Goal: Task Accomplishment & Management: Manage account settings

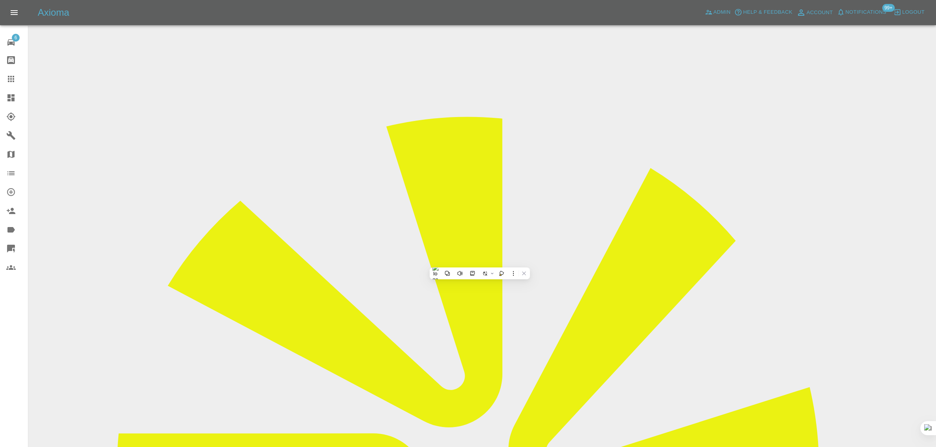
scroll to position [393, 0]
click at [22, 77] on div at bounding box center [17, 78] width 22 height 9
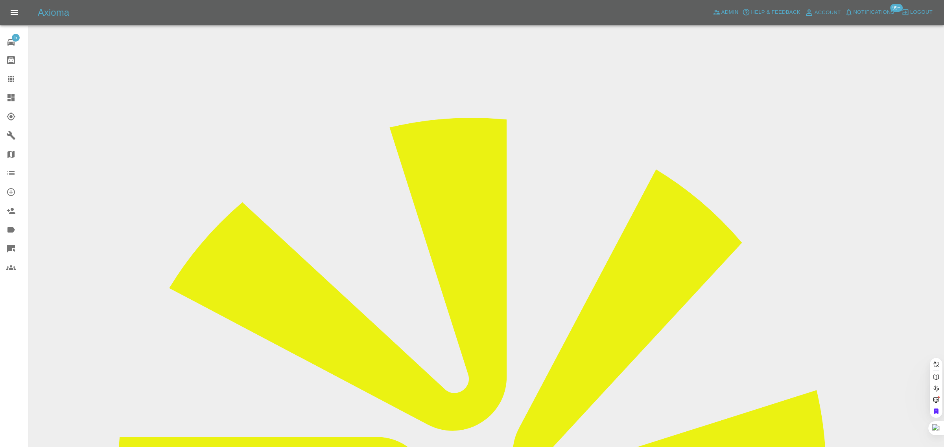
paste input "faytricky@outlook.com"
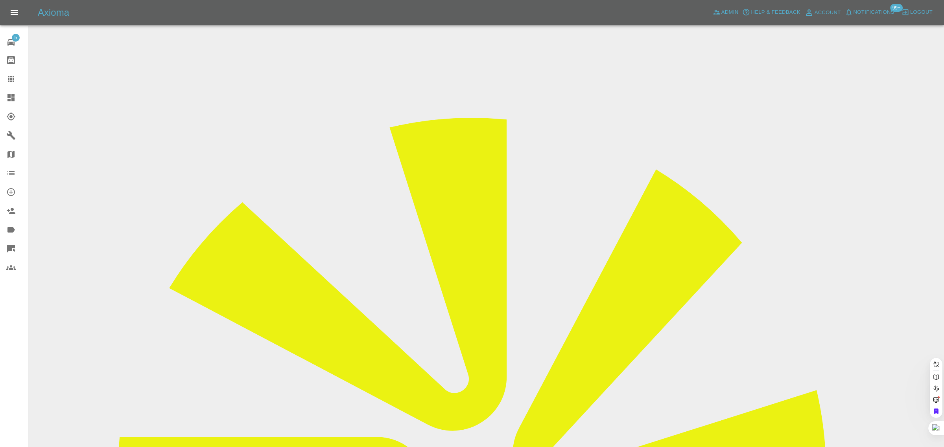
type input "faytricky@outlook.com"
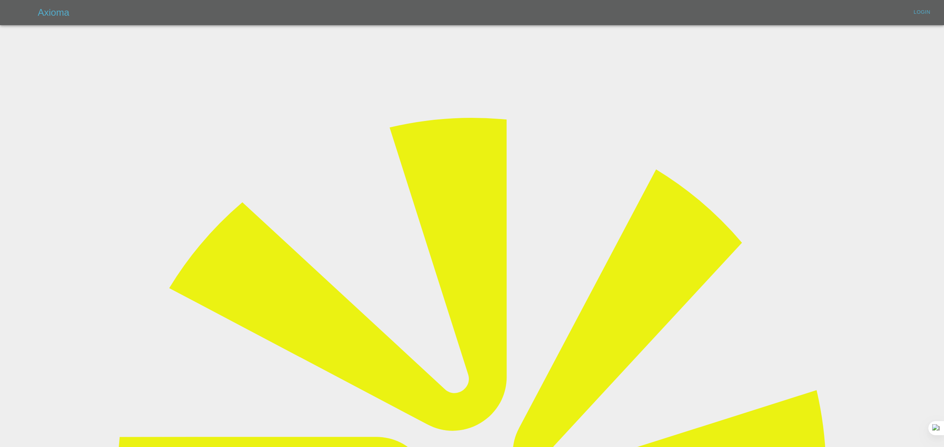
type input "bookkeeping@fifoaccounting.com"
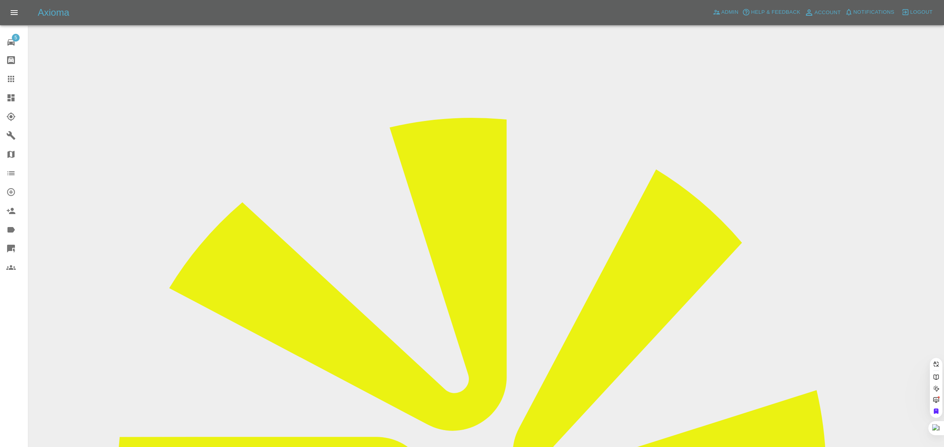
paste input "faytricky@outlook.com"
type input "faytricky@outlook.com"
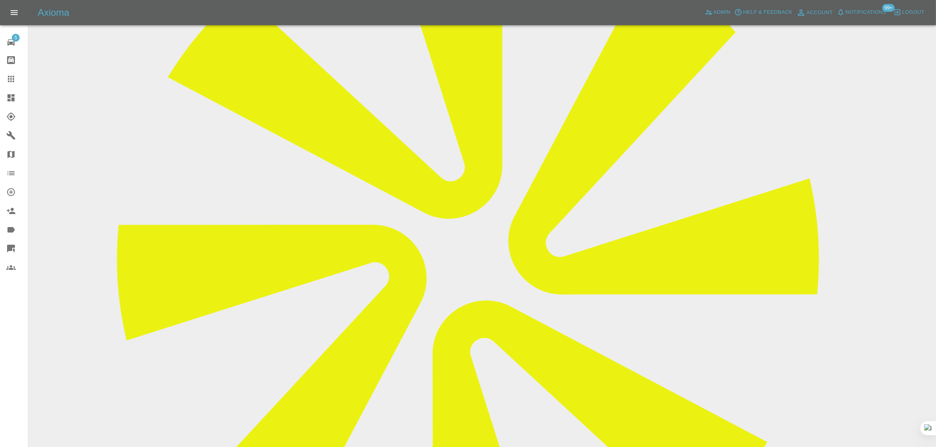
scroll to position [344, 0]
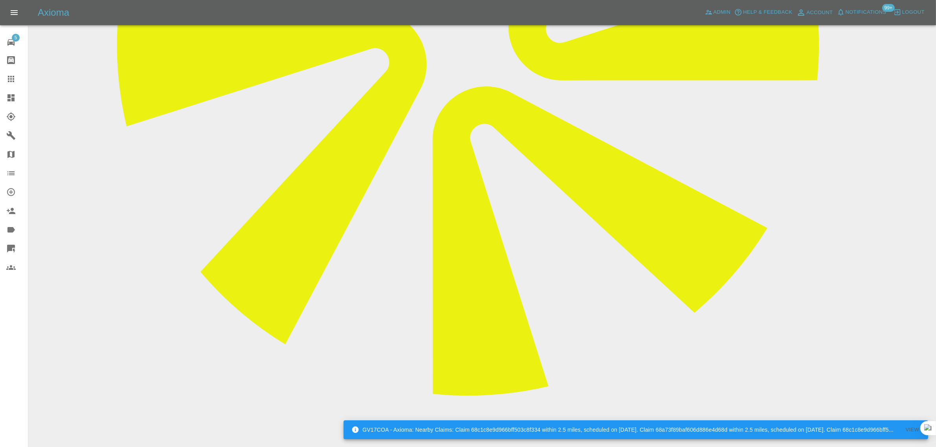
scroll to position [423, 0]
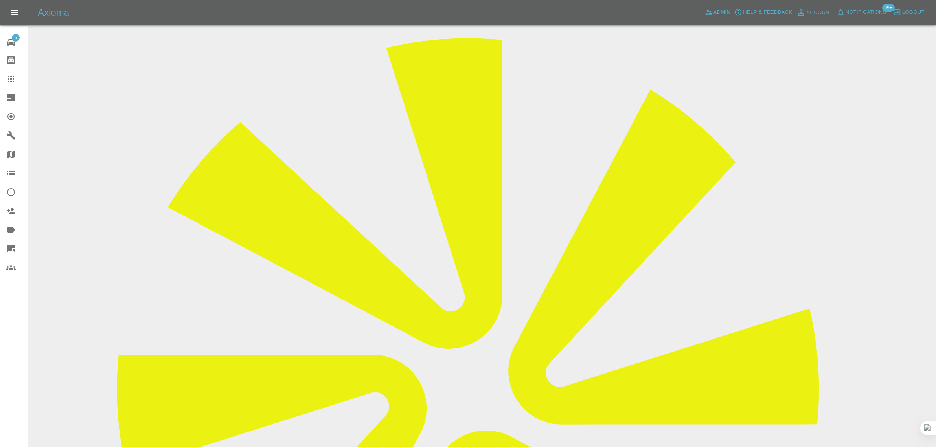
scroll to position [0, 0]
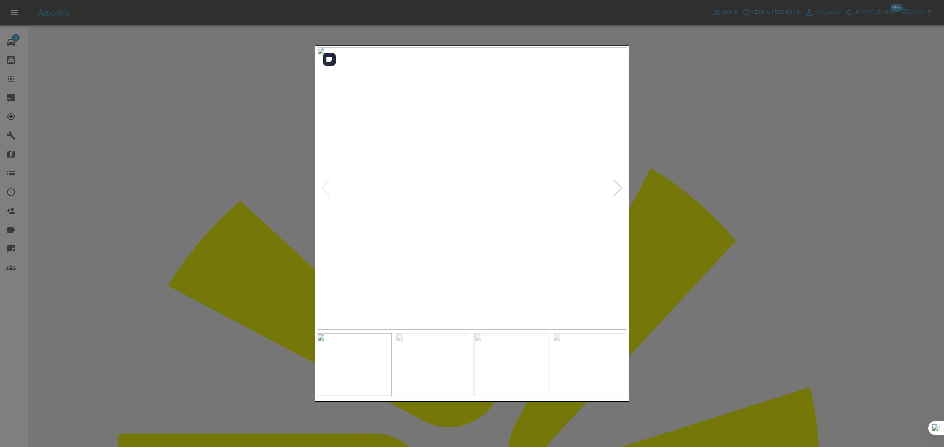
click at [618, 188] on div at bounding box center [617, 188] width 11 height 17
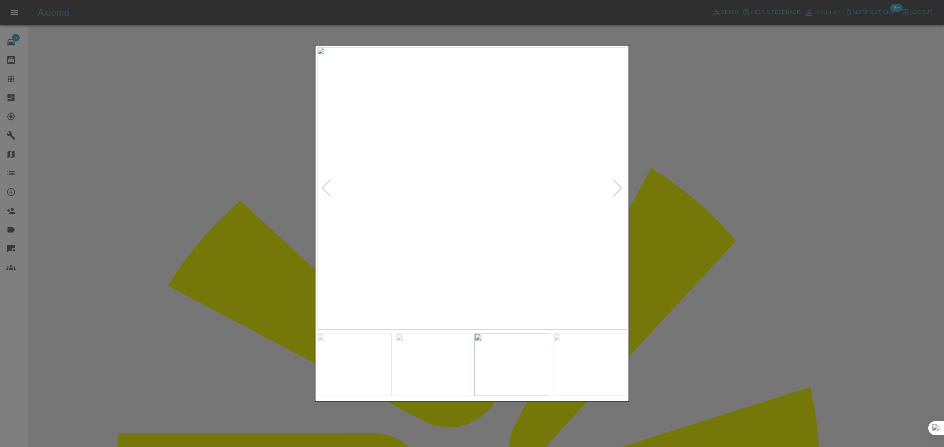
click at [618, 188] on div at bounding box center [617, 188] width 11 height 17
click at [669, 203] on div at bounding box center [472, 223] width 944 height 447
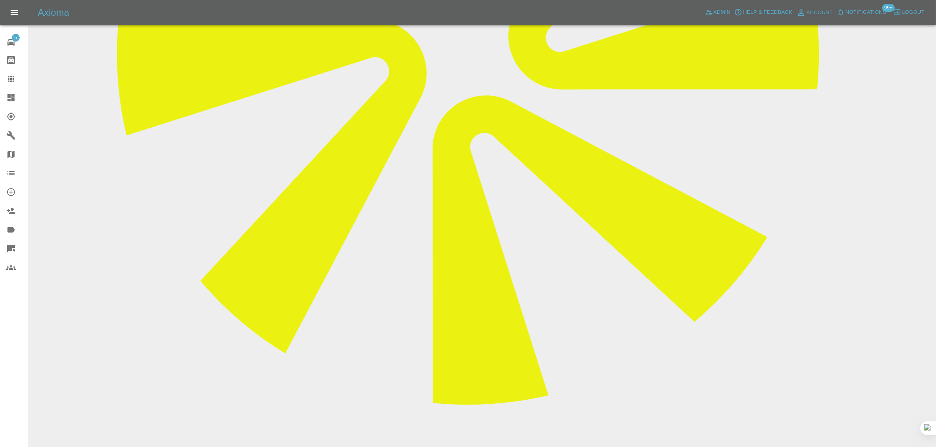
scroll to position [423, 0]
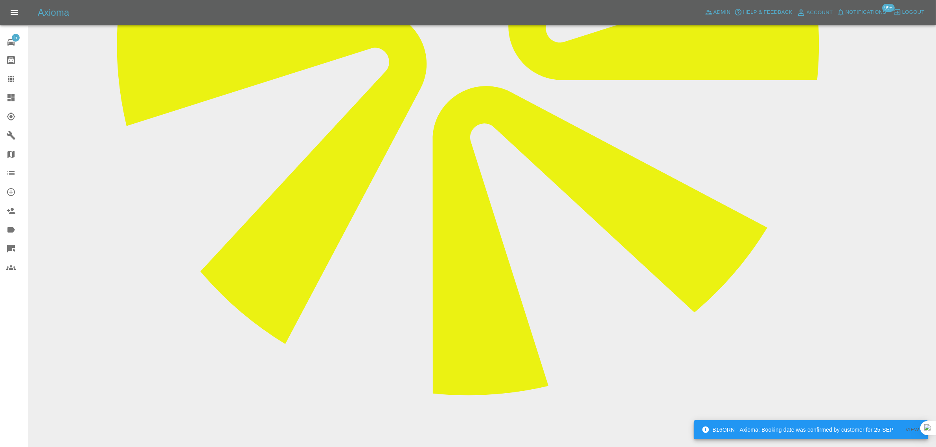
click at [10, 85] on link "Claims" at bounding box center [14, 79] width 28 height 19
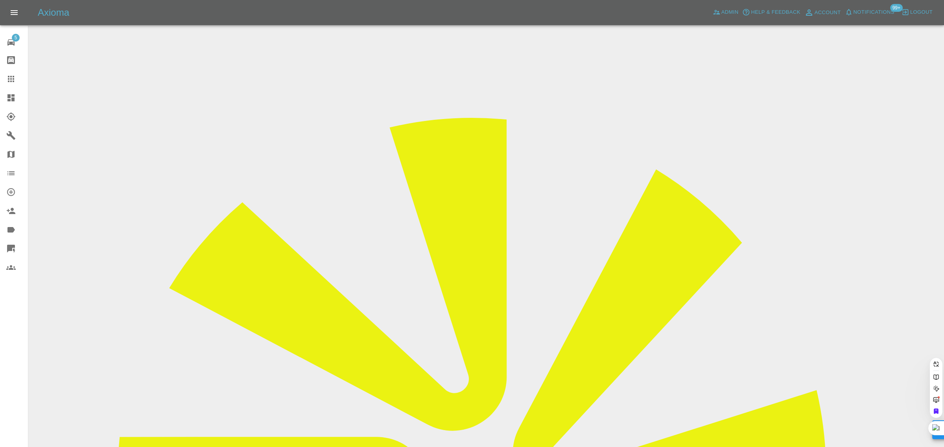
paste input "robertlane88@yahoo.com"
type input "robertlane88@yahoo.com"
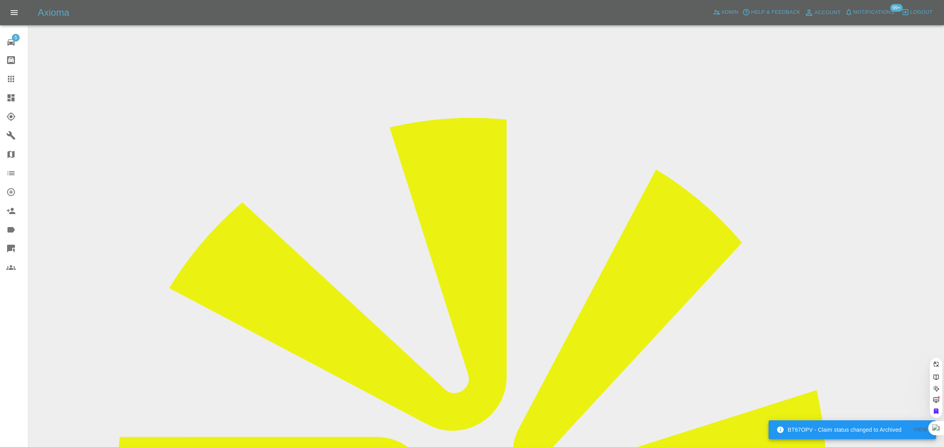
scroll to position [0, 10]
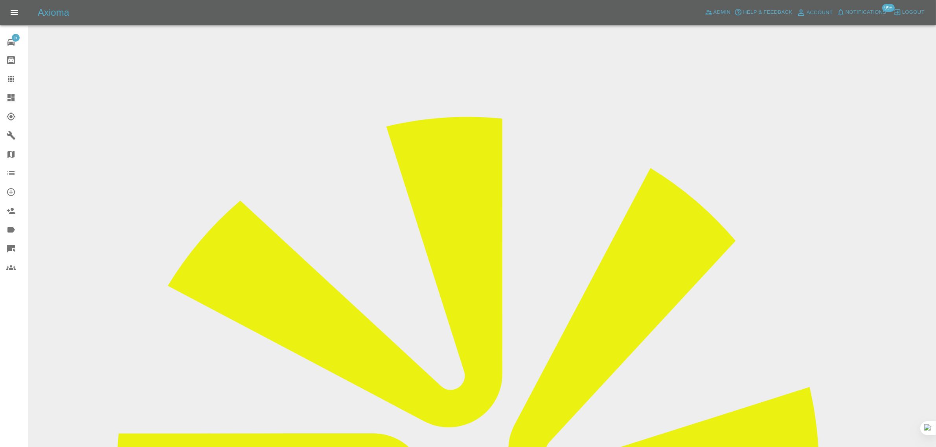
click at [9, 76] on icon at bounding box center [11, 79] width 6 height 6
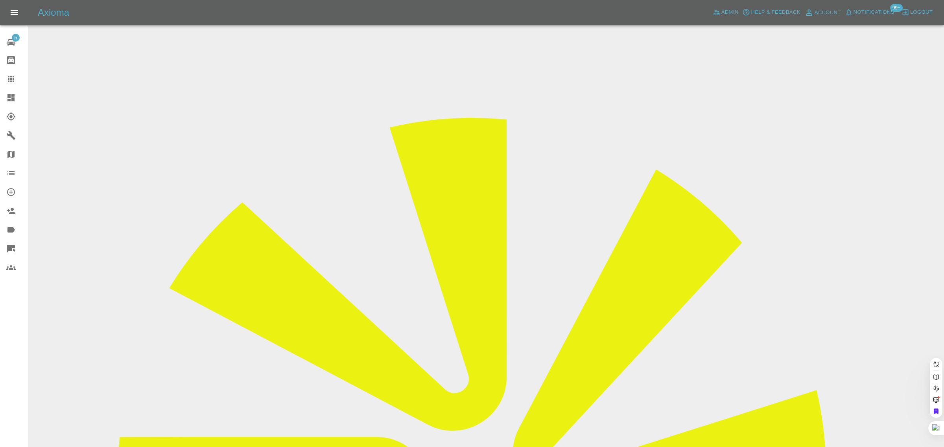
paste input "diane.27@btinternet.com"
type input "diane.27@btinternet.com"
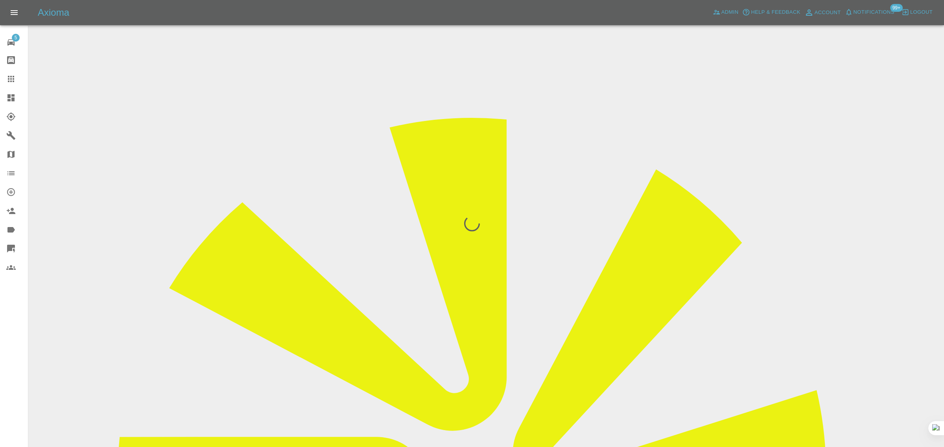
click at [22, 332] on div "5 Repair home Bodyshop home Claims Dashboard Explorer Garages Map Organization …" at bounding box center [14, 223] width 28 height 447
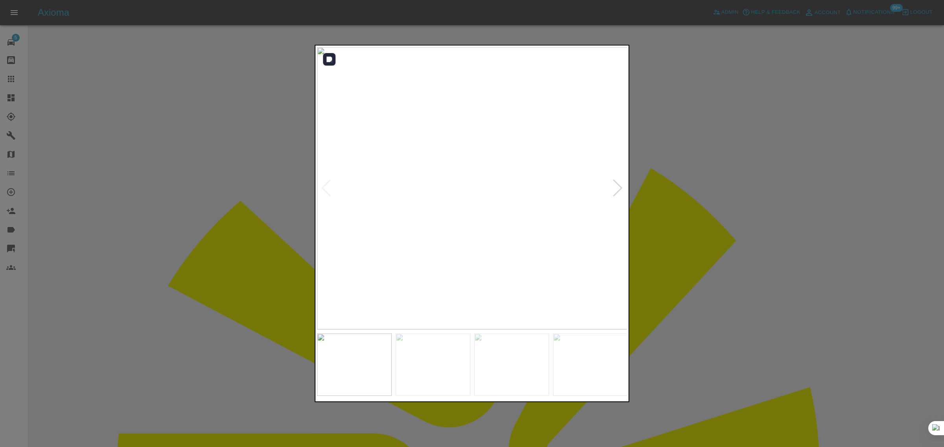
click at [618, 187] on div at bounding box center [617, 188] width 11 height 17
click at [618, 187] on img at bounding box center [472, 188] width 311 height 283
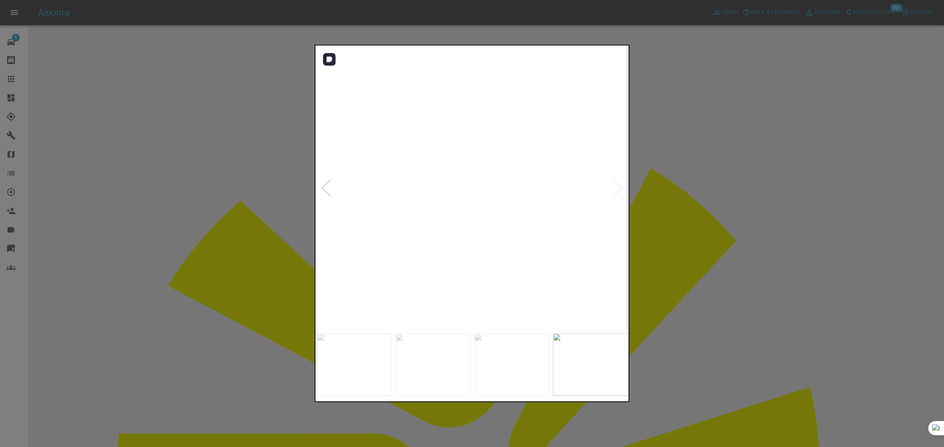
click at [618, 187] on img at bounding box center [162, 192] width 932 height 848
click at [711, 191] on div at bounding box center [472, 223] width 944 height 447
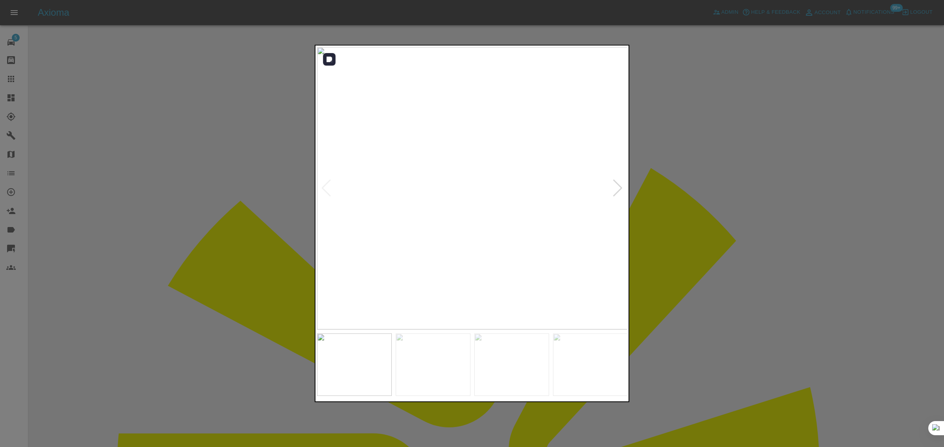
click at [621, 191] on div at bounding box center [617, 188] width 11 height 17
click at [621, 191] on img at bounding box center [472, 188] width 311 height 283
click at [622, 191] on img at bounding box center [472, 188] width 311 height 283
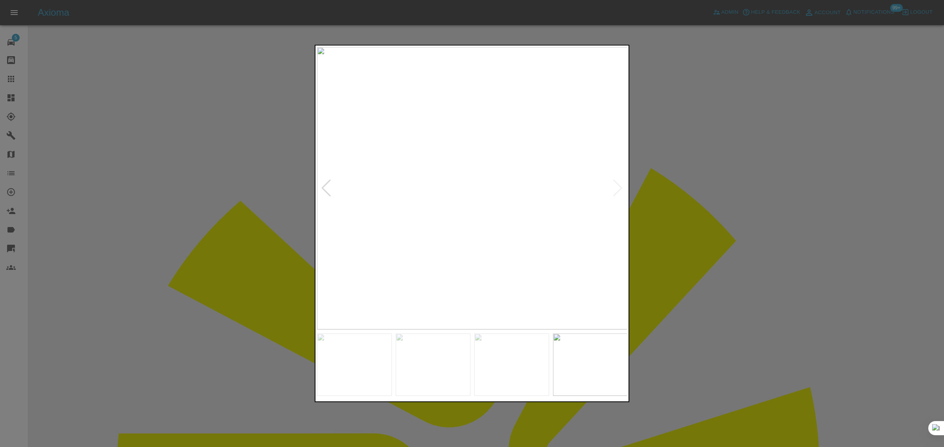
click at [716, 190] on div at bounding box center [472, 223] width 944 height 447
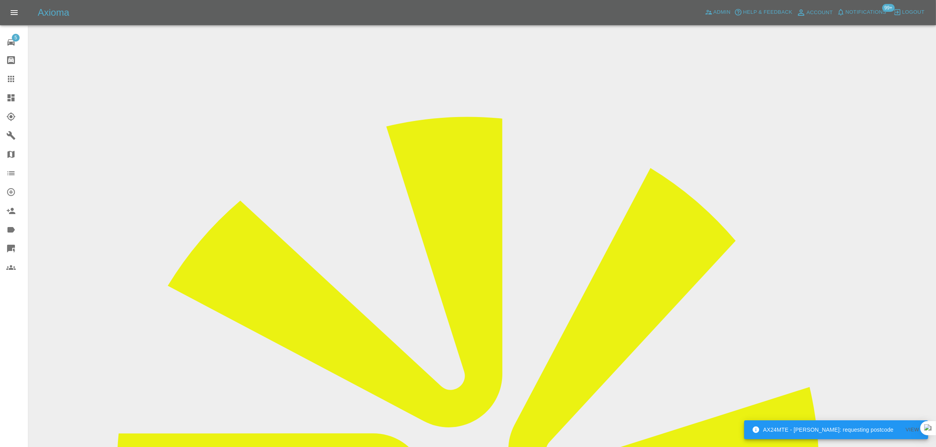
drag, startPoint x: 490, startPoint y: 246, endPoint x: 541, endPoint y: 243, distance: 50.8
copy td "07544771084"
click at [15, 76] on icon at bounding box center [10, 78] width 9 height 9
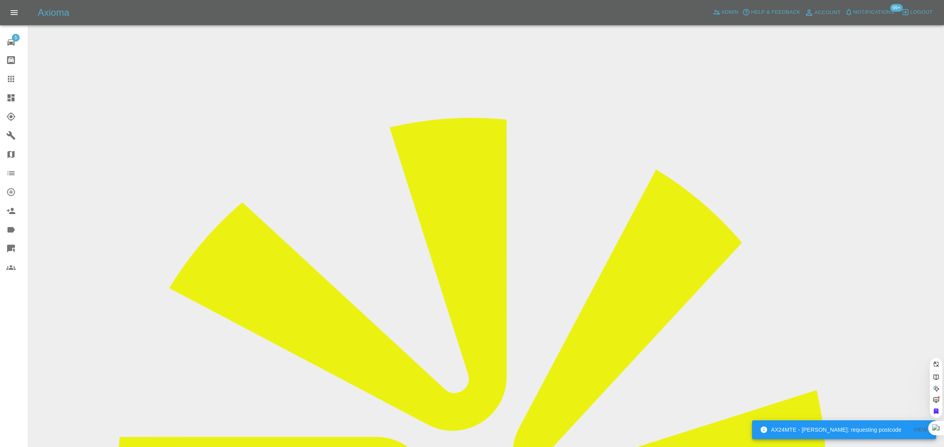
paste input "trevormaplestone@hotmail.com"
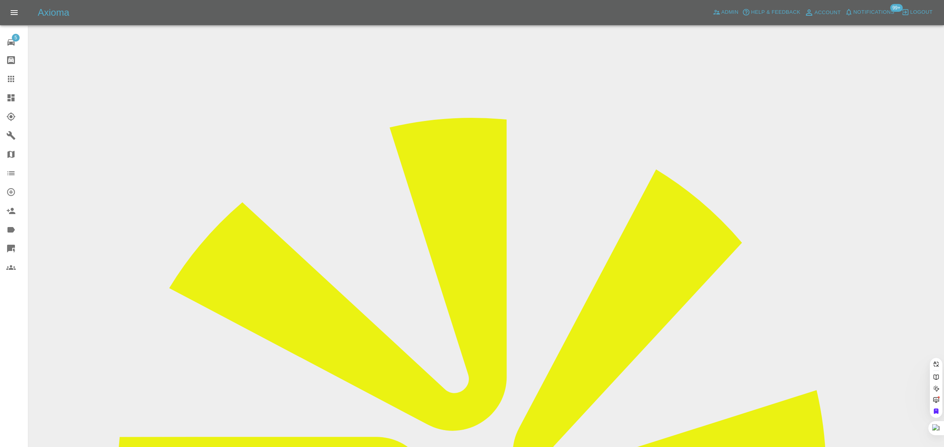
type input "trevormaplestone@hotmail.com"
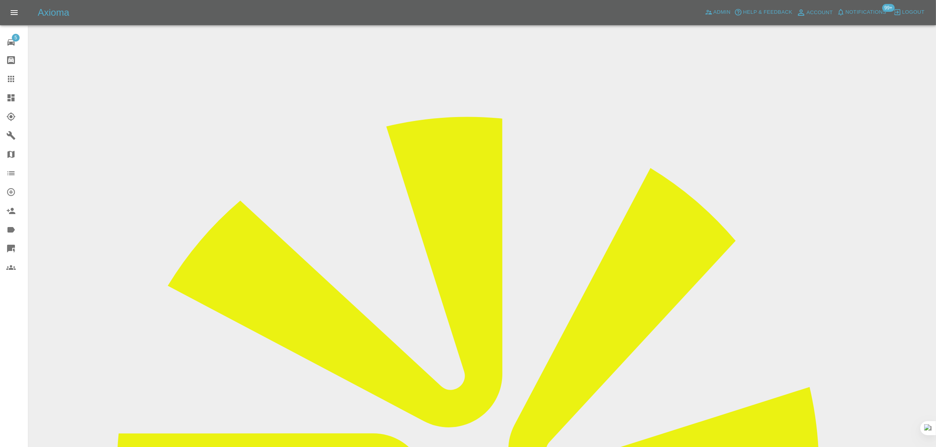
click at [16, 81] on div at bounding box center [17, 78] width 22 height 9
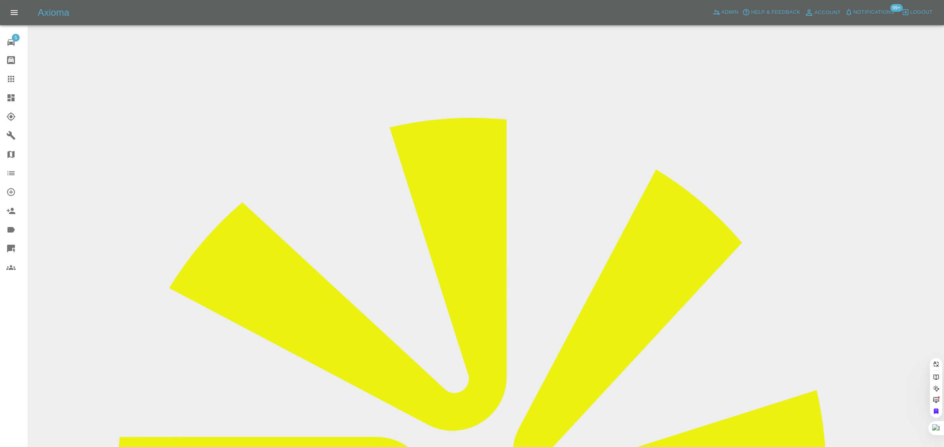
paste input "[EMAIL_ADDRESS][DOMAIN_NAME]"
type input "owenskate@hotmail.co.u"
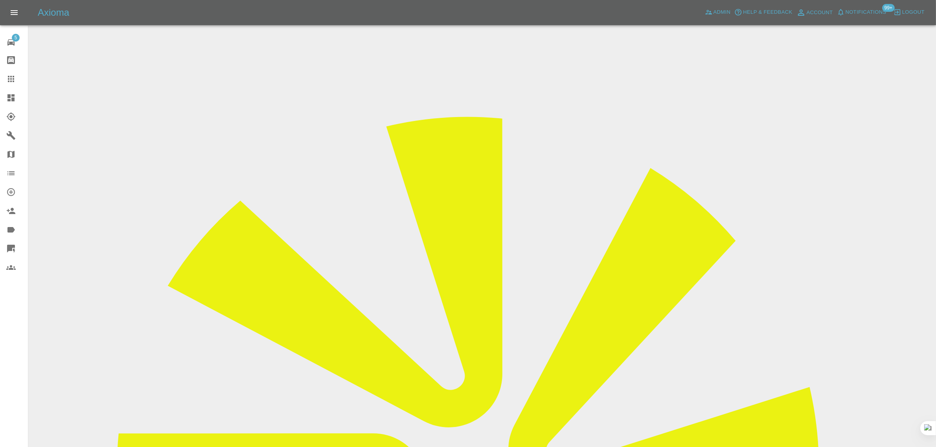
click at [0, 0] on input "Choose images" at bounding box center [0, 0] width 0 height 0
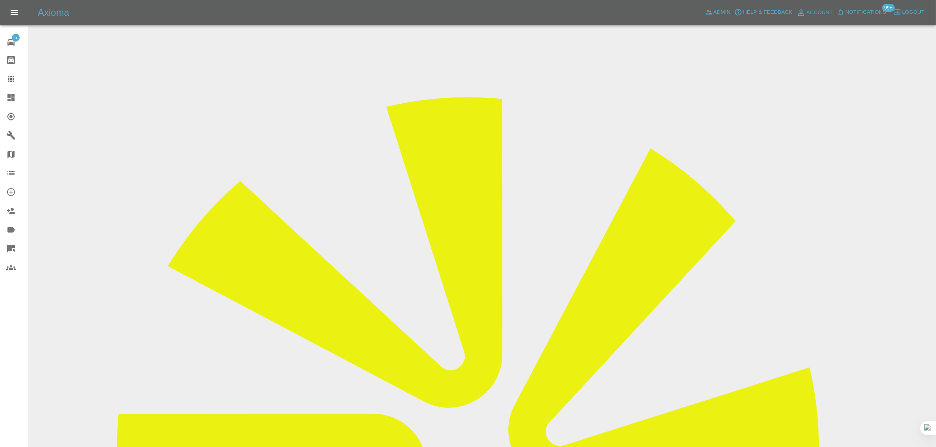
scroll to position [39, 0]
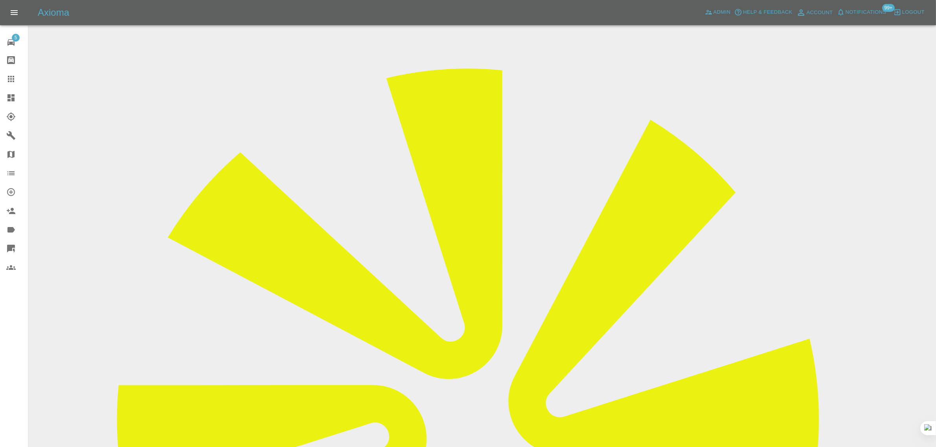
scroll to position [52, 0]
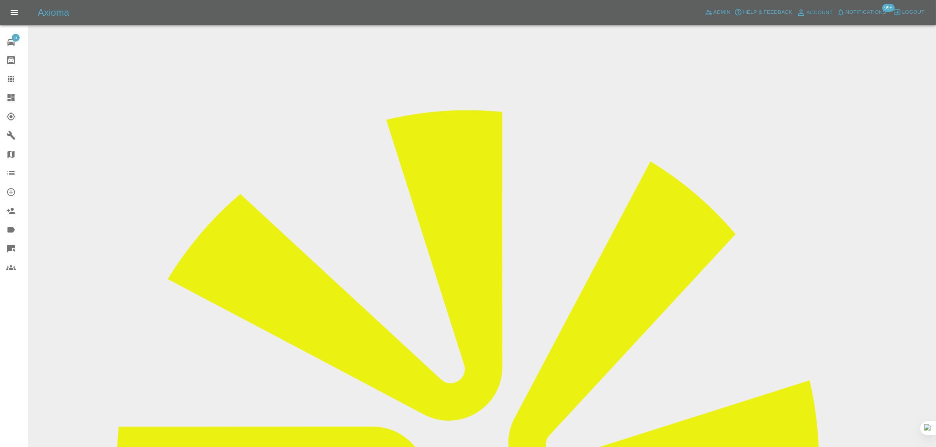
scroll to position [246, 0]
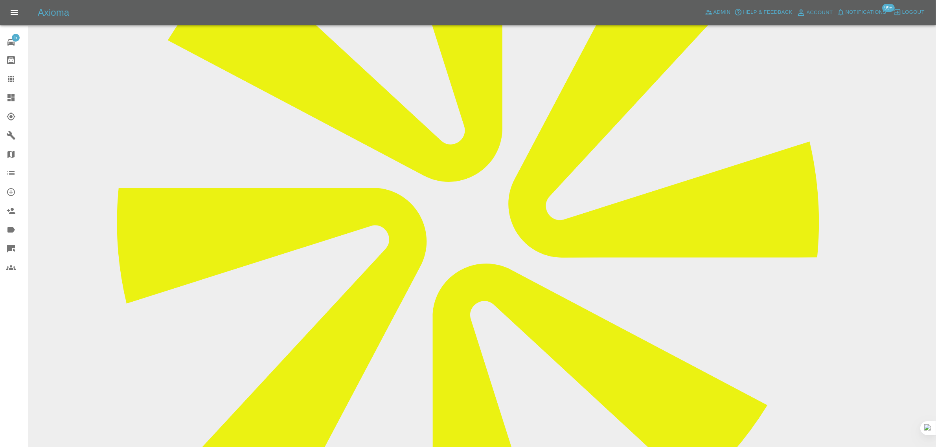
type input "rect"
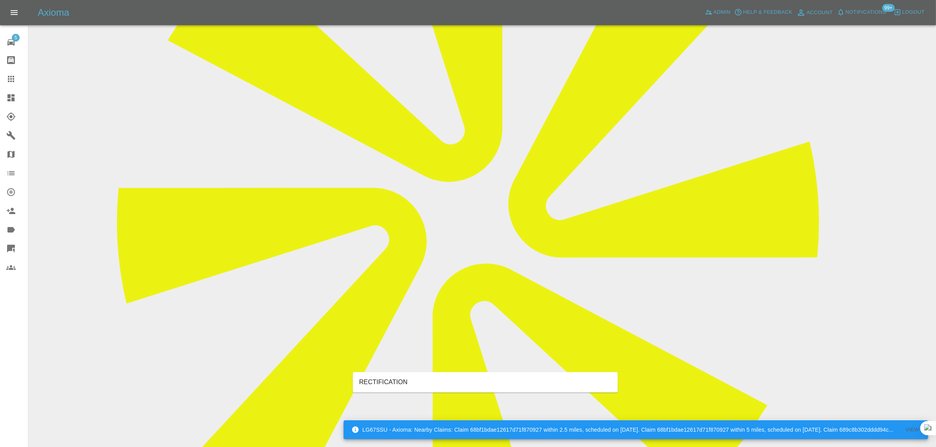
click at [396, 380] on li "RECTIFICATION" at bounding box center [485, 383] width 265 height 14
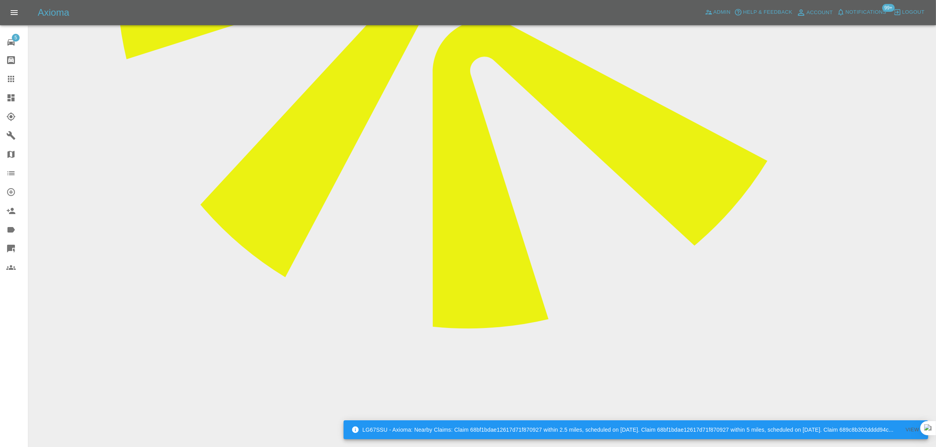
scroll to position [491, 0]
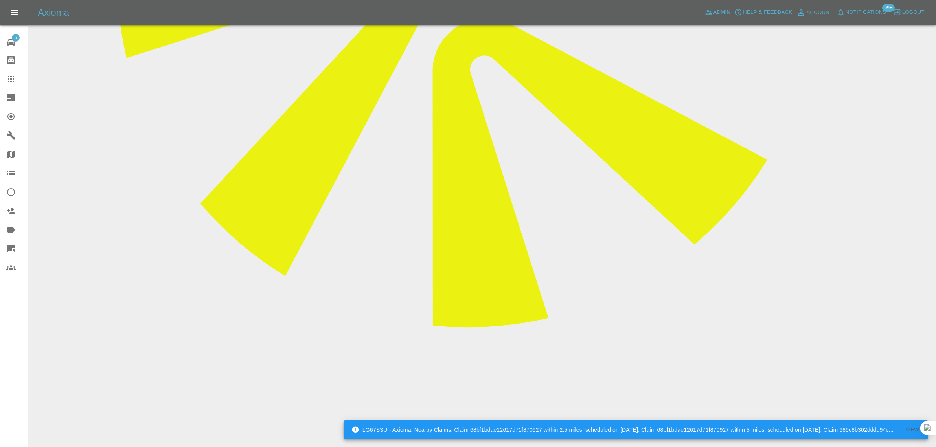
paste textarea "The team have just left after spending 4 and a half hours on my car but it does…"
type textarea "The team have just left after spending 4 and a half hours on my car but it does…"
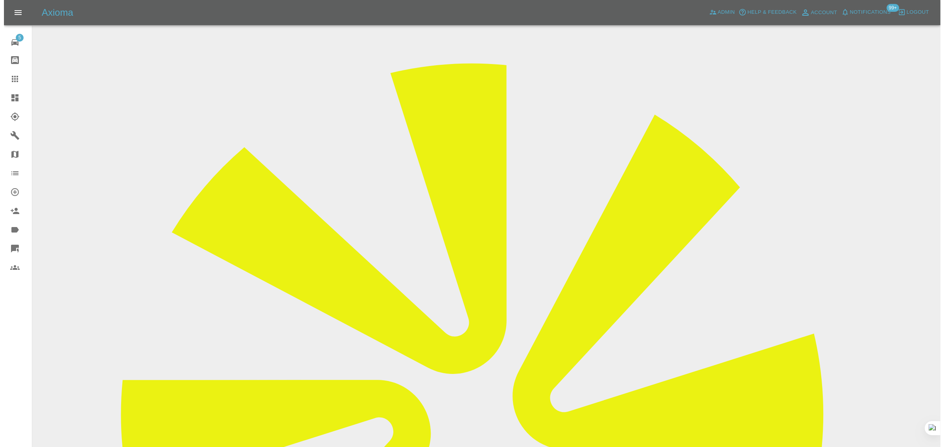
scroll to position [0, 0]
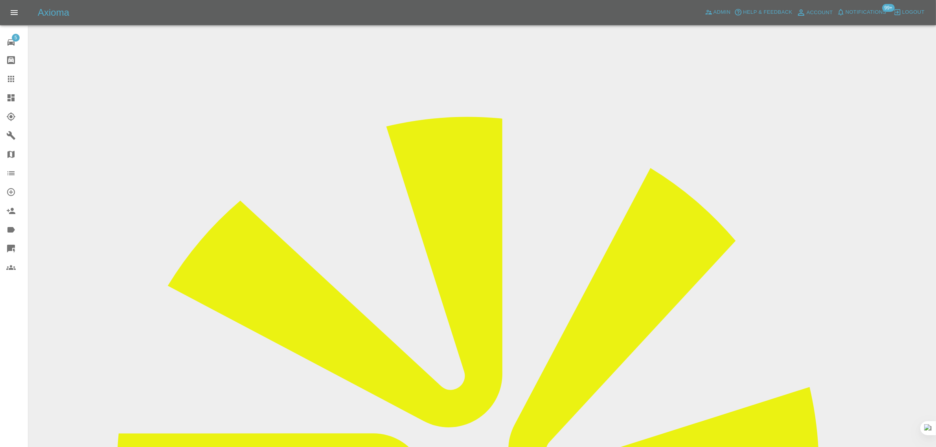
click at [11, 78] on icon at bounding box center [10, 78] width 9 height 9
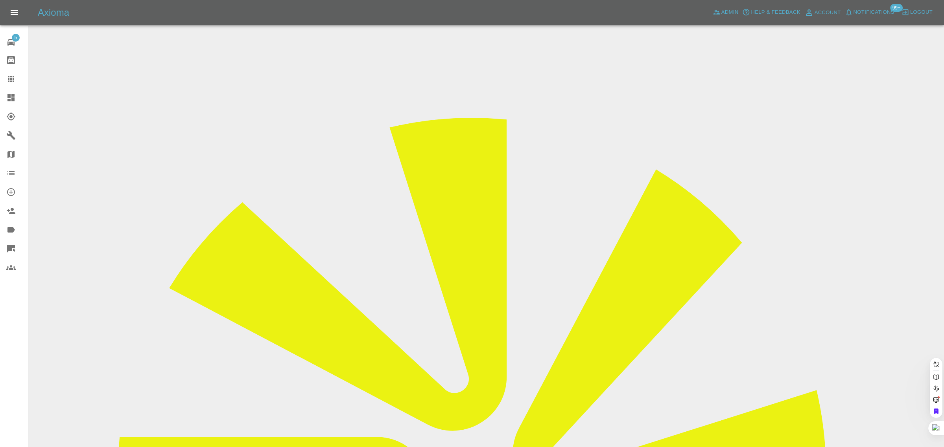
paste input "pennydolby@hotmail.co.uk"
type input "pennydolby@hotmail.co.uk"
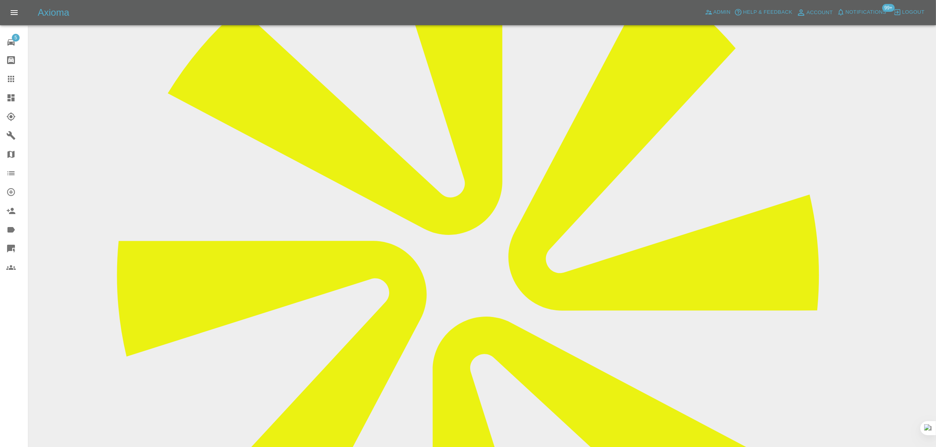
scroll to position [393, 0]
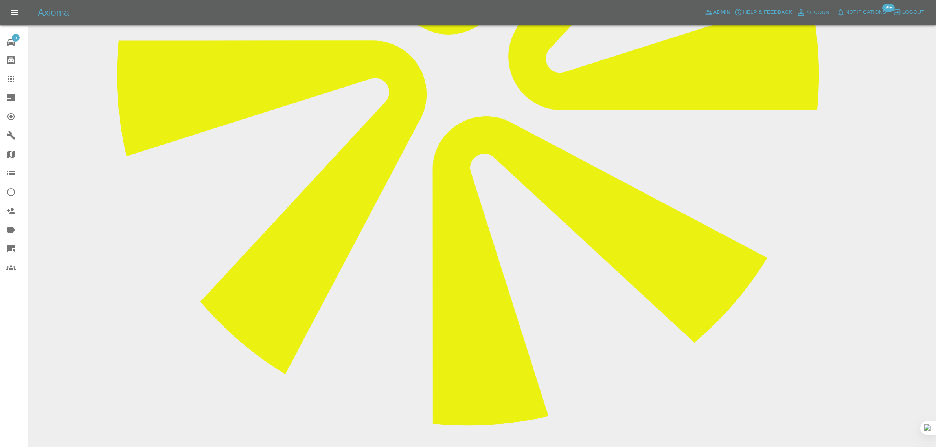
click at [10, 77] on icon at bounding box center [10, 78] width 9 height 9
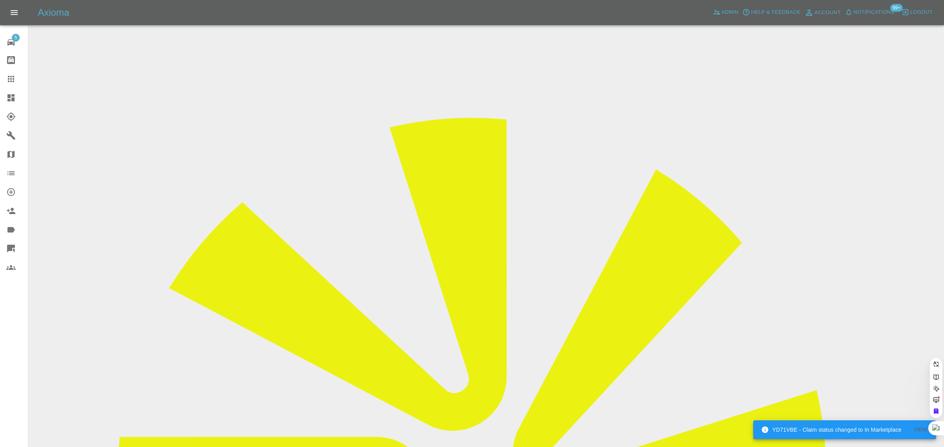
paste input "atulatelang@gmail.com"
type input "atulatelang@gmail.com"
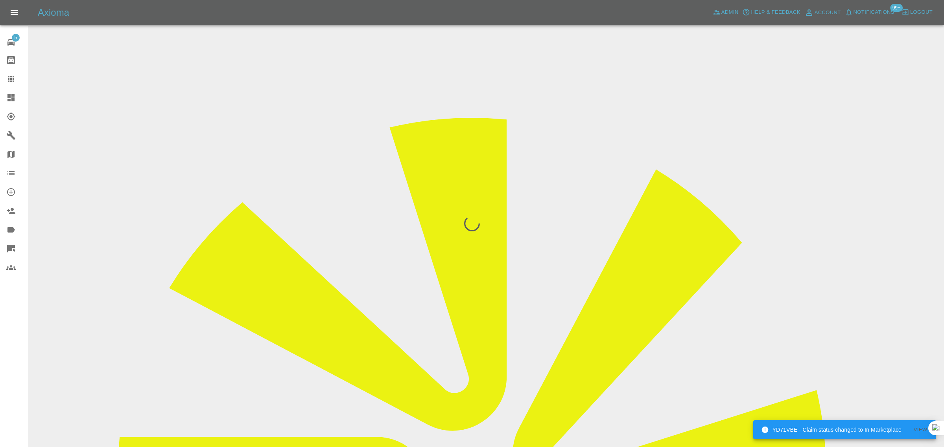
click at [15, 343] on div "5 Repair home Bodyshop home Claims Dashboard Explorer Garages Map Organization …" at bounding box center [14, 223] width 28 height 447
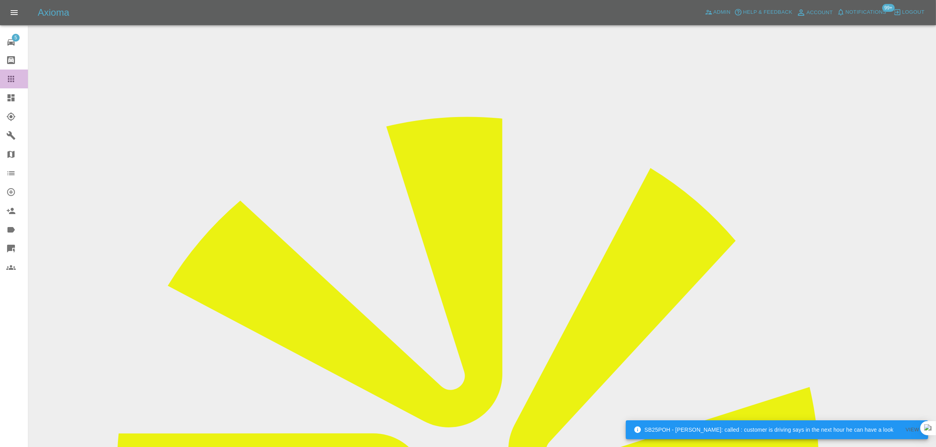
click at [9, 74] on link "Claims" at bounding box center [14, 79] width 28 height 19
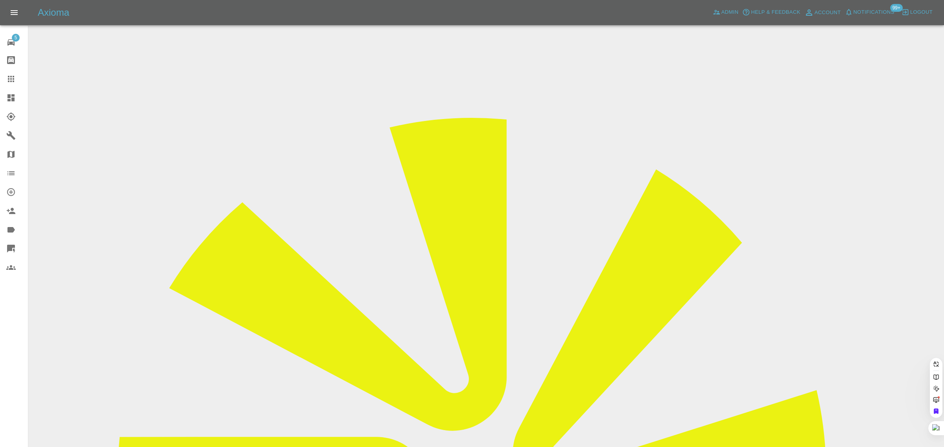
paste input "anntamchen@hotmail.co.uk"
type input "anntamchen@hotmail.co.uk"
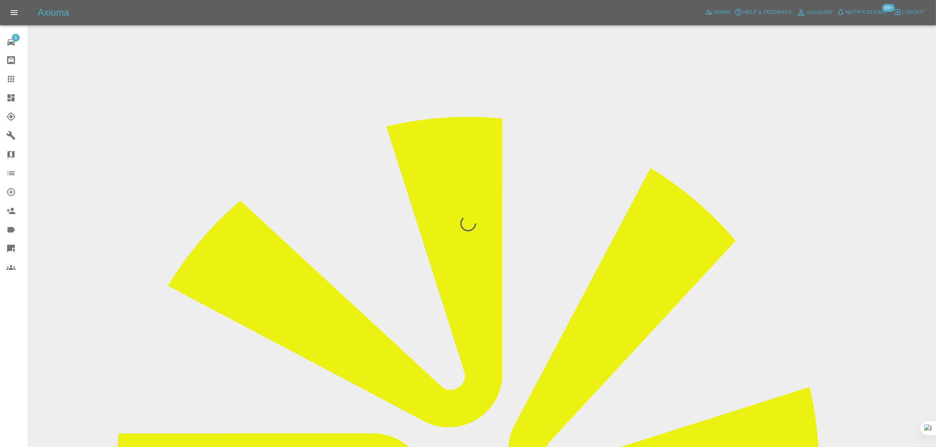
click at [8, 362] on div "5 Repair home Bodyshop home Claims Dashboard Explorer Garages Map Organization …" at bounding box center [14, 223] width 28 height 447
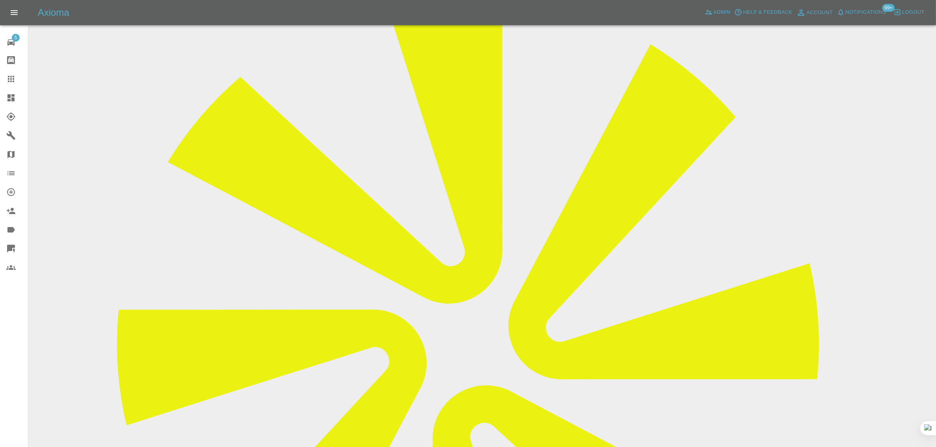
drag, startPoint x: 352, startPoint y: 369, endPoint x: 520, endPoint y: 368, distance: 167.5
copy p "Diagnostic machine says caliper at back seized"
click at [8, 79] on icon at bounding box center [11, 79] width 6 height 6
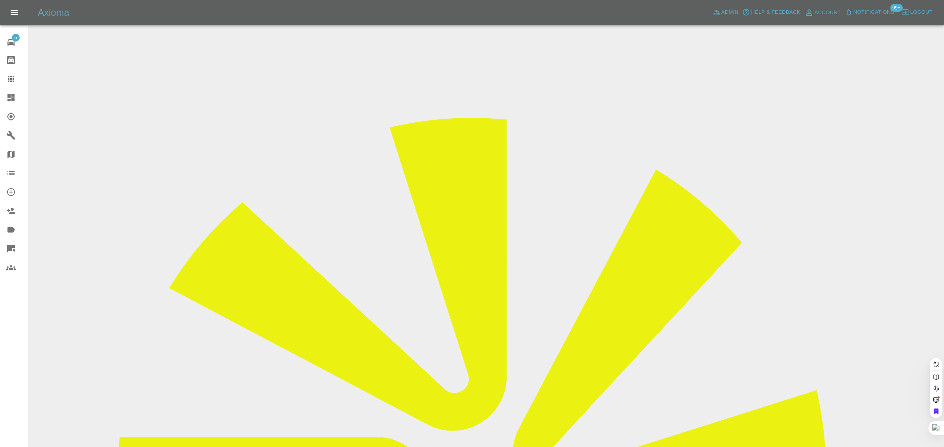
paste input "mona.alyedreessy@gmail.com"
type input "mona.alyedreessy@gmail.co"
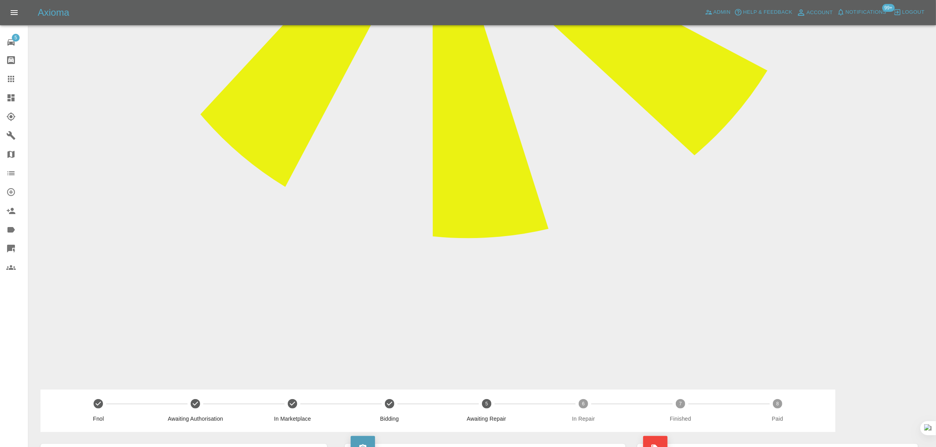
scroll to position [590, 0]
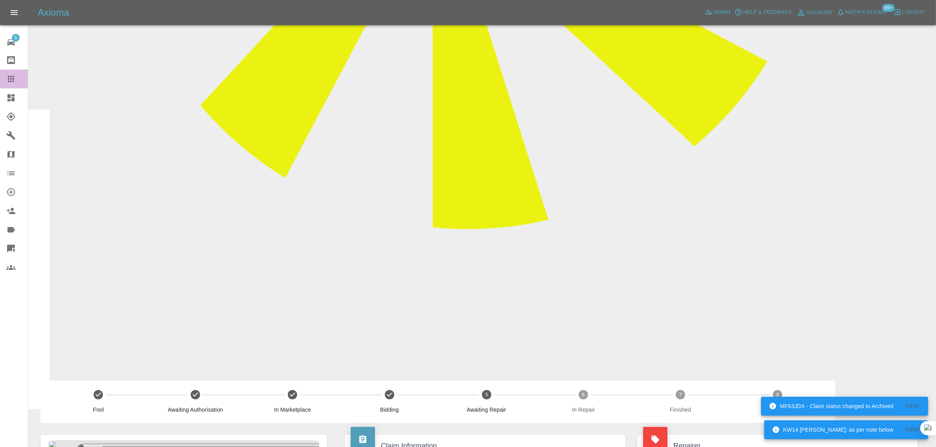
click at [4, 81] on link "Claims" at bounding box center [14, 79] width 28 height 19
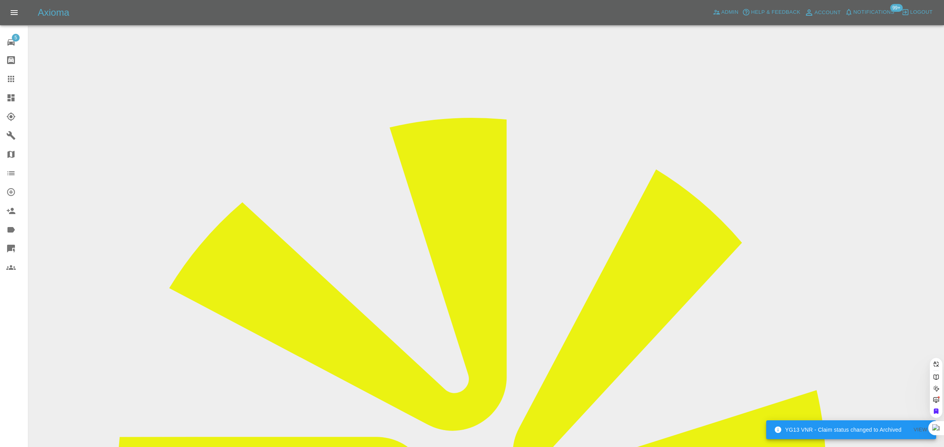
paste input "ejnk13@gmail.com"
type input "ejnk13@gmail.com"
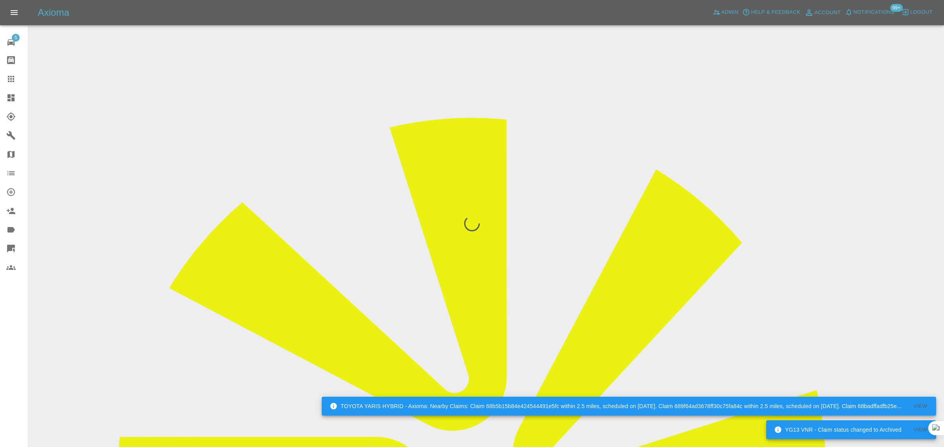
click at [14, 351] on div "5 Repair home Bodyshop home Claims Dashboard Explorer Garages Map Organization …" at bounding box center [14, 223] width 28 height 447
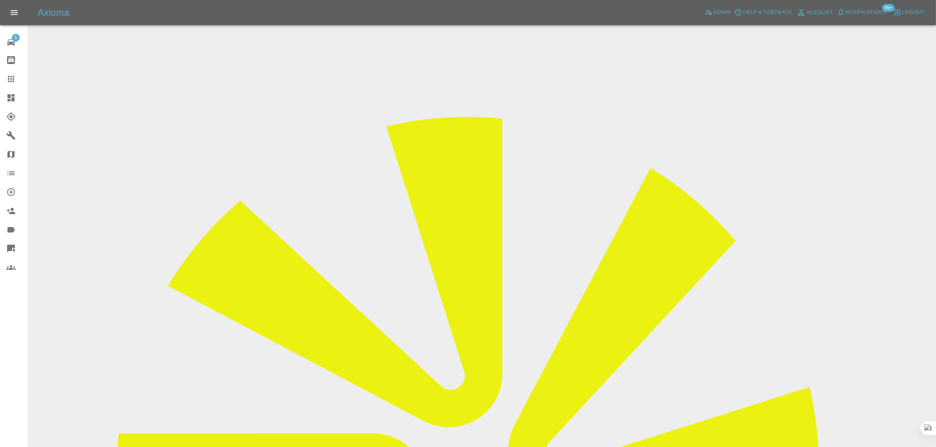
click at [6, 81] on icon at bounding box center [10, 78] width 9 height 9
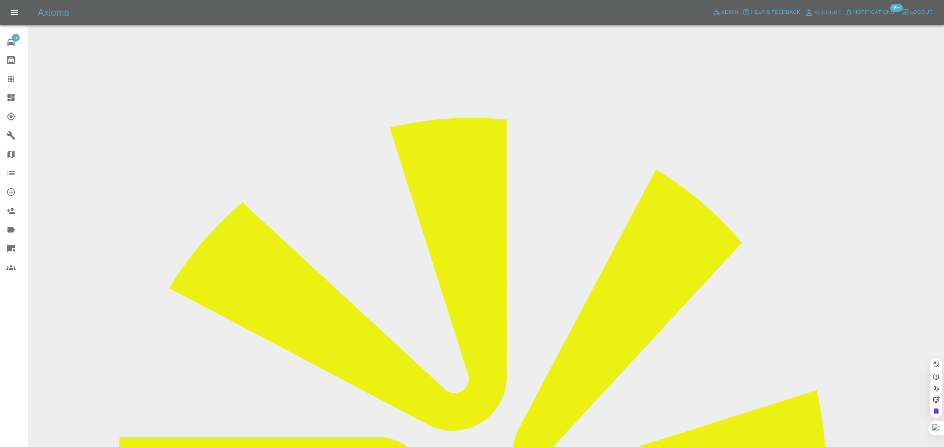
paste input "javeda001@hotmail.com"
type input "javeda001@hotmail.com"
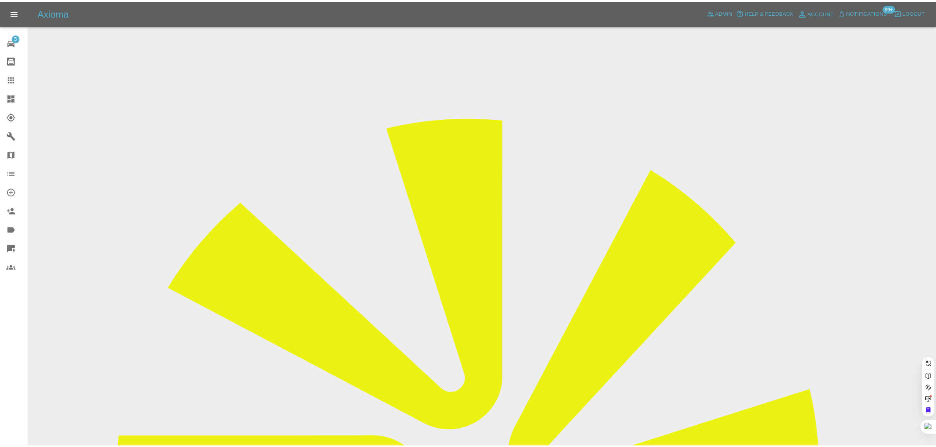
scroll to position [0, 4]
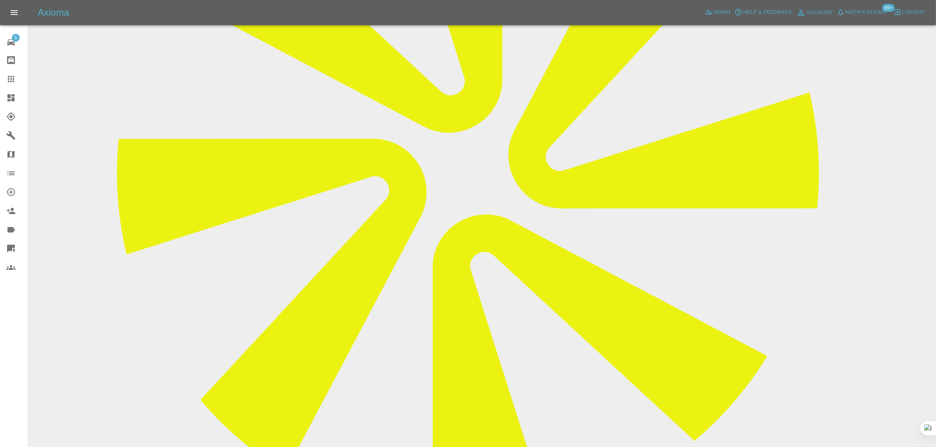
scroll to position [491, 0]
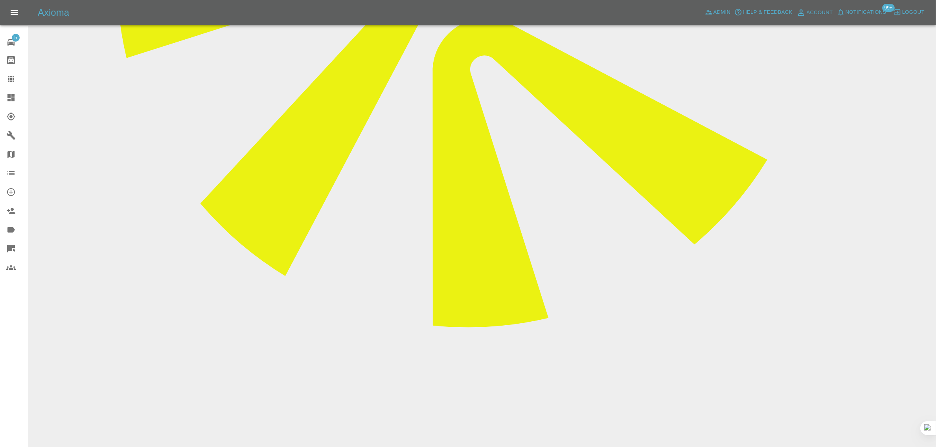
paste textarea "Further to my vehicle body scratch repair work. Due to bad weather, wind and ra…"
type textarea "Further to my vehicle body scratch repair work. Due to bad weather, wind and ra…"
click at [11, 70] on link "Claims" at bounding box center [14, 79] width 28 height 19
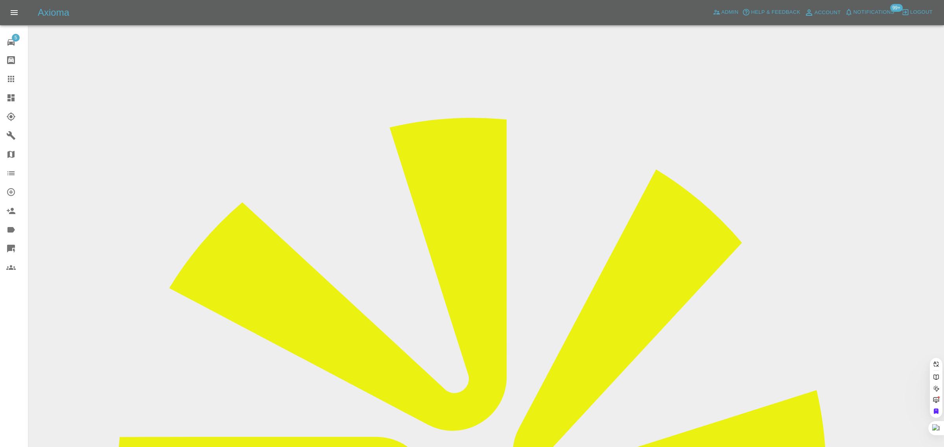
paste input "sprasai100@yahoo.com"
type input "sprasai100@yahoo.co"
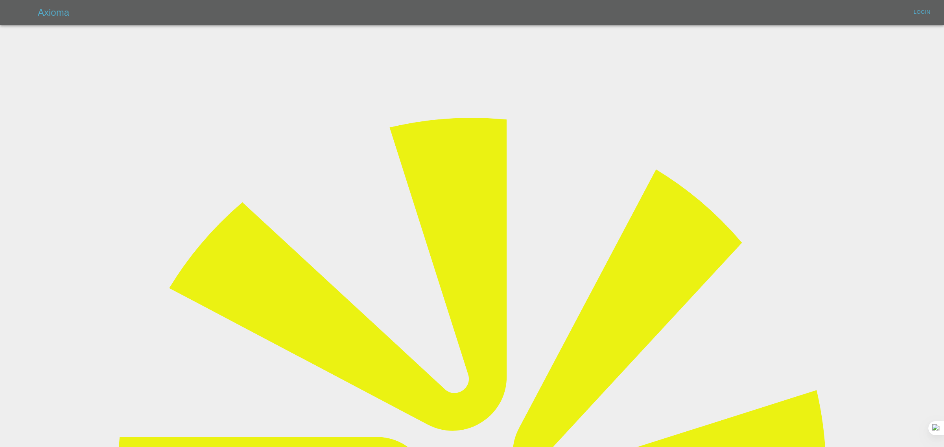
type input "bookkeeping@fifoaccounting.com"
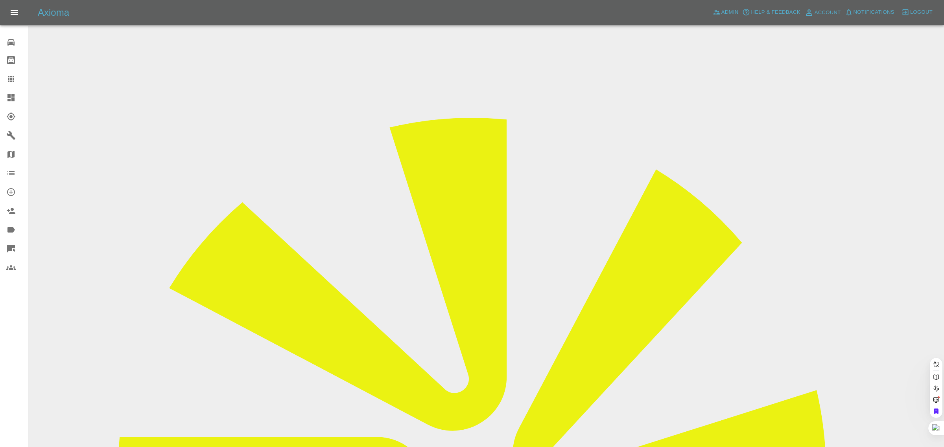
paste input "sprasai100@yahoo.com"
type input "sprasai100@yahoo.co"
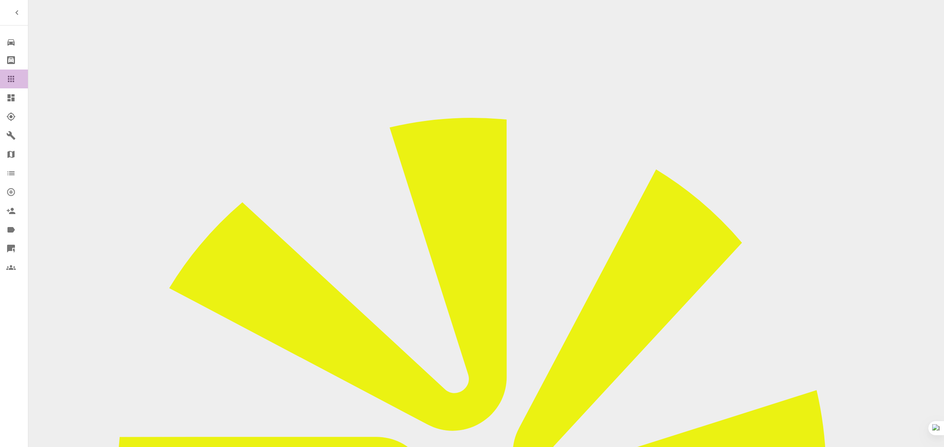
click at [8, 76] on icon at bounding box center [11, 79] width 6 height 6
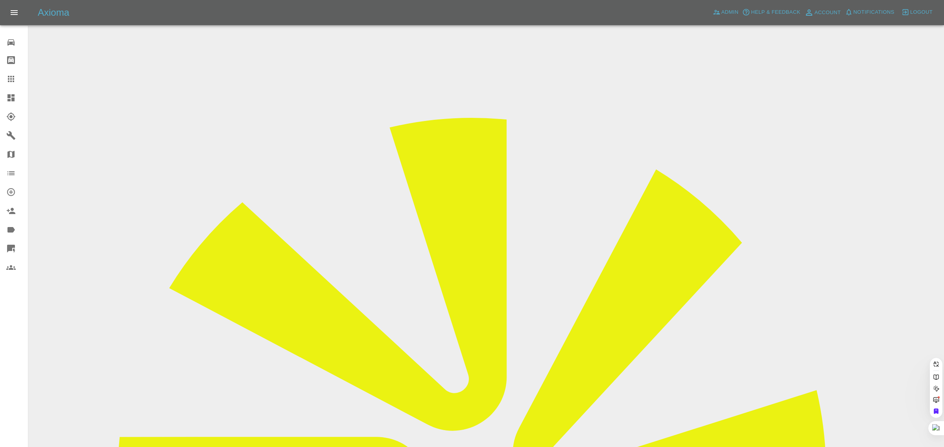
paste input "robert.flood@hotmail.co.uk"
type input "robert.flood@hotmail.co.uk"
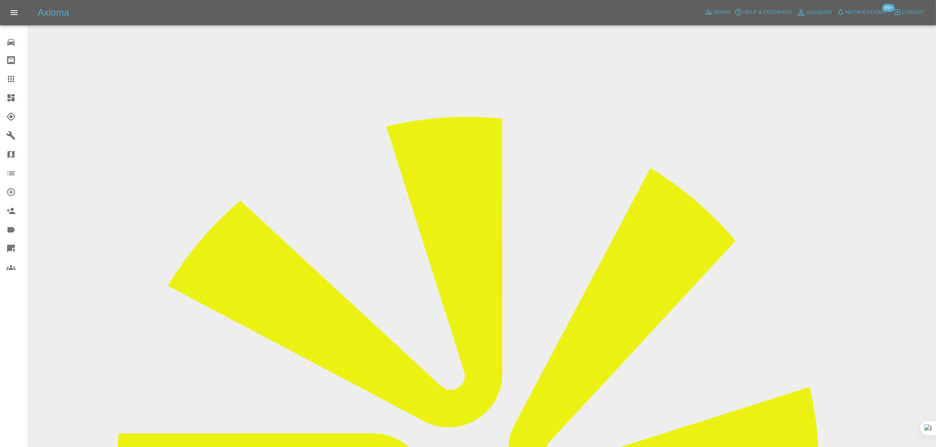
click at [0, 0] on input "Choose images" at bounding box center [0, 0] width 0 height 0
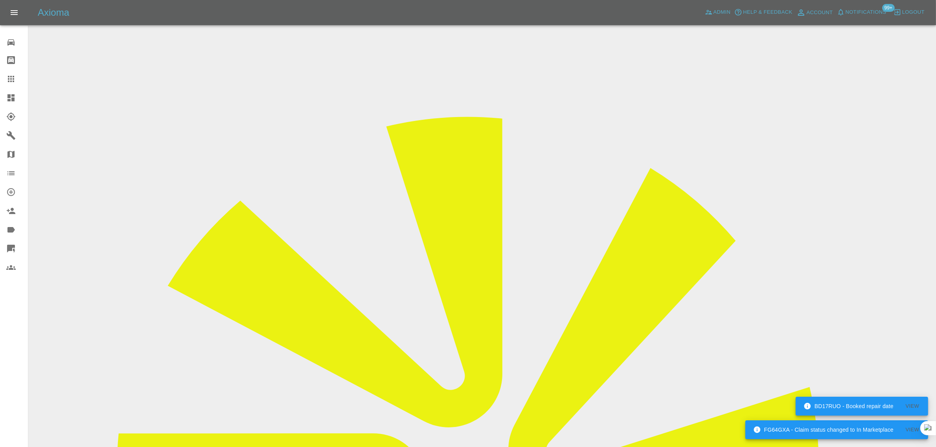
scroll to position [2, 0]
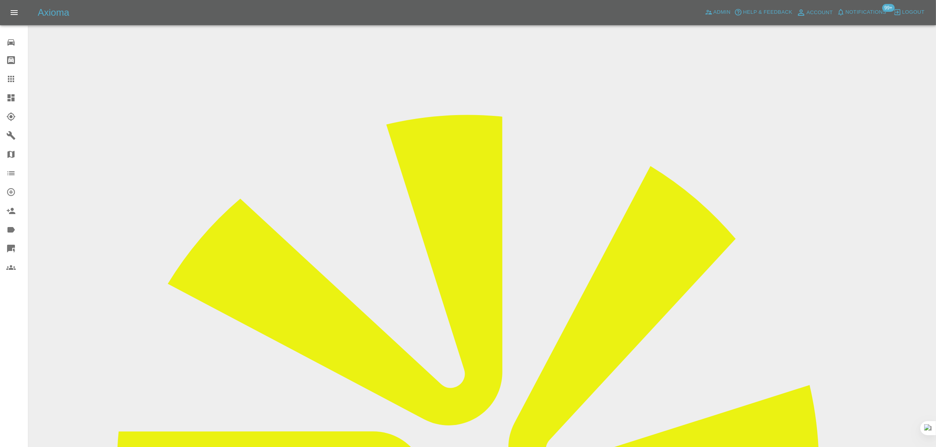
click at [0, 0] on input "Choose files (pdf)" at bounding box center [0, 0] width 0 height 0
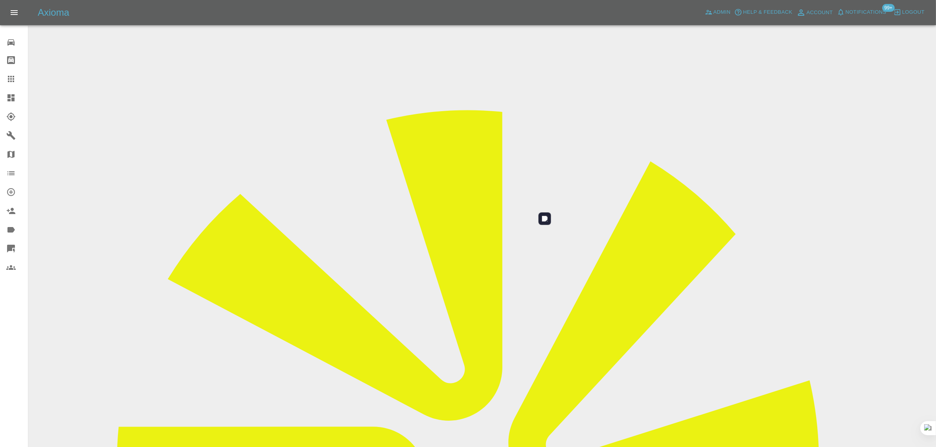
scroll to position [39, 0]
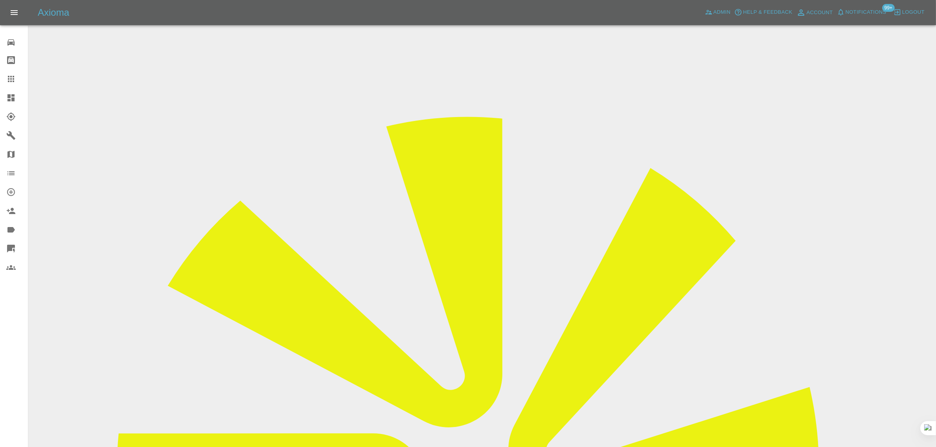
click at [11, 74] on link "Claims" at bounding box center [14, 79] width 28 height 19
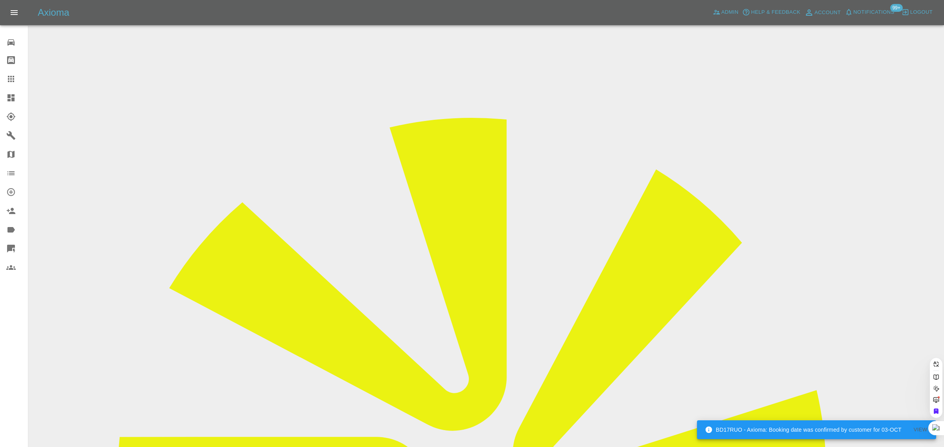
paste input "toby.hambridge@riggingservices.co.uk"
type input "toby.hambridge@riggingservices.co.uk"
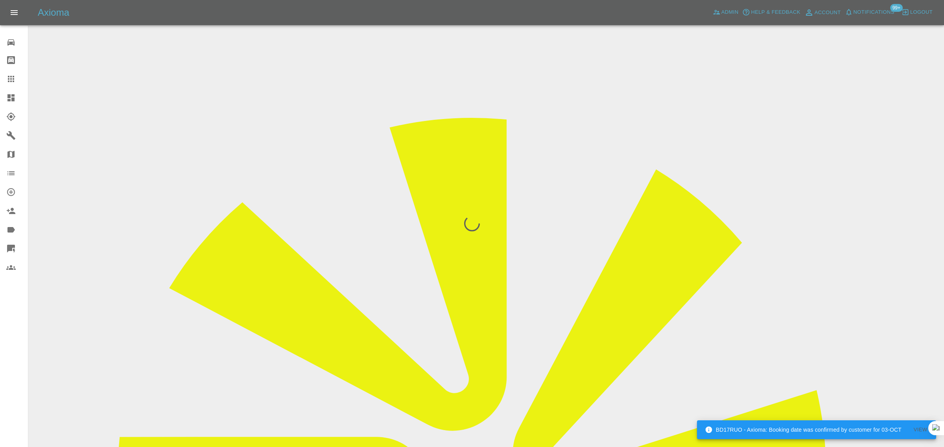
click at [0, 347] on div "0 Repair home Bodyshop home Claims Dashboard Explorer Garages Map Organization …" at bounding box center [14, 223] width 28 height 447
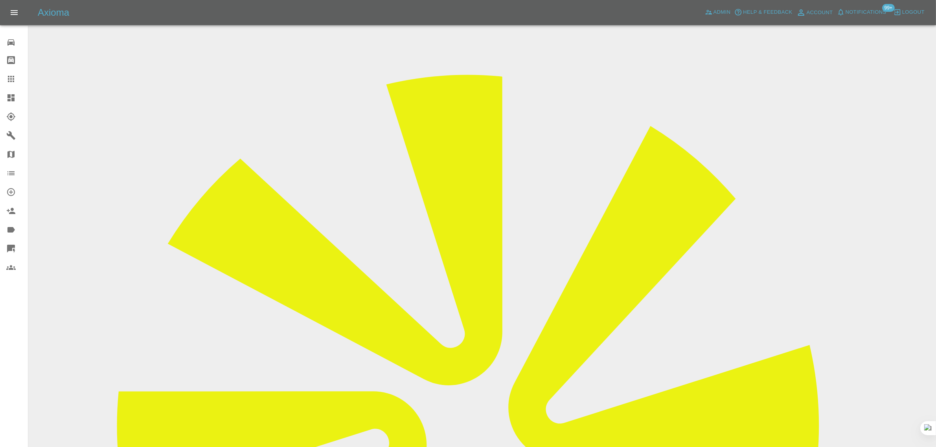
scroll to position [246, 0]
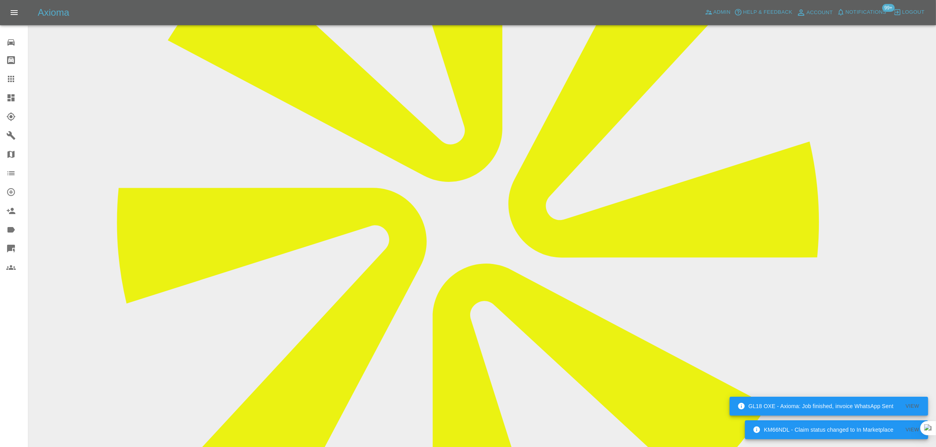
click at [15, 79] on icon at bounding box center [10, 78] width 9 height 9
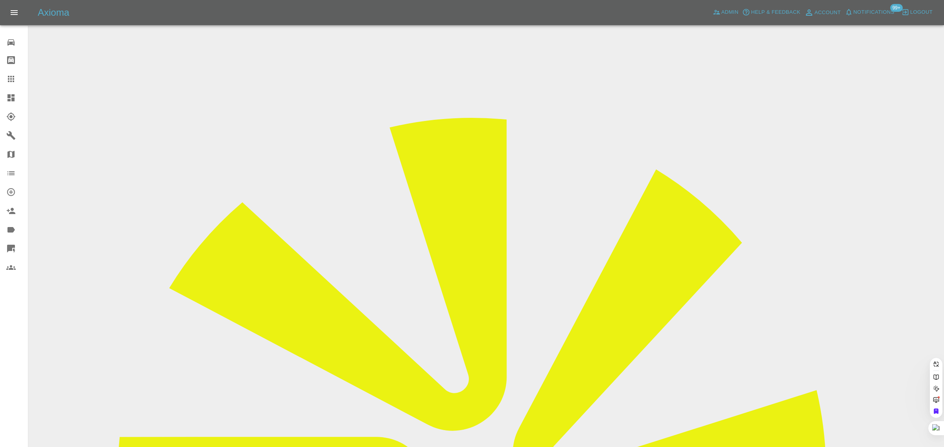
paste input "nottinghamlife4@gmail.com"
type input "nottinghamlife4@gmail.com"
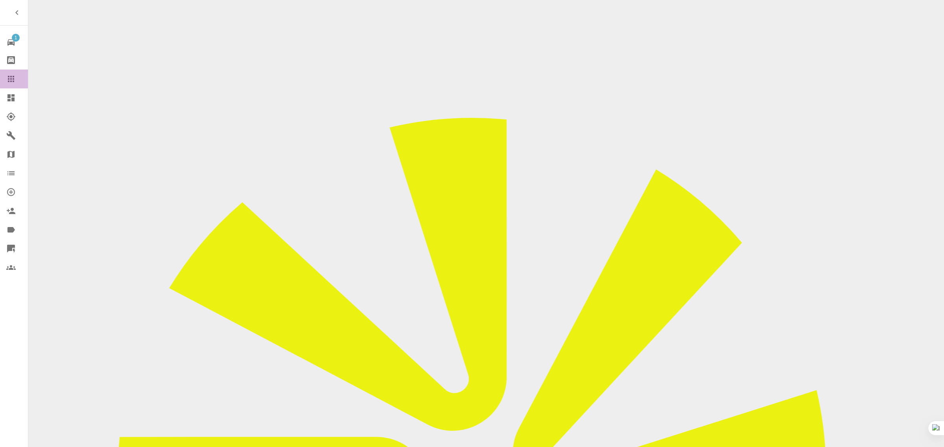
click at [4, 79] on link "Claims" at bounding box center [14, 79] width 28 height 19
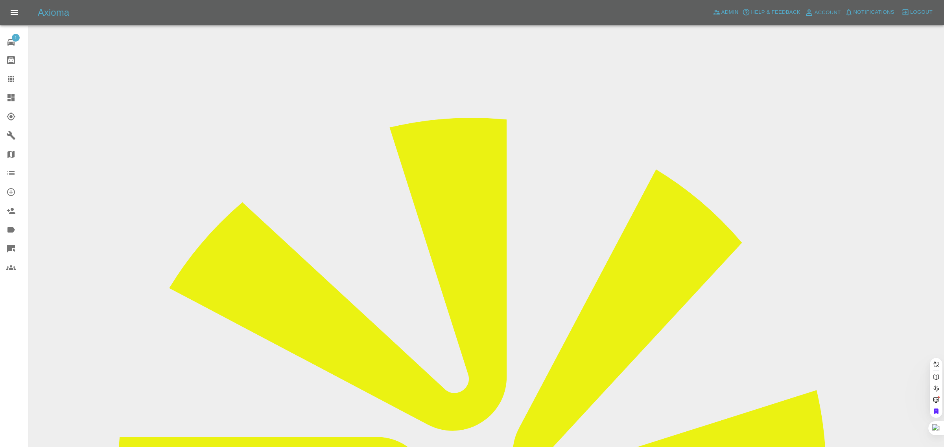
paste input "agdweir@icloud.com"
type input "agdweir@icloud.com"
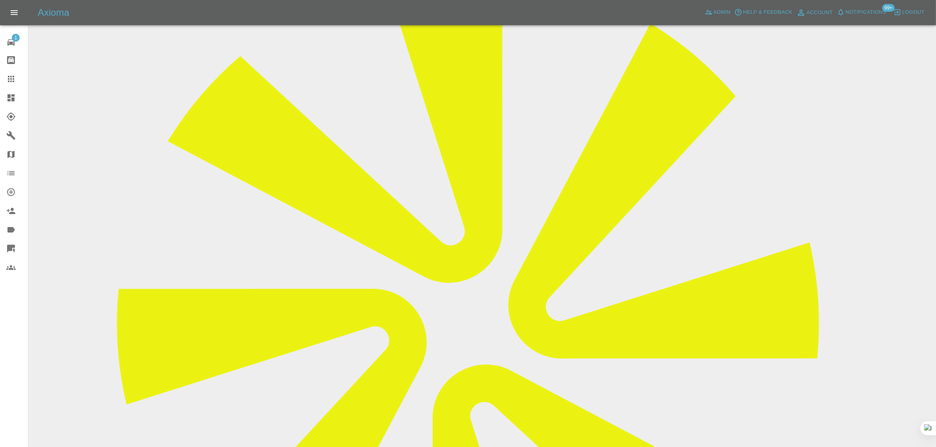
scroll to position [344, 0]
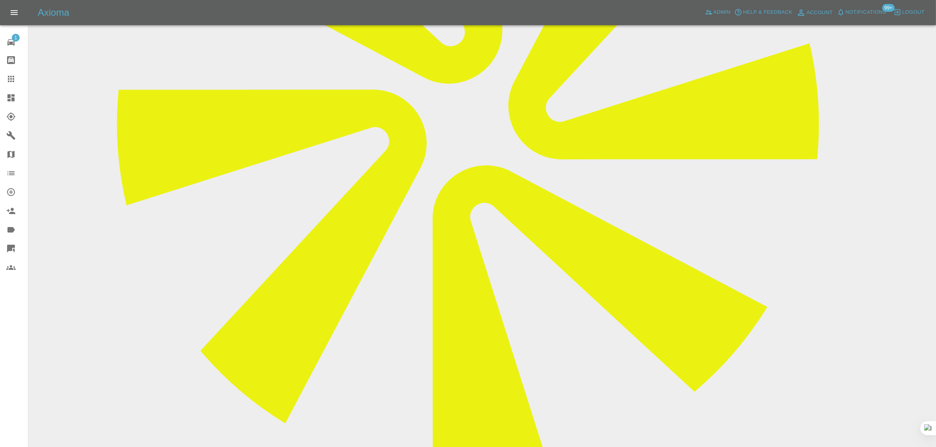
paste textarea "I have cancelled the repair. I told Martin yesterday that I wanted to be comple…"
type textarea "I have cancelled the repair. I told Martin yesterday that I wanted to be comple…"
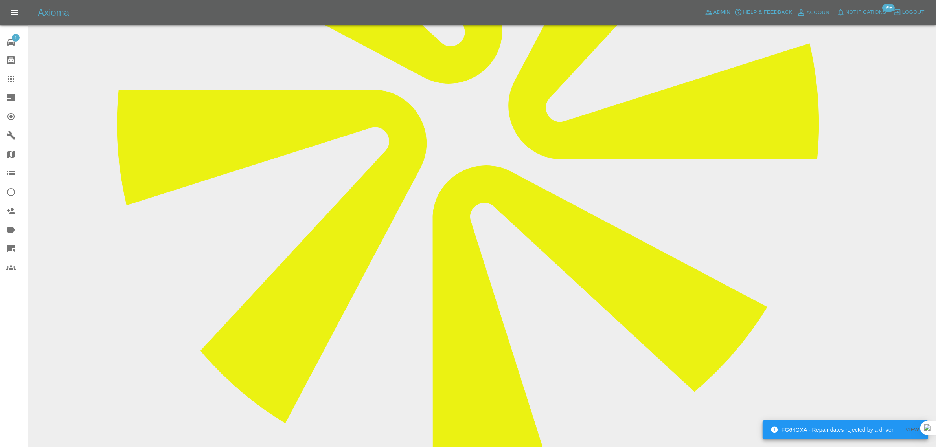
click at [8, 79] on icon at bounding box center [11, 79] width 6 height 6
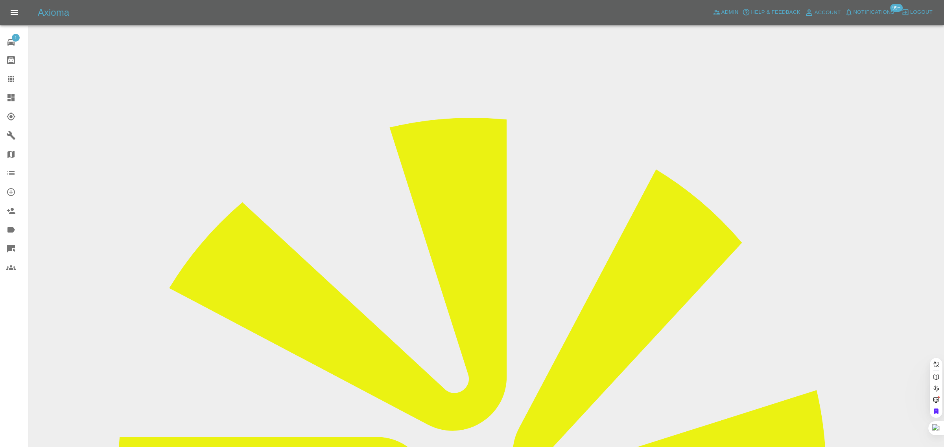
paste input "issacpzacharia@gmail.com"
type input "issacpzacharia@gmail.com"
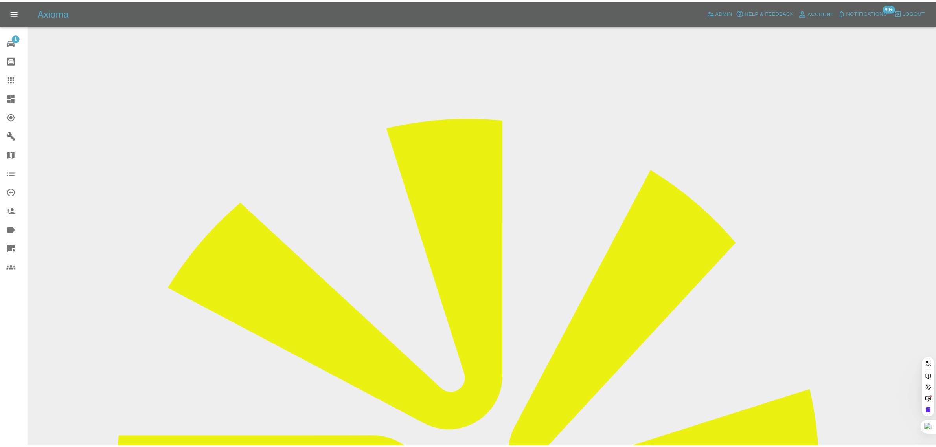
scroll to position [0, 12]
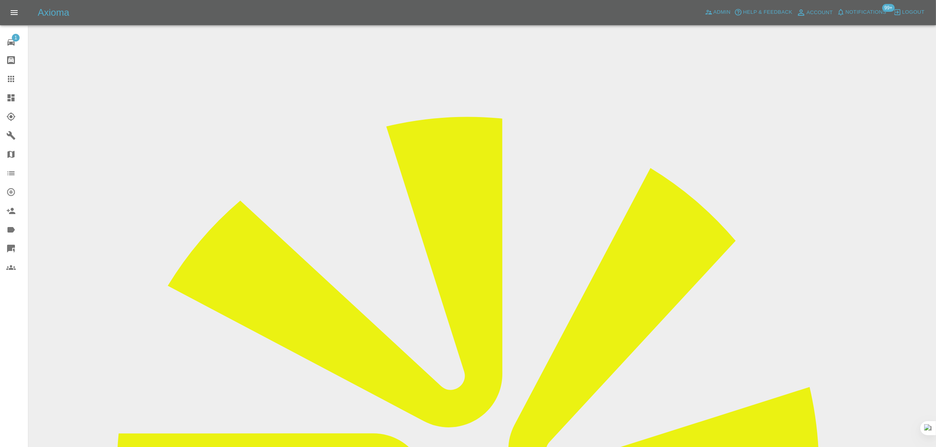
click at [0, 0] on input "Choose images" at bounding box center [0, 0] width 0 height 0
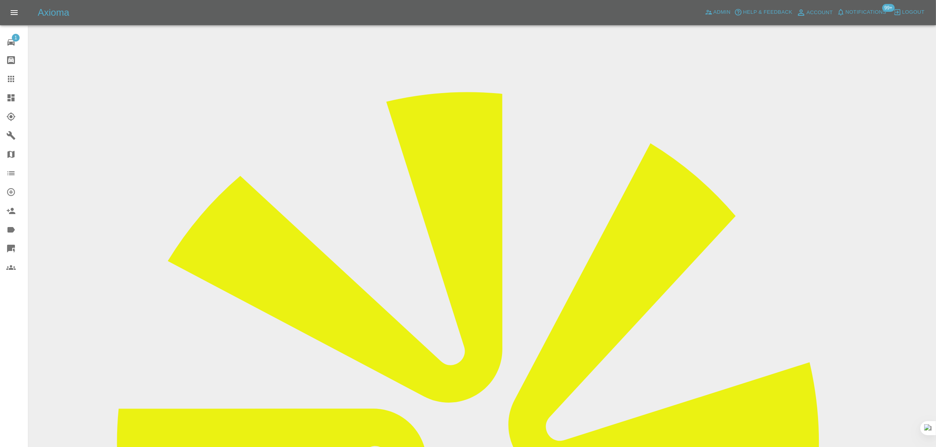
scroll to position [39, 0]
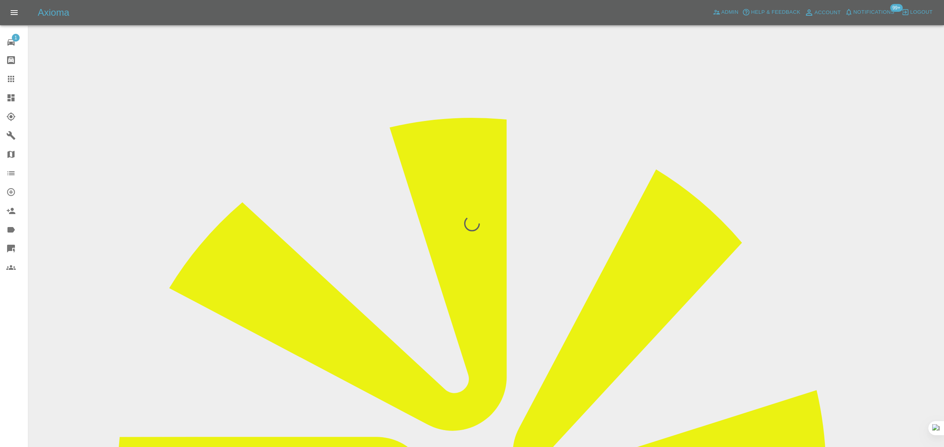
click at [12, 318] on div "1 Repair home Bodyshop home Claims Dashboard Explorer Garages Map Organization …" at bounding box center [14, 223] width 28 height 447
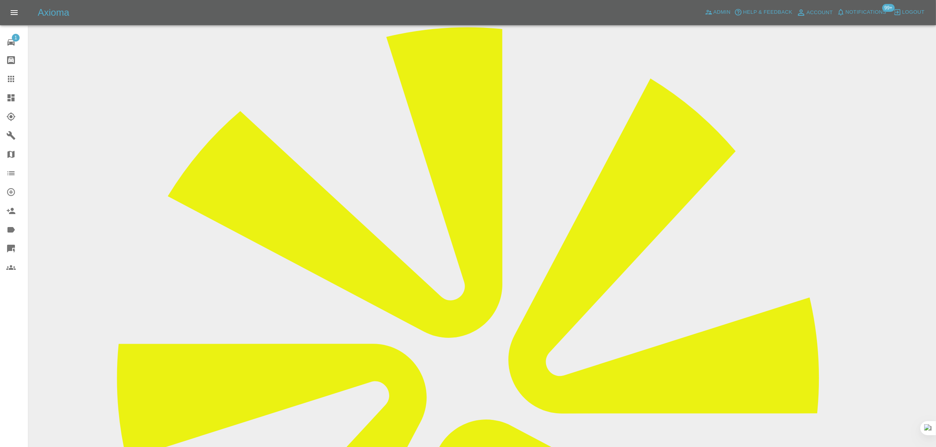
scroll to position [246, 0]
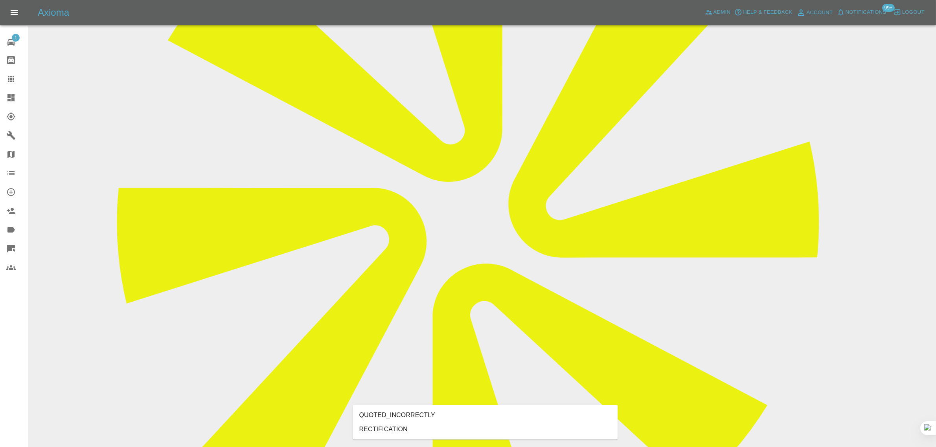
type input "rect"
click at [367, 433] on li "RECTIFICATION" at bounding box center [485, 430] width 265 height 14
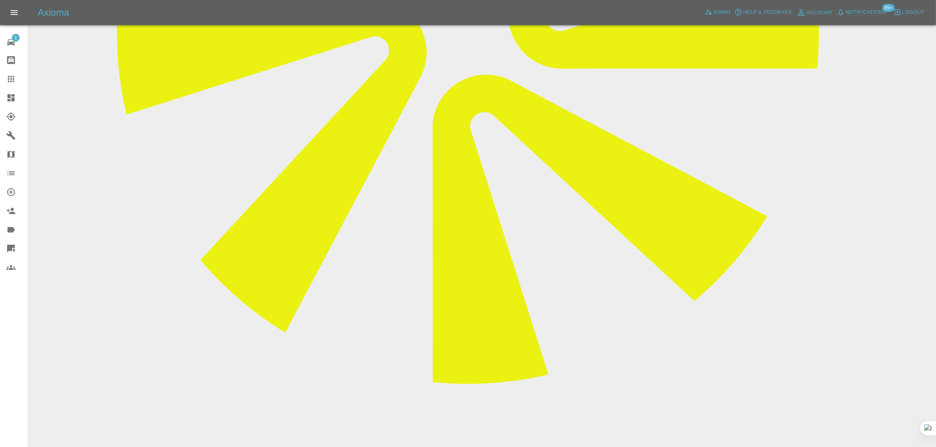
scroll to position [491, 0]
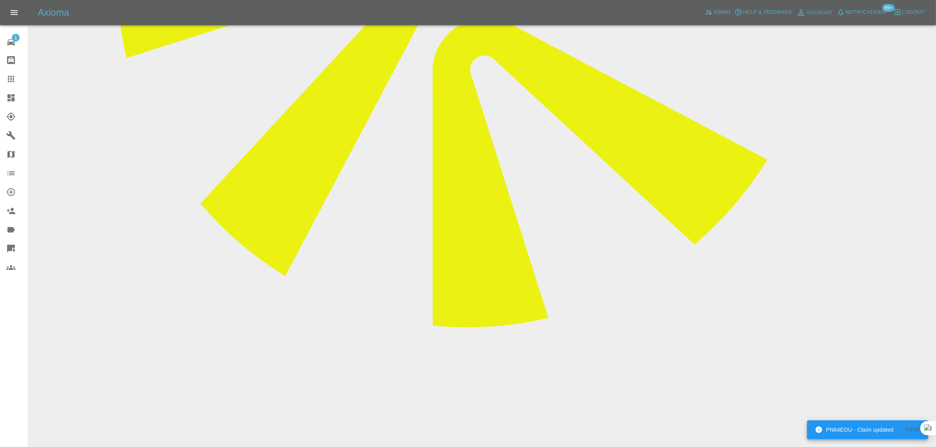
paste textarea "Thanks for getting back to me, Please find the attached images of the repair, I…"
drag, startPoint x: 451, startPoint y: 274, endPoint x: 280, endPoint y: 217, distance: 179.9
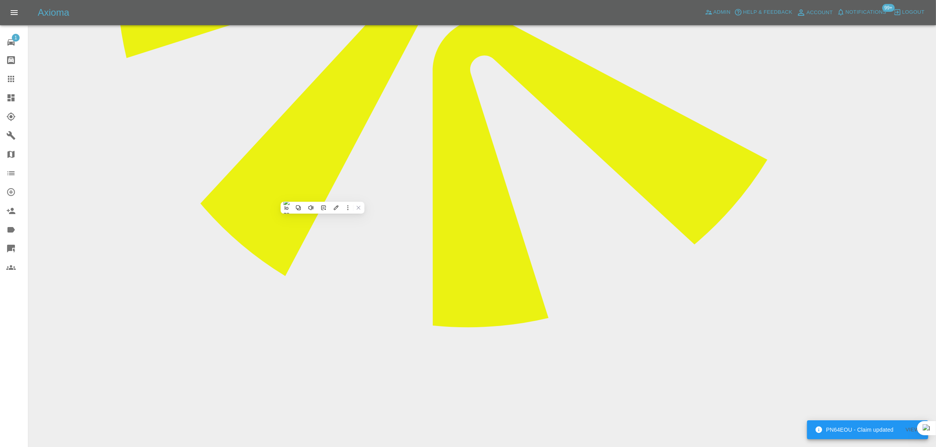
paste textarea "I am writing to raise a concern regarding the recent paint repair carried out o…"
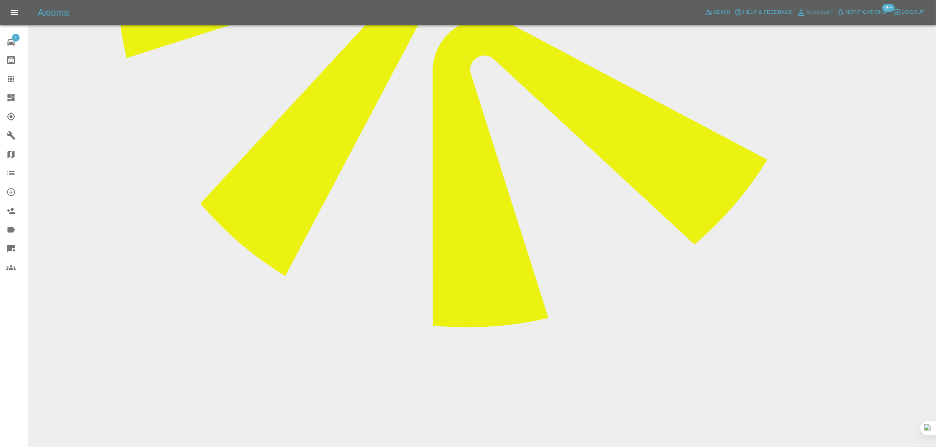
type textarea "I am writing to raise a concern regarding the recent paint repair carried out o…"
drag, startPoint x: 874, startPoint y: 319, endPoint x: 808, endPoint y: 315, distance: 66.2
click at [14, 75] on icon at bounding box center [10, 78] width 9 height 9
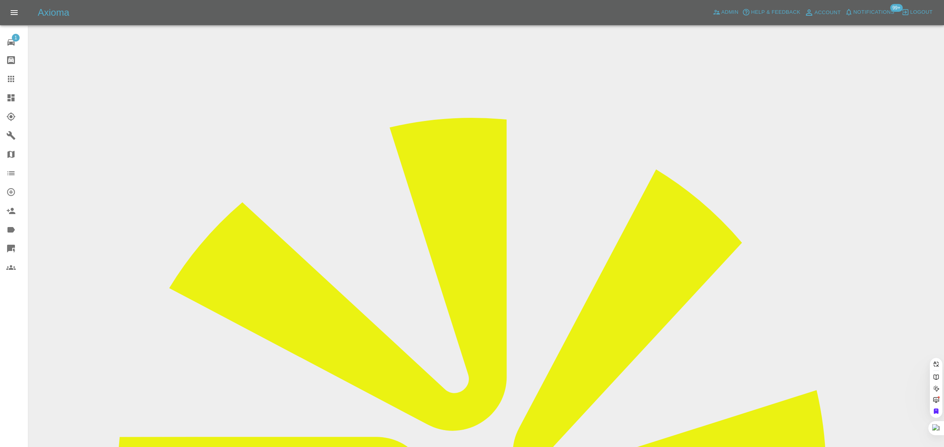
paste input "kasek.izabela@gmail.com"
type input "kasek.izabela@gmail.com"
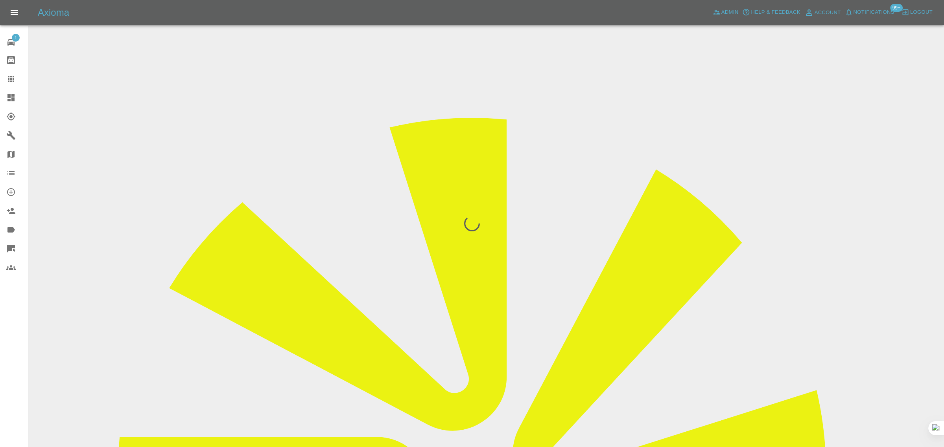
click at [14, 347] on div "1 Repair home Bodyshop home Claims Dashboard Explorer Garages Map Organization …" at bounding box center [14, 223] width 28 height 447
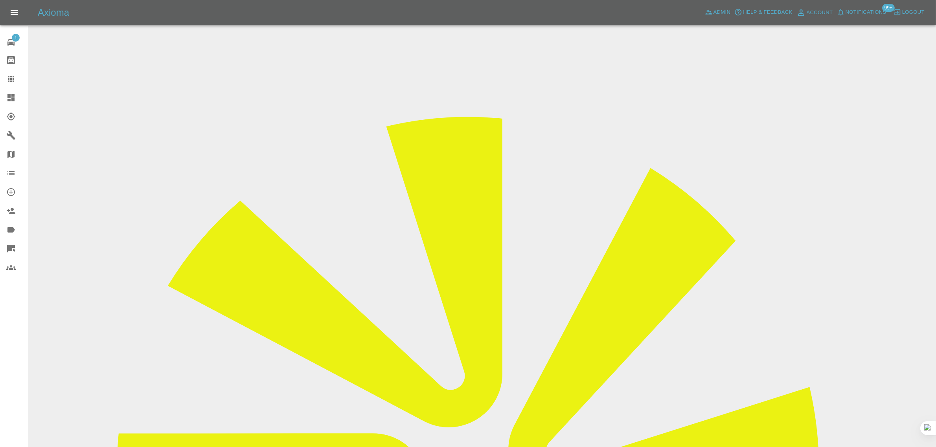
click at [4, 340] on div "1 Repair home Bodyshop home Claims Dashboard Explorer Garages Map Organization …" at bounding box center [14, 223] width 28 height 447
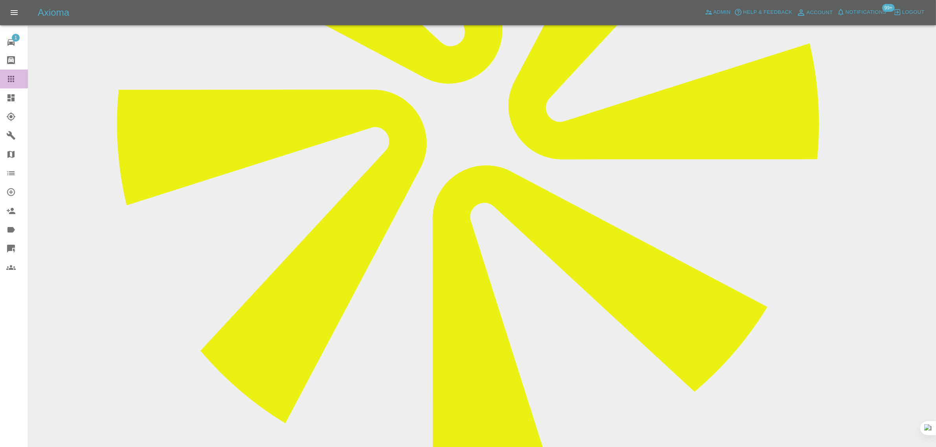
click at [15, 77] on icon at bounding box center [10, 78] width 9 height 9
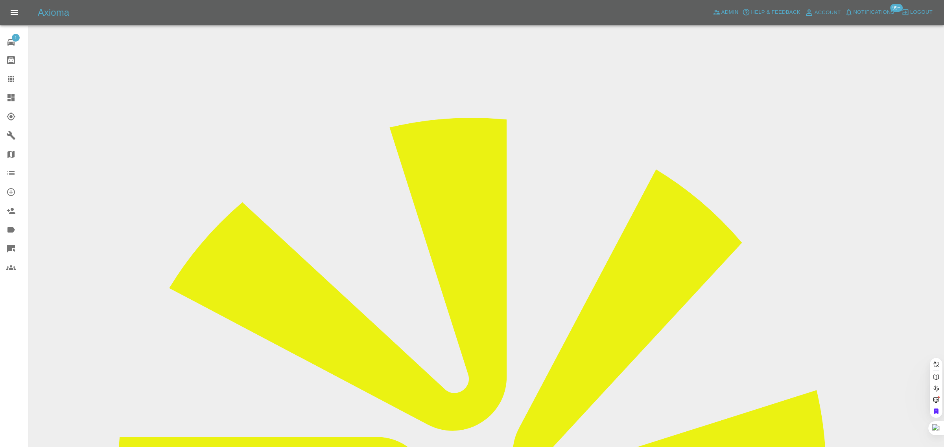
paste input "hennakurtah.hk@gmail.com"
type input "hennakurtah.hk@gmail.com"
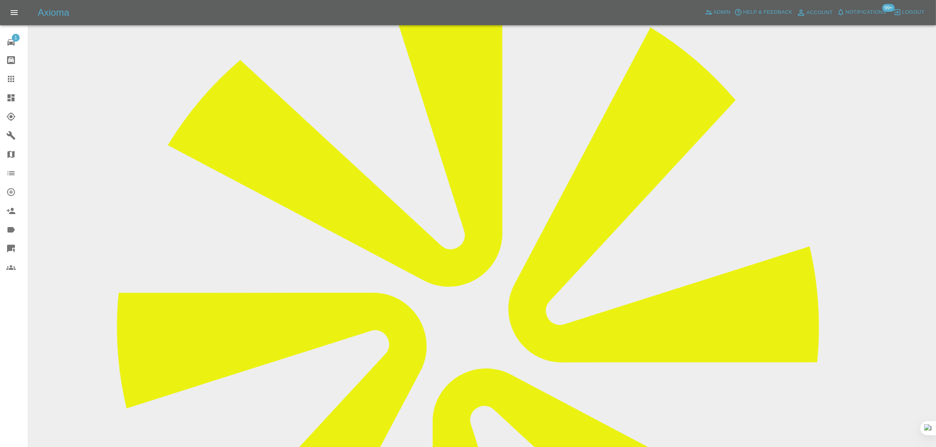
scroll to position [295, 0]
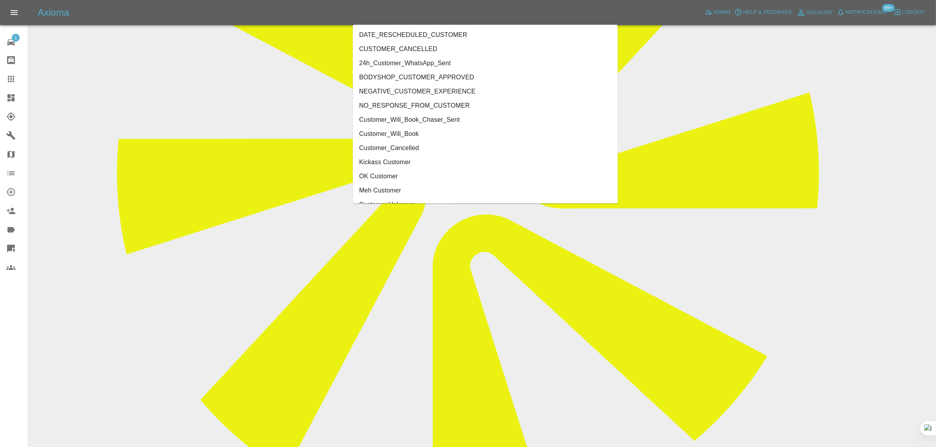
type input "cust"
click at [396, 146] on li "Customer_Cancelled" at bounding box center [485, 148] width 265 height 14
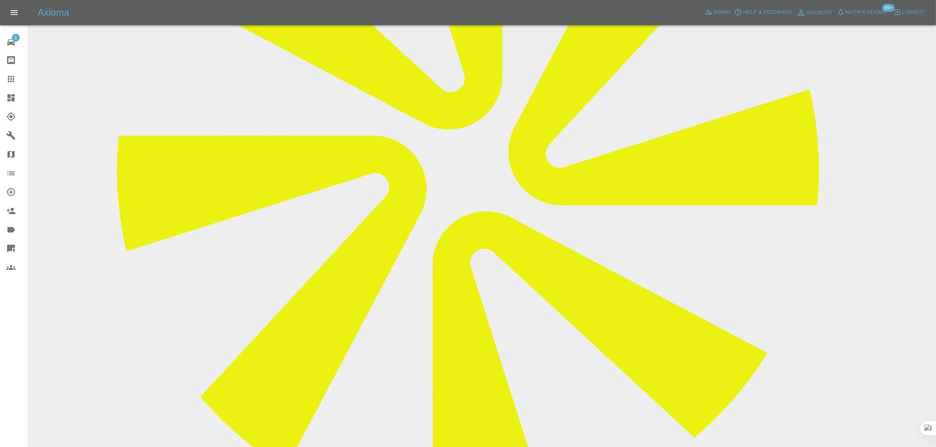
scroll to position [197, 0]
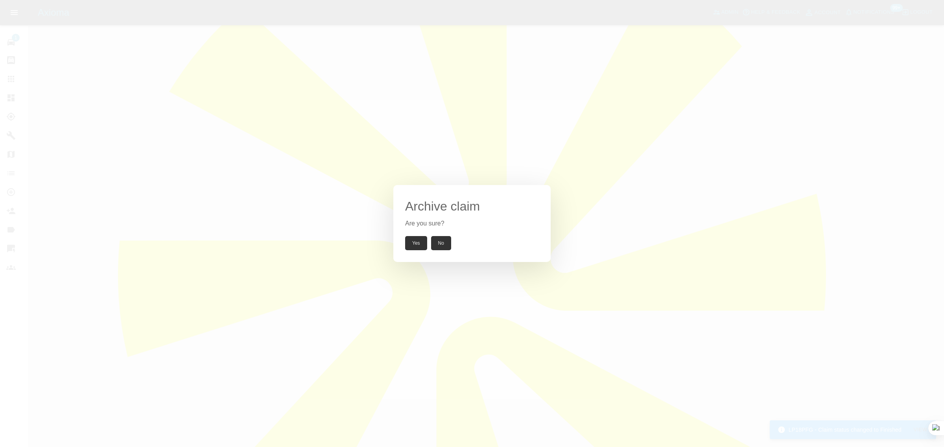
click at [411, 242] on button "Yes" at bounding box center [416, 243] width 22 height 14
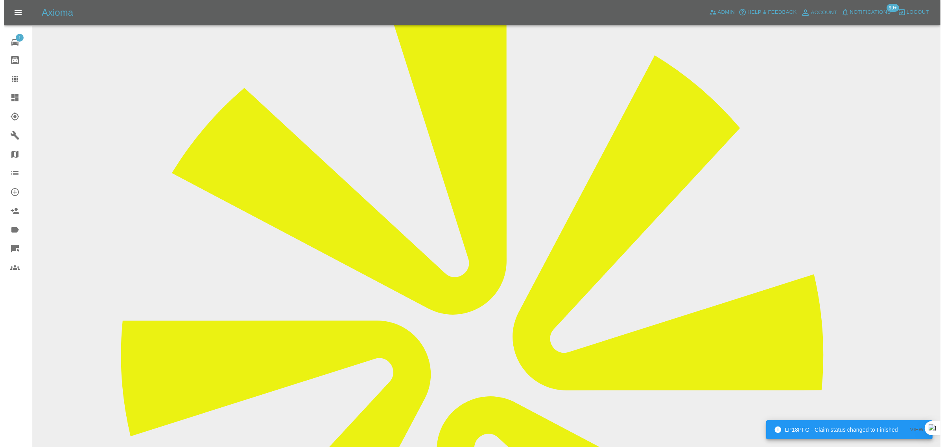
scroll to position [0, 0]
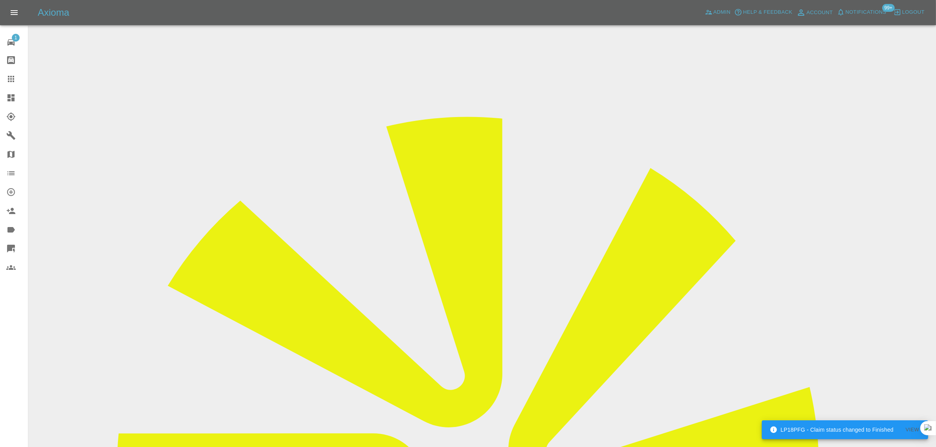
drag, startPoint x: 740, startPoint y: 120, endPoint x: 789, endPoint y: 116, distance: 48.9
copy tr "Phoenix Smart Re"
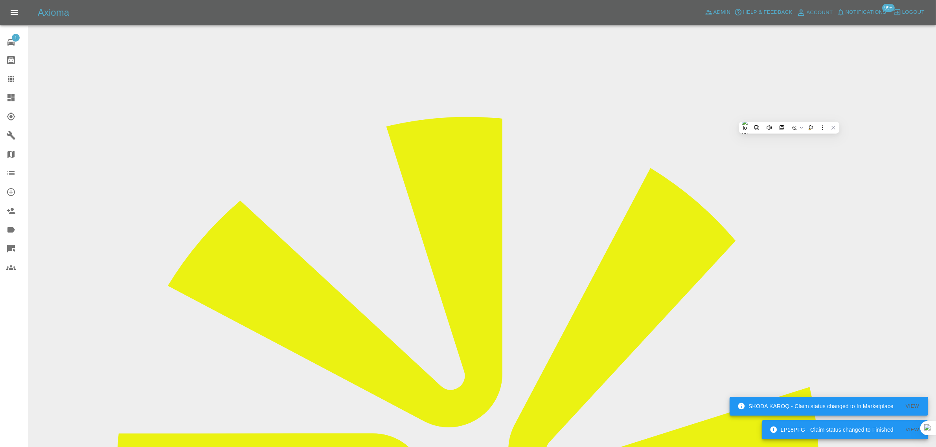
drag, startPoint x: 355, startPoint y: 134, endPoint x: 519, endPoint y: 143, distance: 164.2
copy tr "Registration plates GY16FKF"
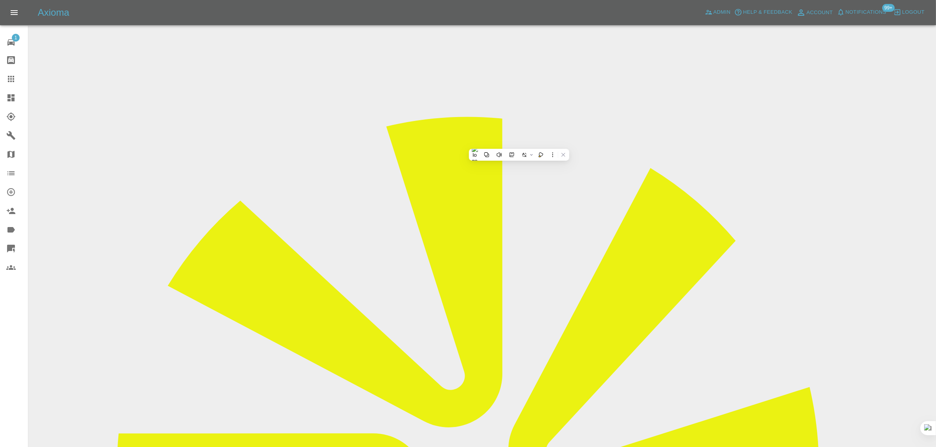
drag, startPoint x: 352, startPoint y: 209, endPoint x: 536, endPoint y: 228, distance: 184.6
copy tbody "Vehicle Location RG249HE Driver Henna Kurtah"
drag, startPoint x: 647, startPoint y: 333, endPoint x: 852, endPoint y: 333, distance: 204.4
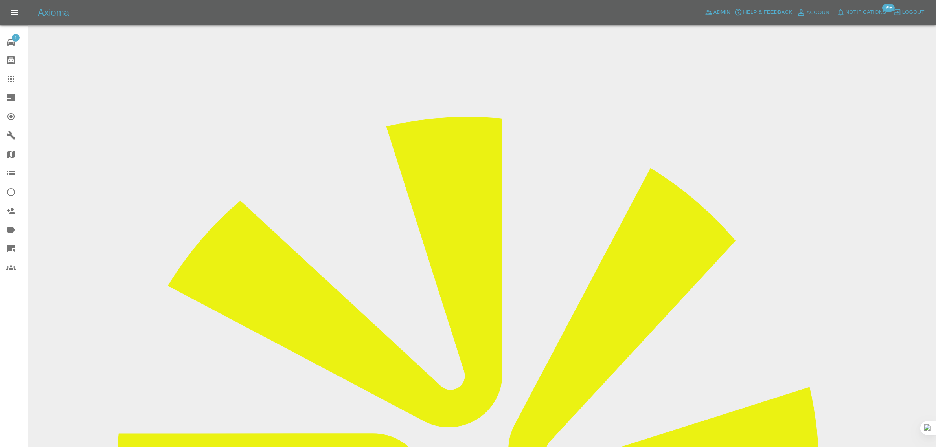
copy tr "Repair Date 16/09/2025"
click at [16, 79] on div at bounding box center [17, 78] width 22 height 9
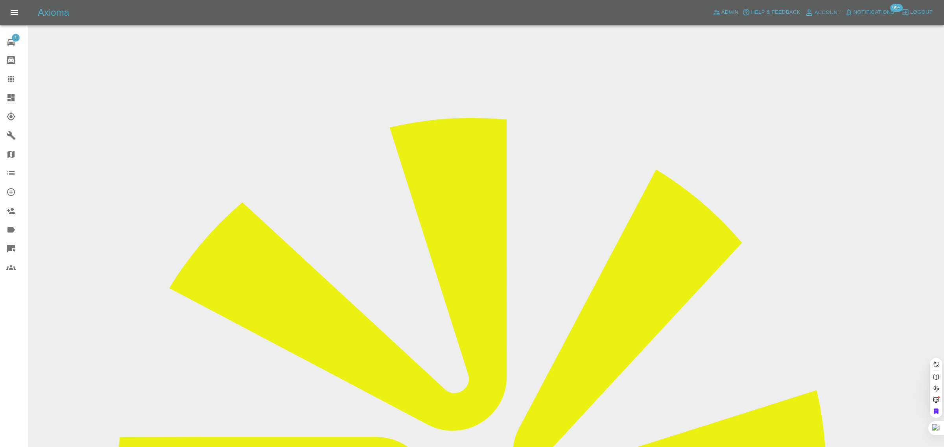
paste input "chris_461@ntlworld.com"
type input "chris_461@ntlworld.com"
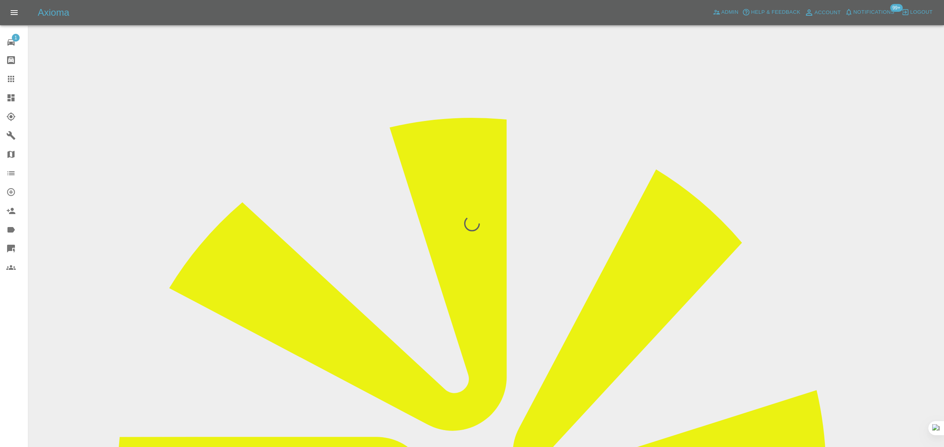
click at [0, 376] on div "1 Repair home Bodyshop home Claims Dashboard Explorer Garages Map Organization …" at bounding box center [14, 223] width 28 height 447
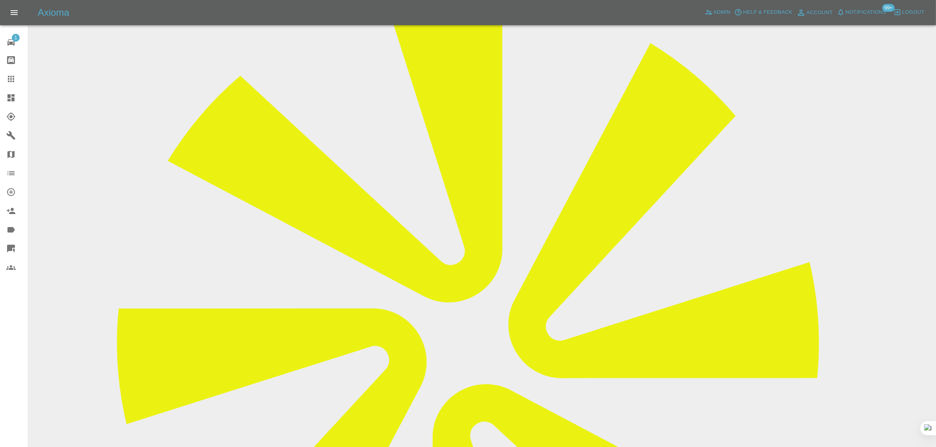
scroll to position [393, 0]
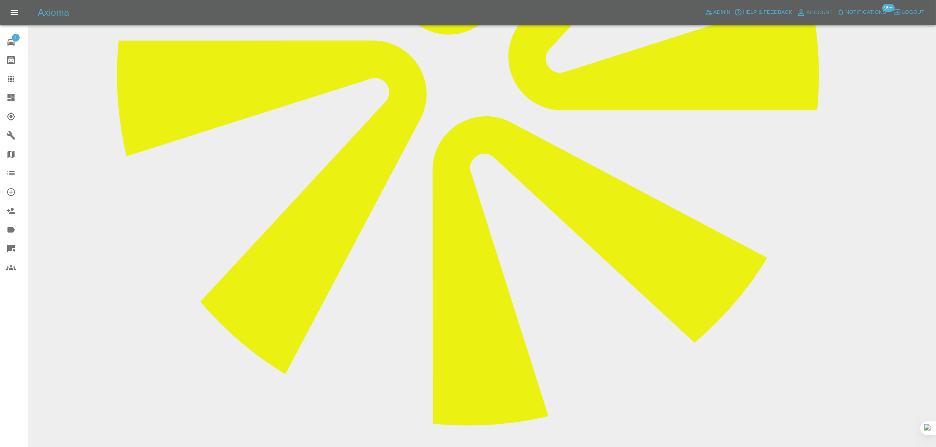
paste textarea "I agreed with the engineer that it would be better to take the car to a worksho…"
type textarea "I agreed with the engineer that it would be better to take the car to a worksho…"
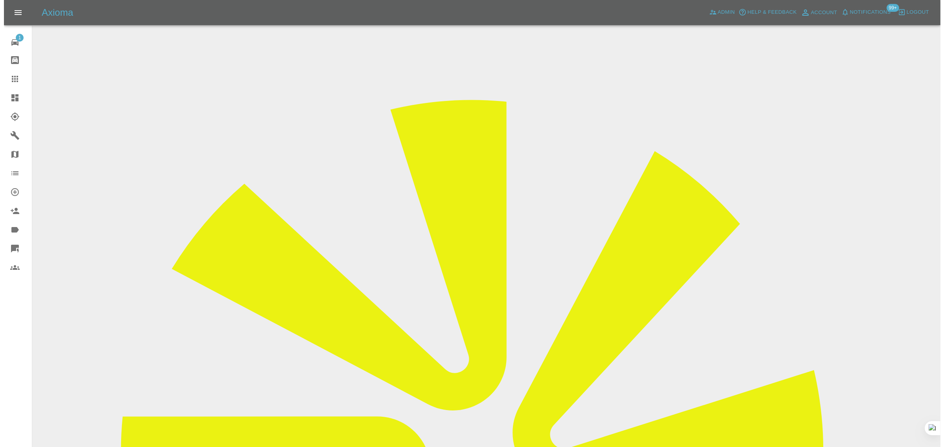
scroll to position [0, 0]
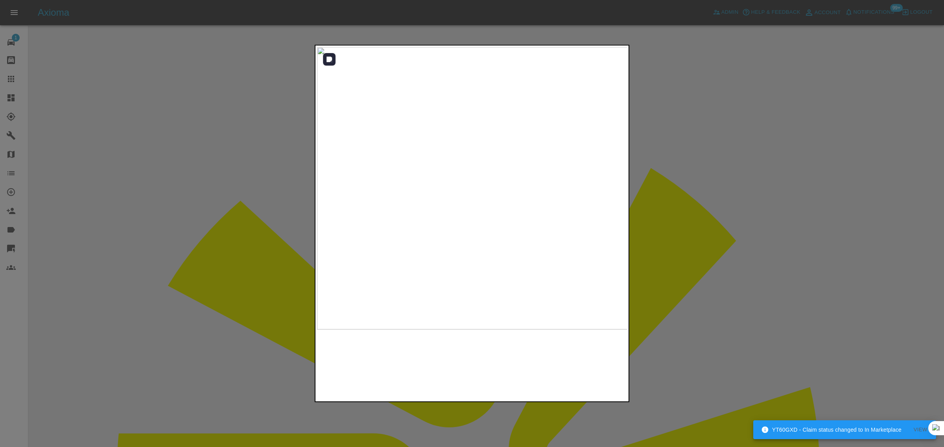
click at [607, 201] on img at bounding box center [472, 188] width 311 height 283
click at [697, 195] on div at bounding box center [472, 223] width 944 height 447
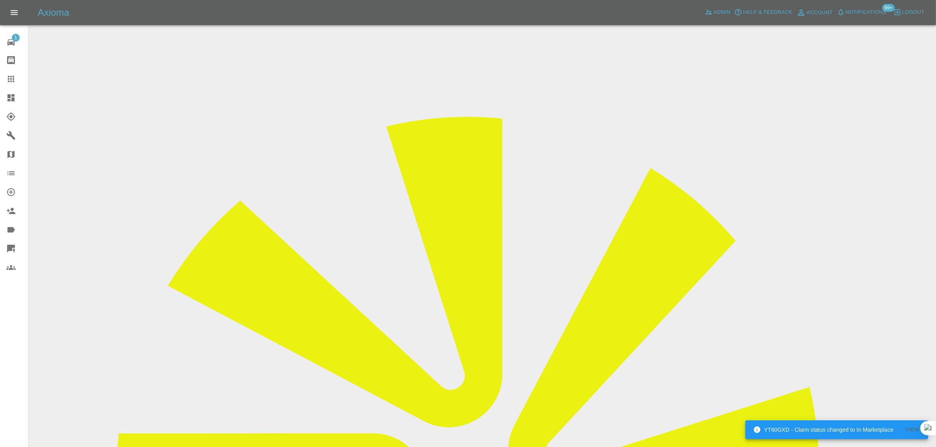
click at [11, 78] on icon at bounding box center [10, 78] width 9 height 9
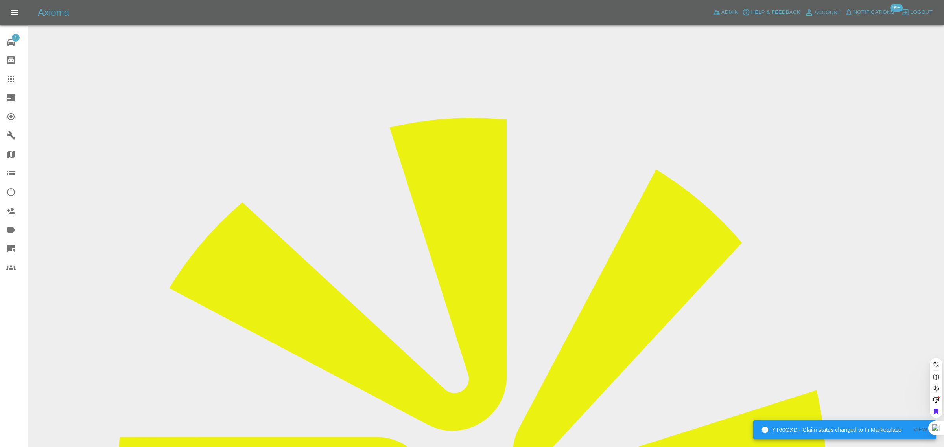
paste input "thevictoriadixon@gmail.com"
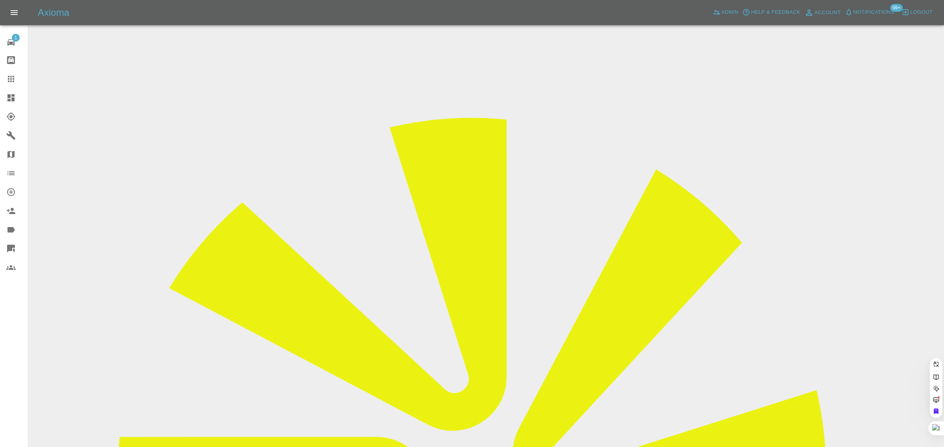
type input "thevictoriadixon@gmail.com"
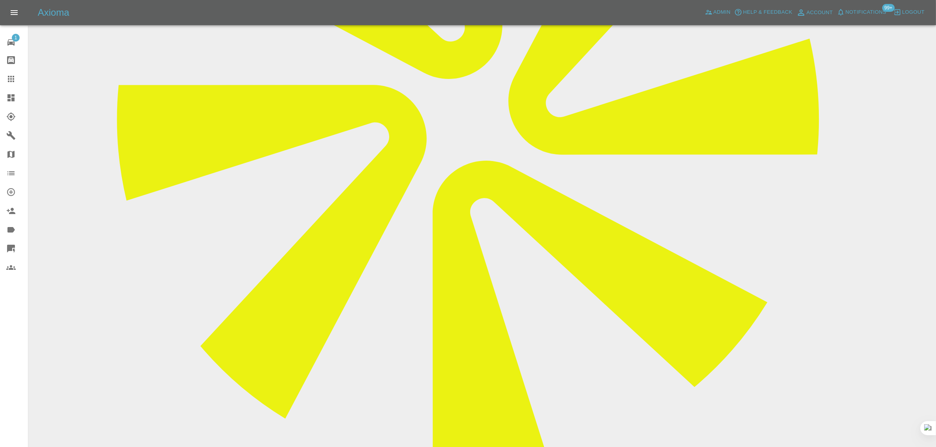
scroll to position [393, 0]
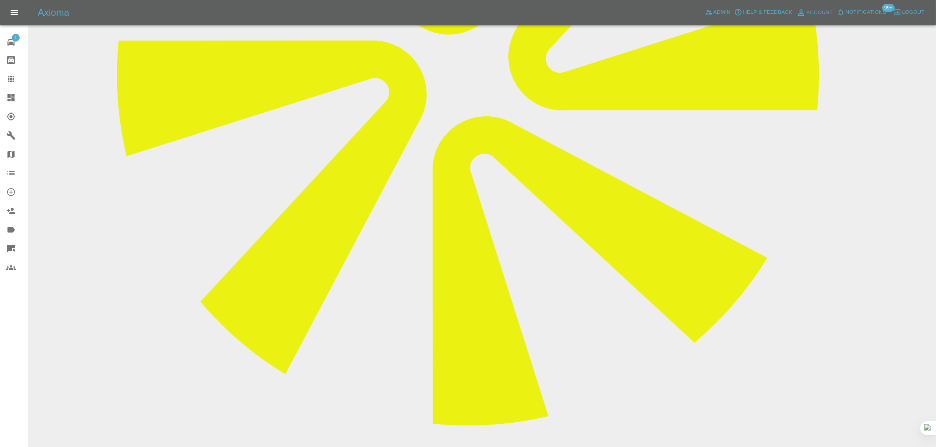
paste textarea "Please stop sending me the same email/message. I have told you multiple times t…"
type textarea "Please stop sending me the same email/message. I have told you multiple times t…"
drag, startPoint x: 885, startPoint y: 312, endPoint x: 865, endPoint y: 306, distance: 20.5
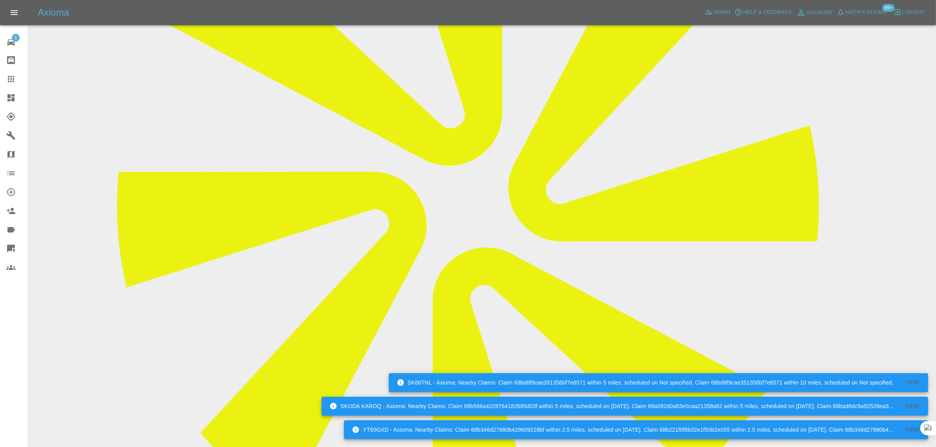
scroll to position [246, 0]
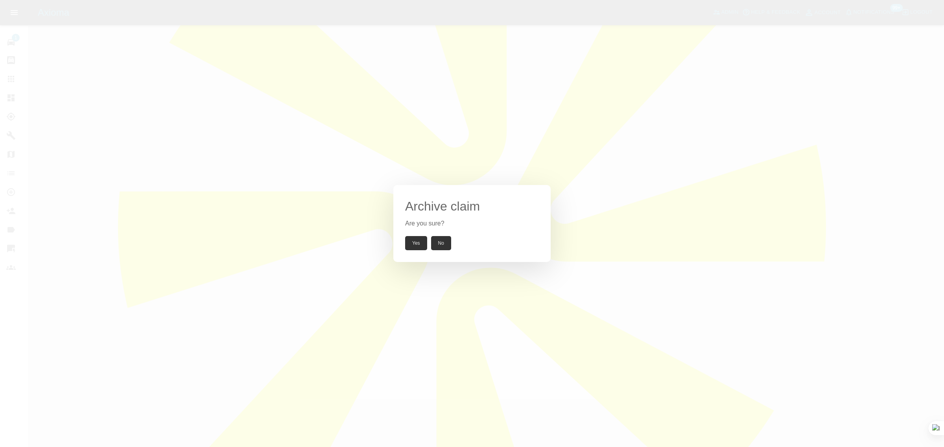
click at [414, 244] on button "Yes" at bounding box center [416, 243] width 22 height 14
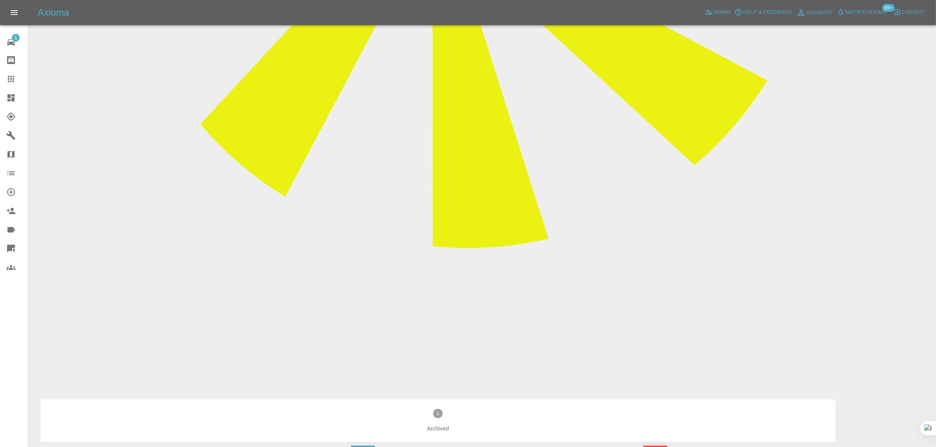
scroll to position [579, 0]
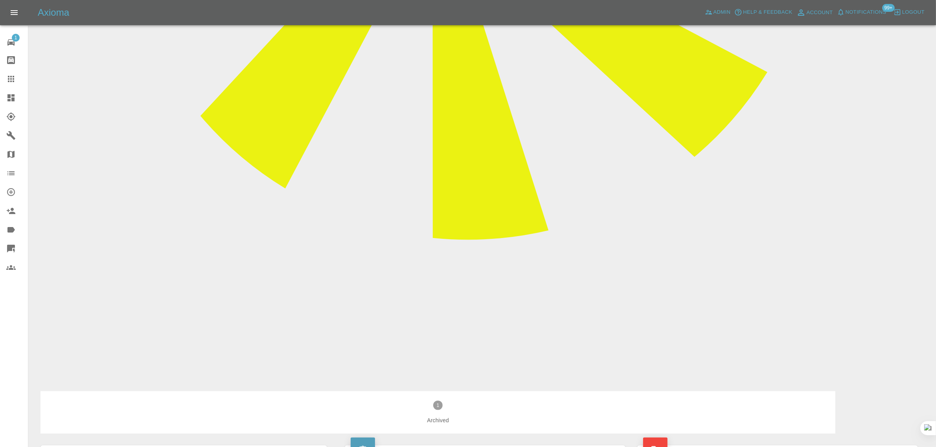
drag, startPoint x: 370, startPoint y: 305, endPoint x: 462, endPoint y: 305, distance: 92.0
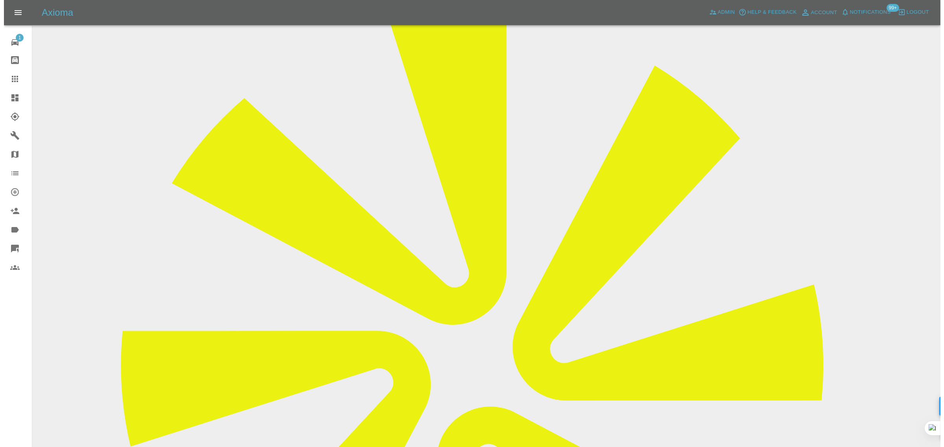
scroll to position [0, 0]
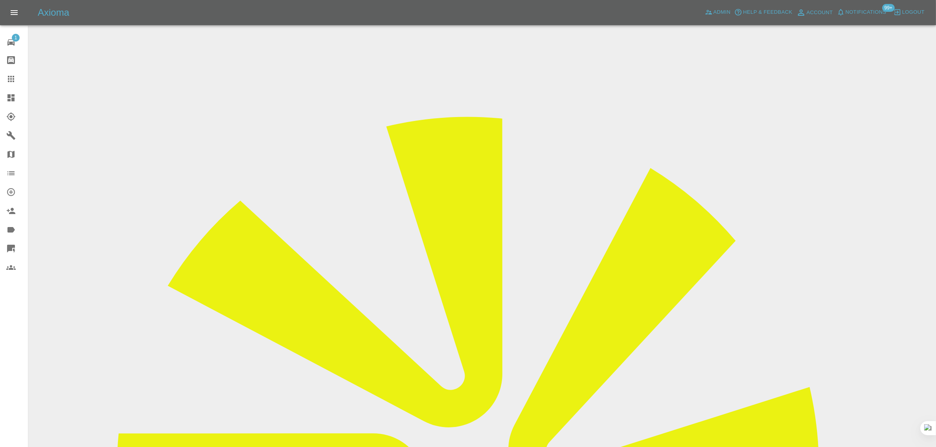
click at [15, 79] on icon at bounding box center [10, 78] width 9 height 9
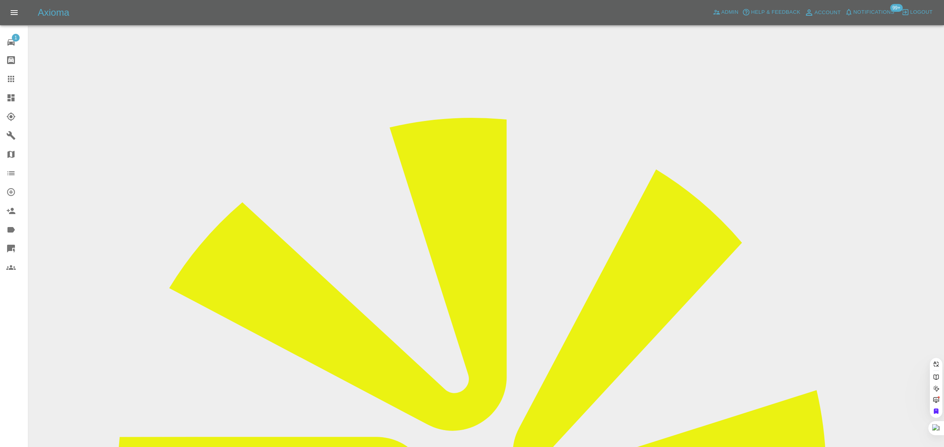
paste input "owenskate@hotmail.co.uk"
type input "owenskate@hotmail.co.uk"
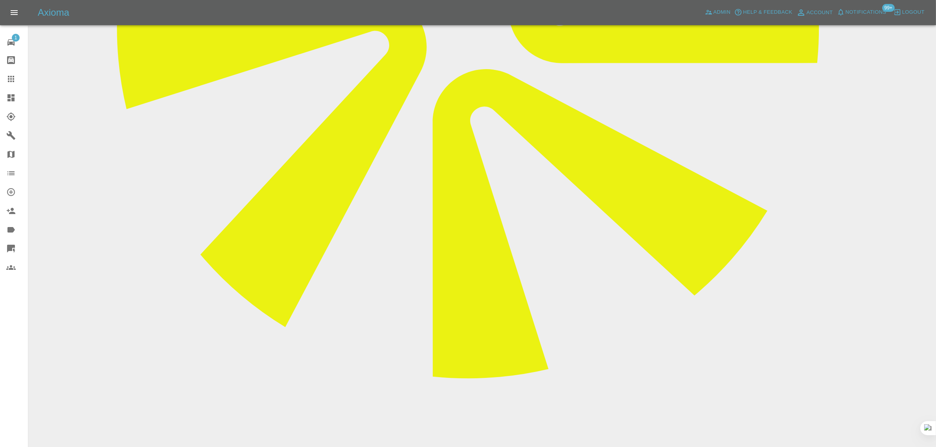
scroll to position [442, 0]
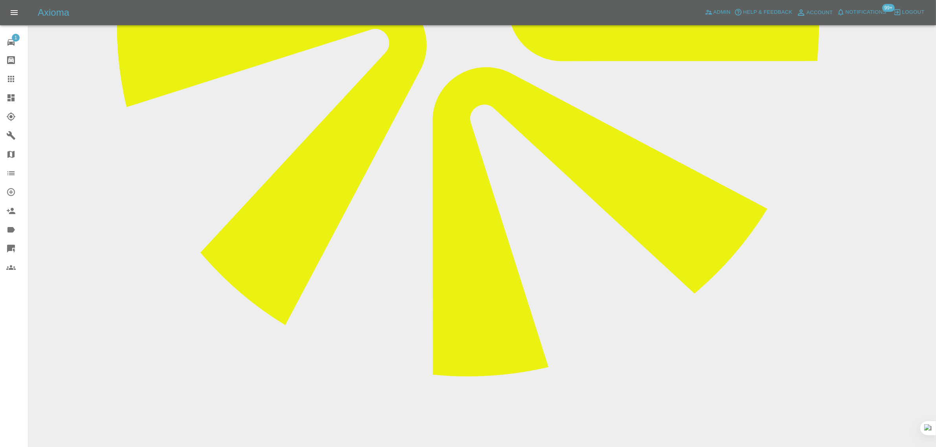
paste textarea "I just want to confirm you have received my email and that the invoice has been…"
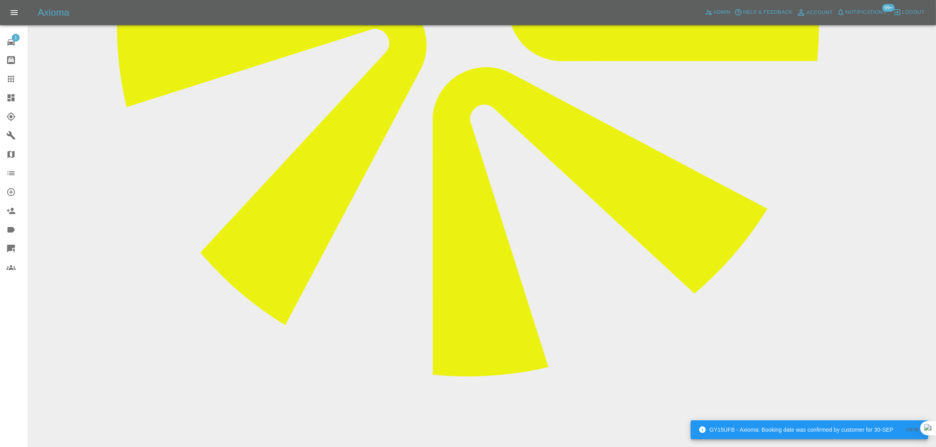
type textarea "I just want to confirm you have received my email and that the invoice has been…"
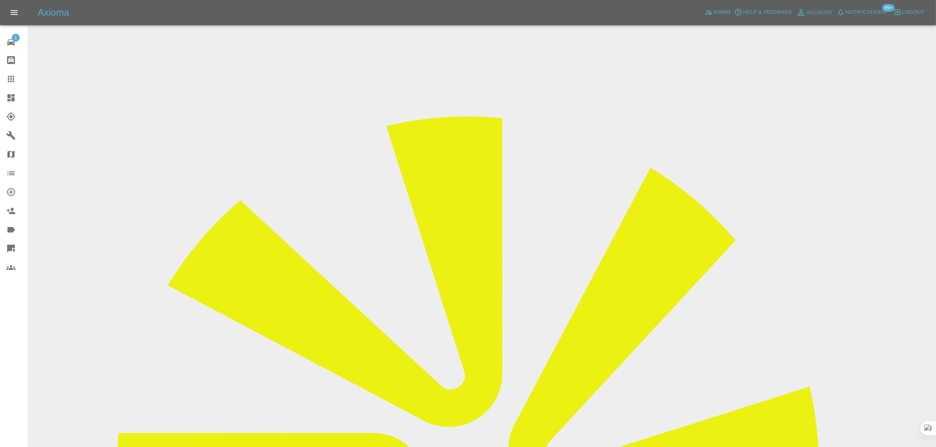
scroll to position [0, 0]
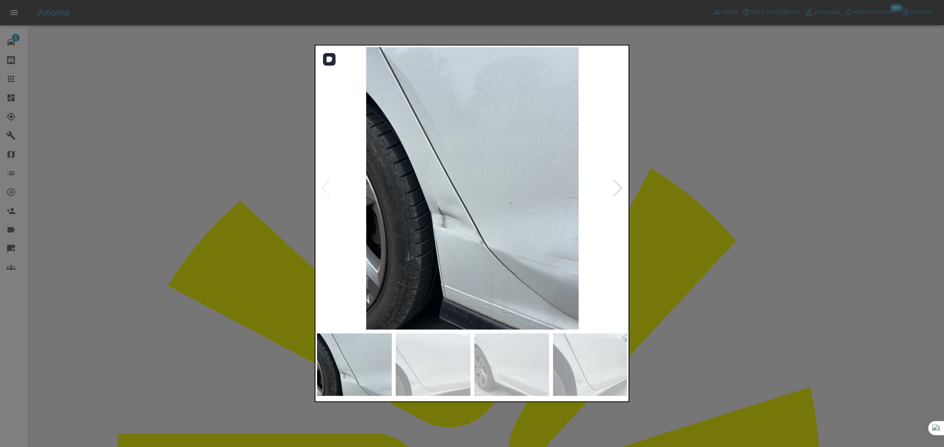
click at [621, 193] on div at bounding box center [617, 188] width 11 height 17
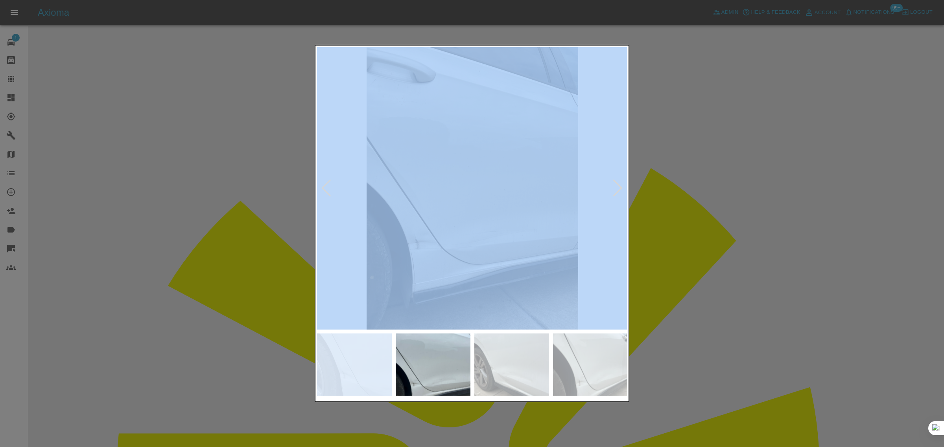
click at [621, 193] on div at bounding box center [617, 188] width 11 height 17
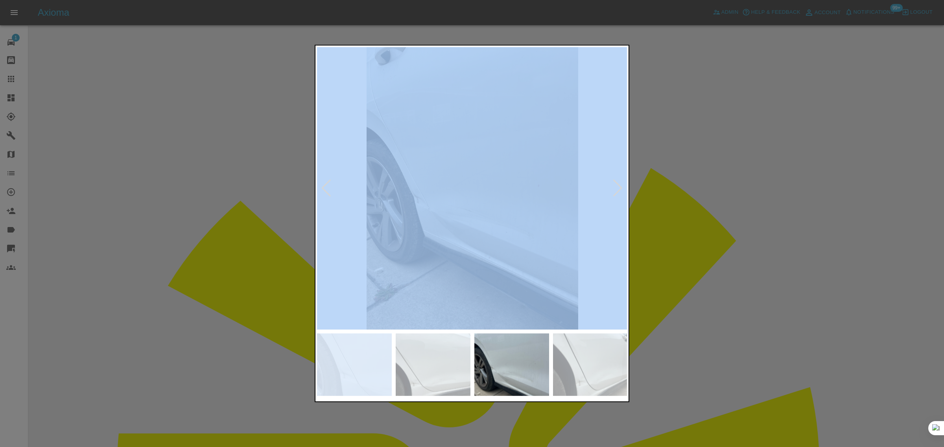
click at [621, 193] on div at bounding box center [617, 188] width 11 height 17
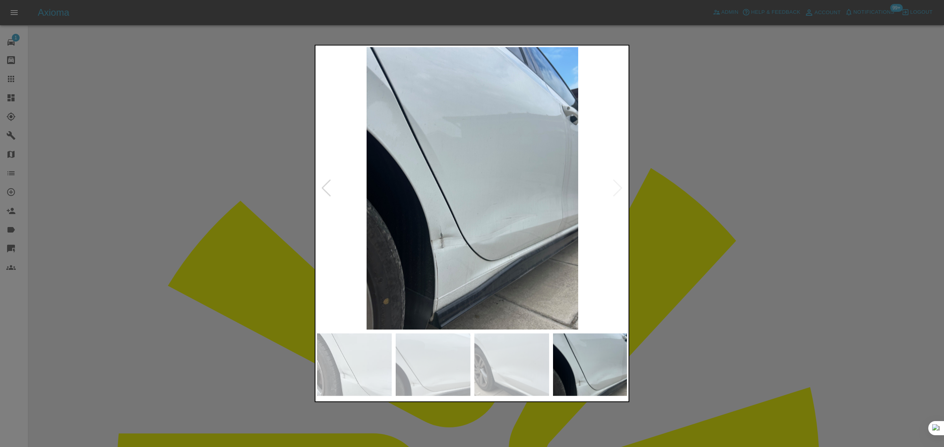
click at [621, 193] on img at bounding box center [472, 188] width 311 height 283
click at [718, 211] on div at bounding box center [472, 223] width 944 height 447
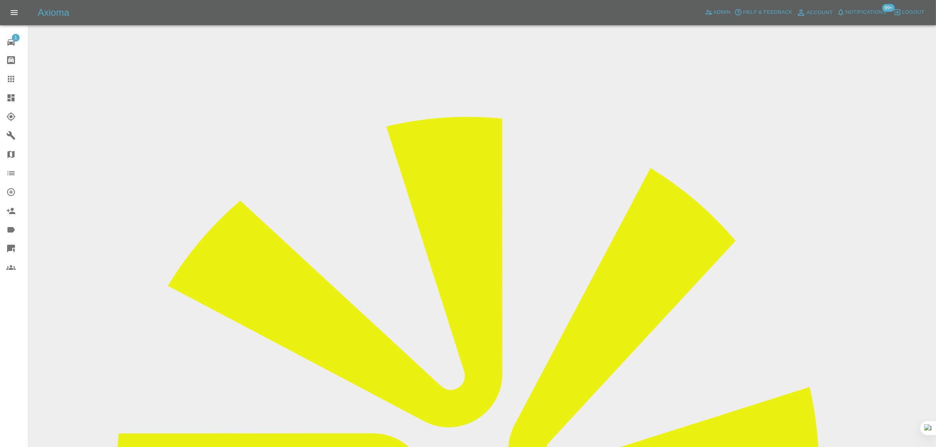
click at [0, 0] on input "Choose images" at bounding box center [0, 0] width 0 height 0
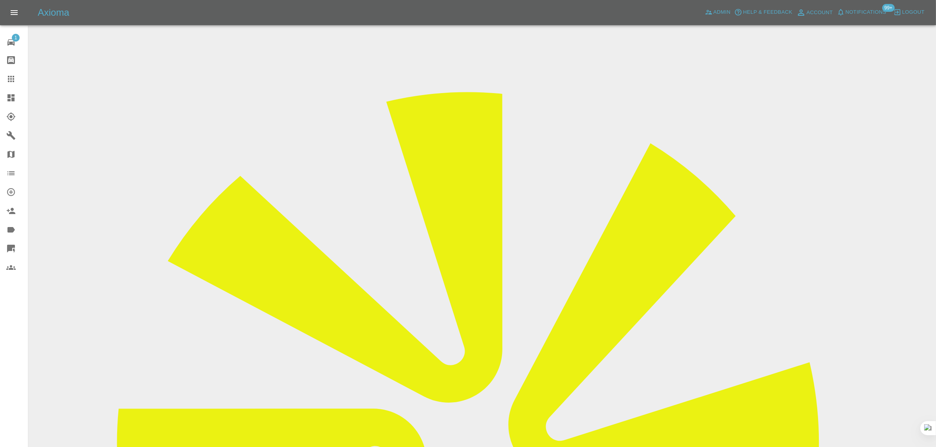
scroll to position [39, 0]
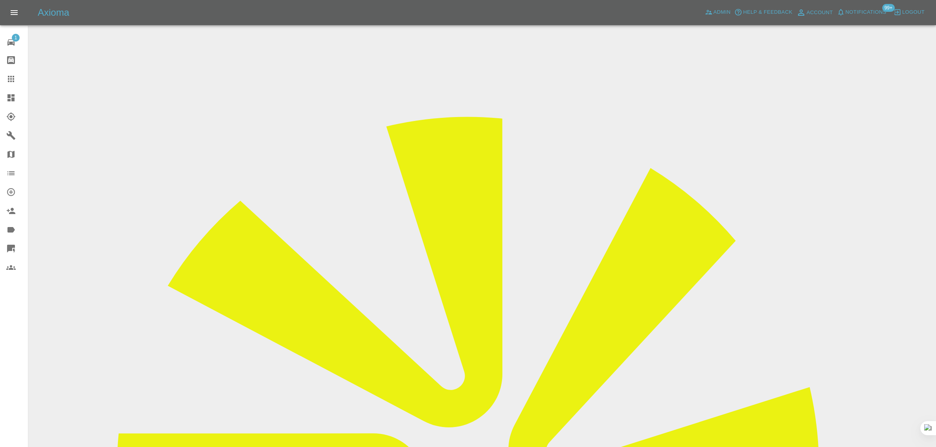
scroll to position [39, 0]
click at [12, 80] on icon at bounding box center [10, 78] width 9 height 9
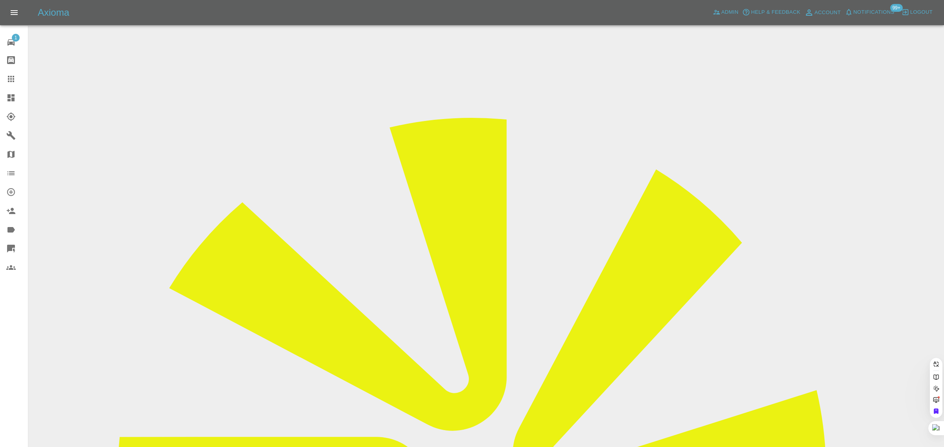
paste input "mikedaddg@gmail.com"
type input "mikedaddg@gmail.co"
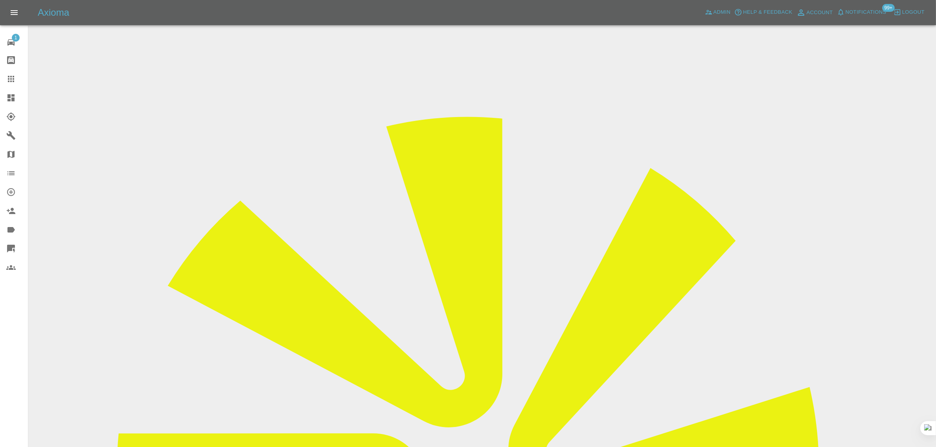
click at [0, 0] on input "Choose images" at bounding box center [0, 0] width 0 height 0
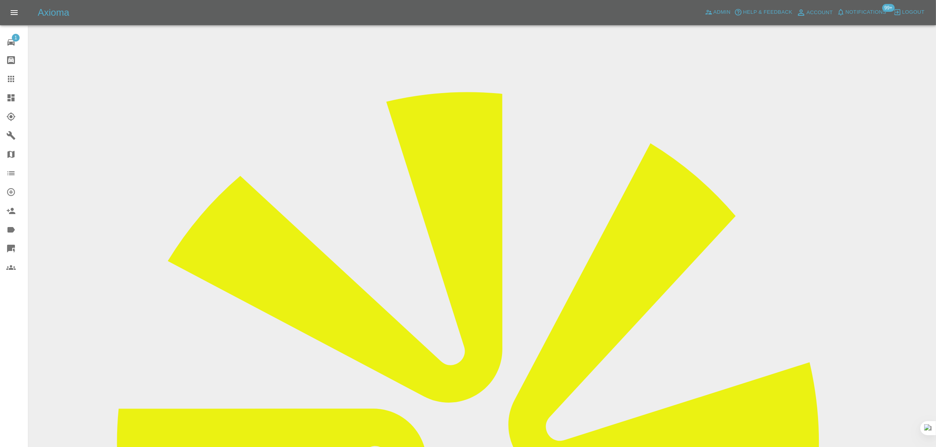
scroll to position [39, 0]
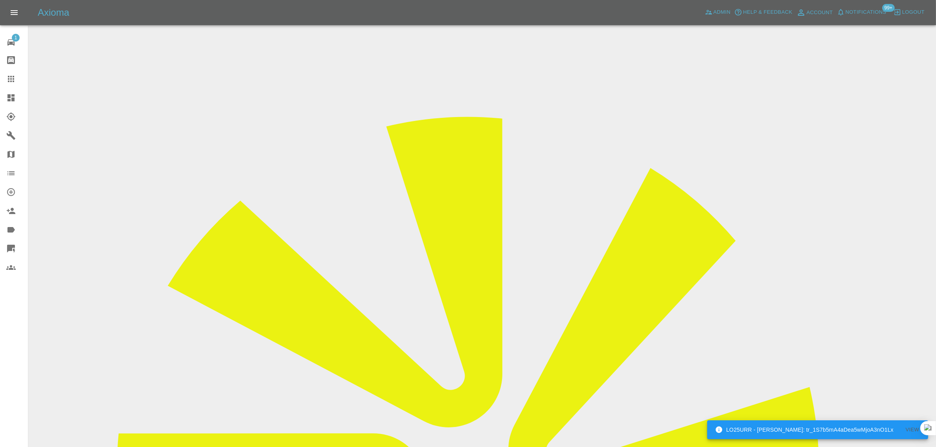
click at [12, 81] on icon at bounding box center [10, 78] width 9 height 9
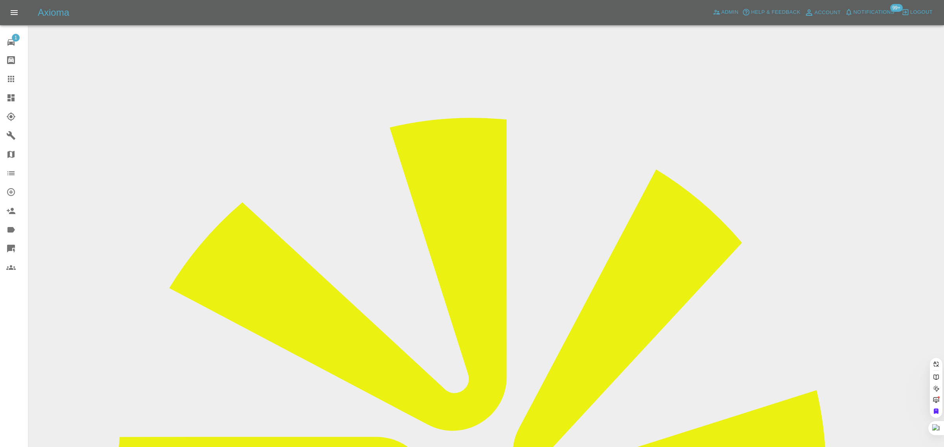
paste input "stephenschsu"
type input "stephenschsu"
drag, startPoint x: 382, startPoint y: 262, endPoint x: 454, endPoint y: 250, distance: 73.2
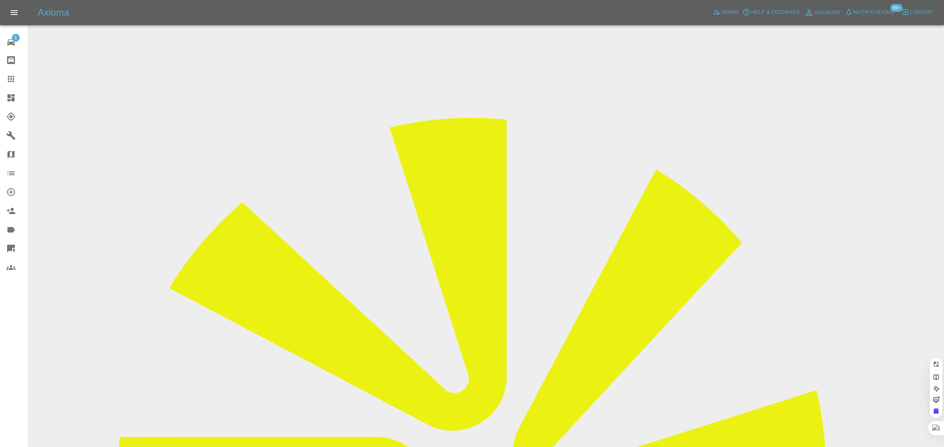
paste input "stephenschsu"
type input "stephenschs"
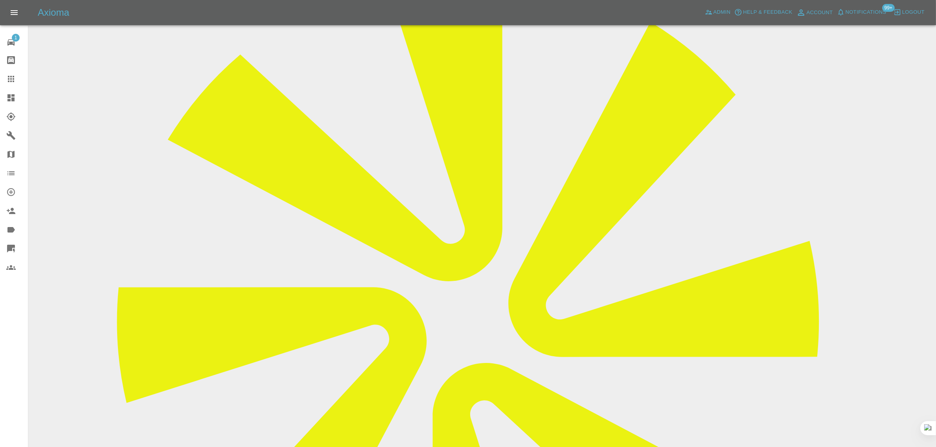
scroll to position [282, 0]
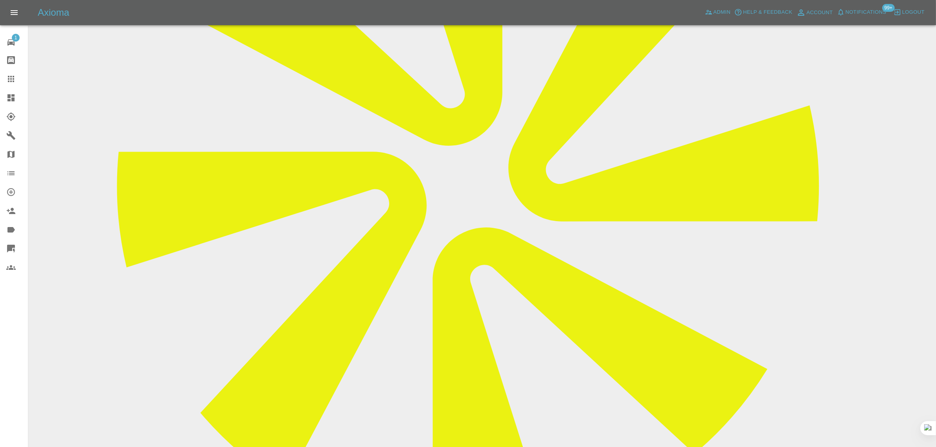
paste textarea "I decided not to accept your quote because I have decided to have my car fixed …"
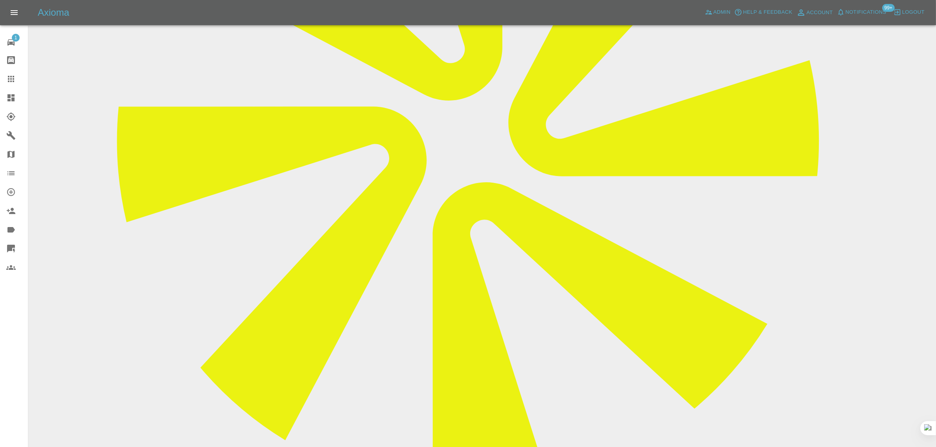
scroll to position [344, 0]
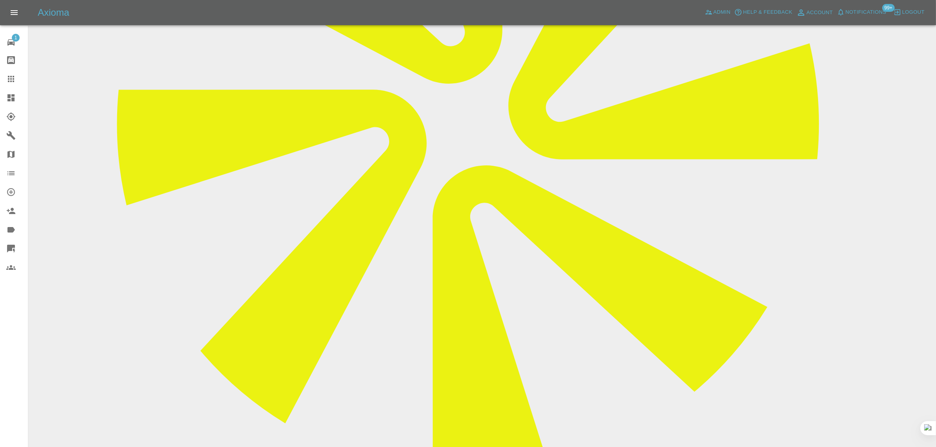
type textarea "I decided not to accept your quote because I have decided to have my car fixed …"
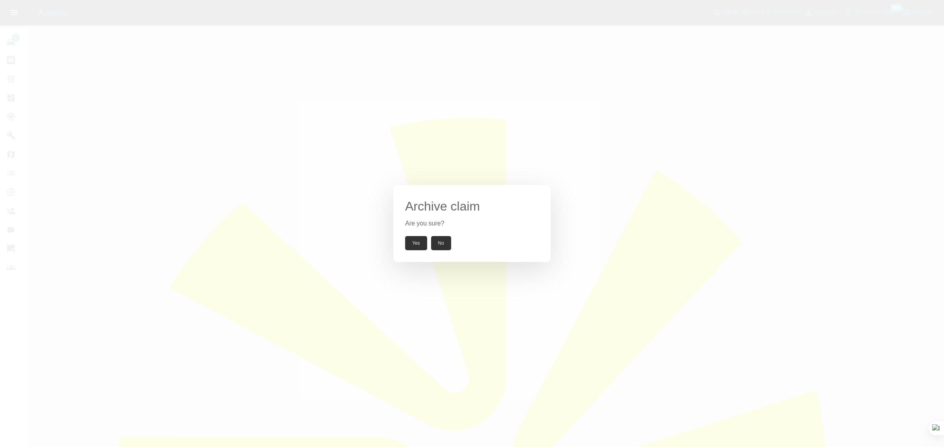
click at [423, 245] on button "Yes" at bounding box center [416, 243] width 22 height 14
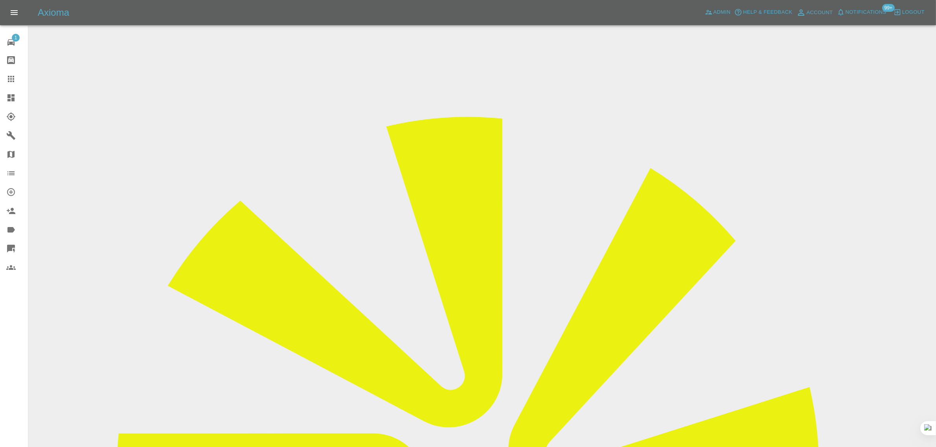
click at [18, 85] on link "Claims" at bounding box center [14, 79] width 28 height 19
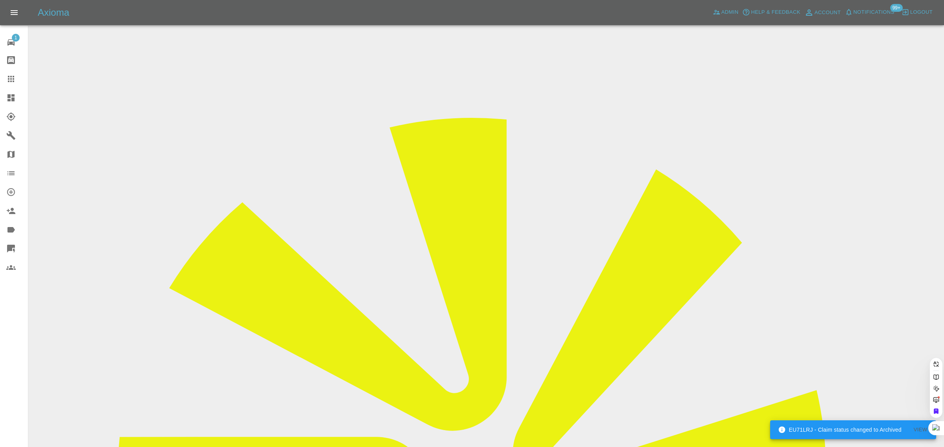
paste input "[EMAIL_ADDRESS][DOMAIN_NAME]"
type input "[EMAIL_ADDRESS][DOMAIN_NAME]"
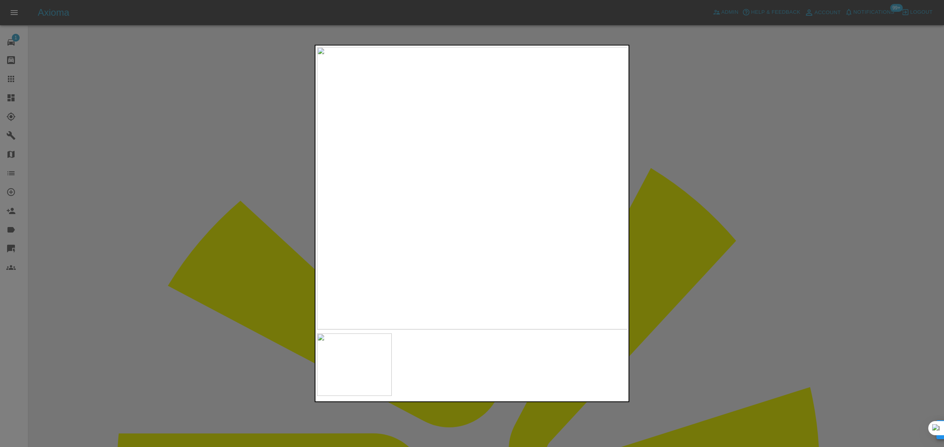
click at [696, 204] on div at bounding box center [472, 223] width 944 height 447
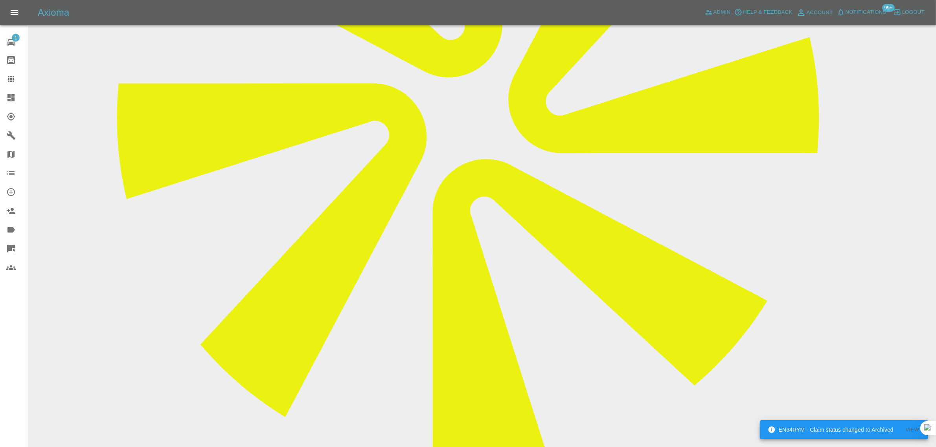
scroll to position [423, 0]
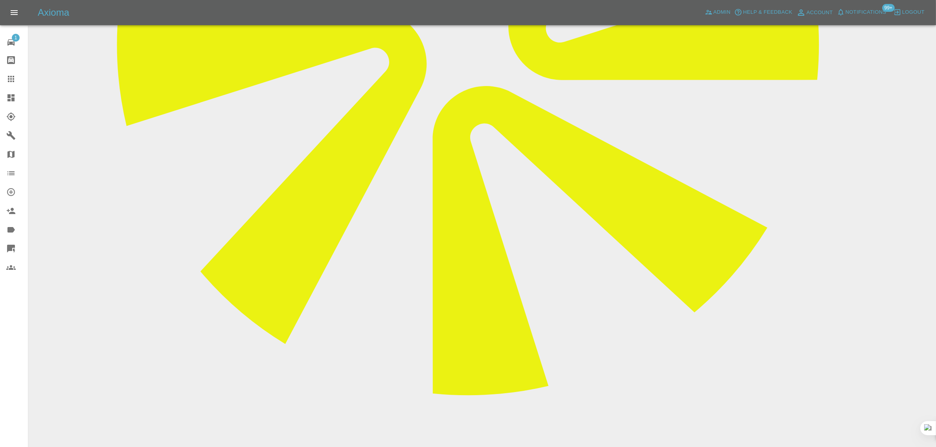
drag, startPoint x: 440, startPoint y: 335, endPoint x: 436, endPoint y: 327, distance: 8.8
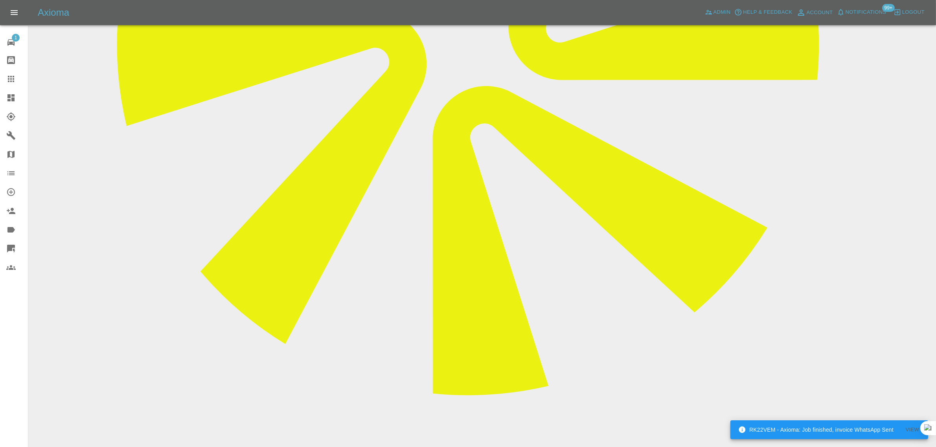
copy p "Quarter Panel Retexture Trim"
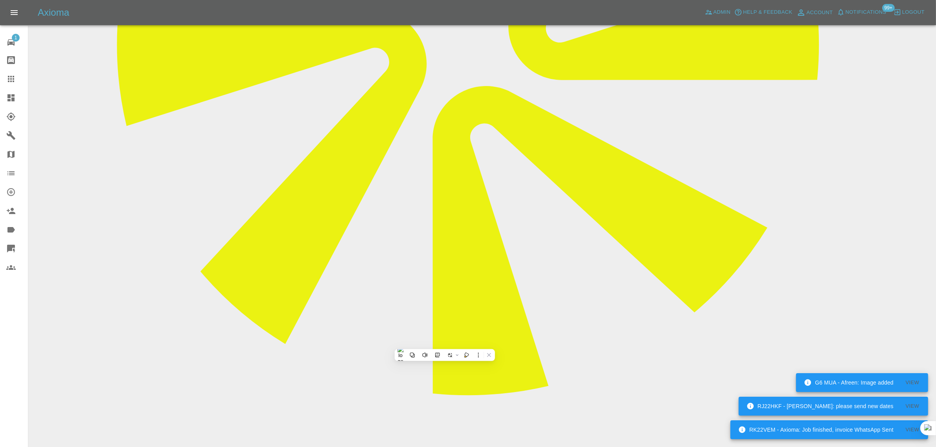
scroll to position [423, 0]
click at [716, 12] on span "Admin" at bounding box center [722, 12] width 17 height 9
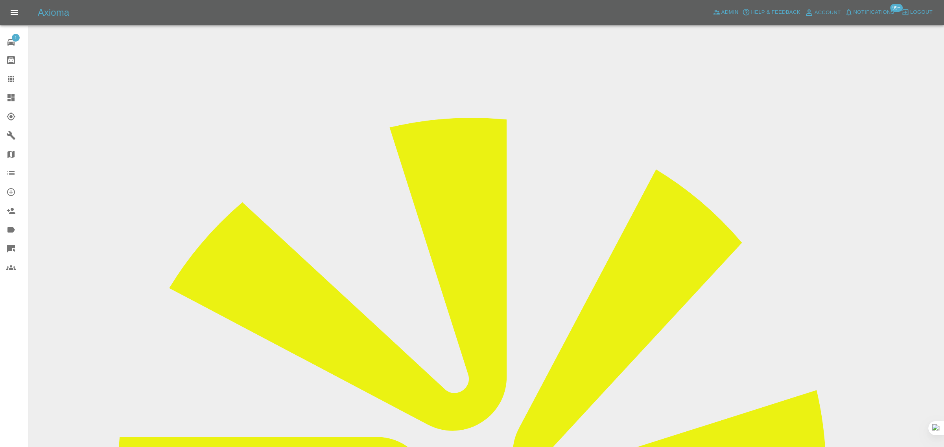
paste input "[EMAIL_ADDRESS][DOMAIN_NAME]"
type input "[EMAIL_ADDRESS][DOMAIN_NAME]"
click at [9, 79] on icon at bounding box center [11, 79] width 6 height 6
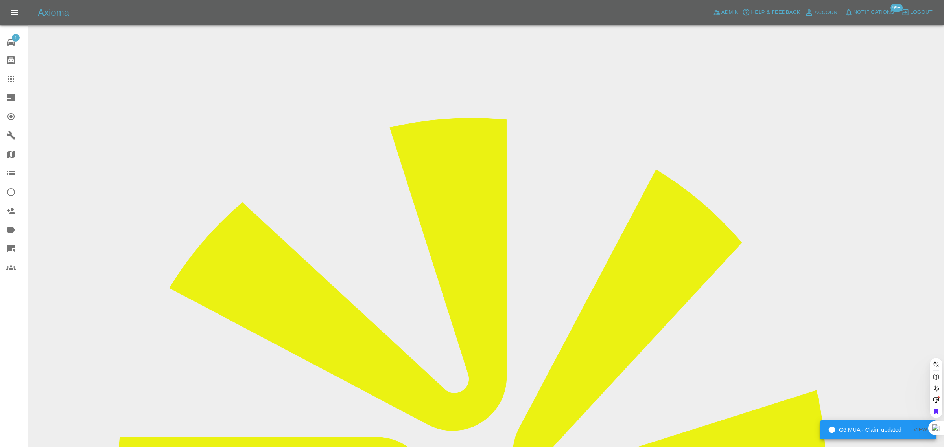
paste input "[EMAIL_ADDRESS][DOMAIN_NAME]"
type input "[EMAIL_ADDRESS][DOMAIN_NAME]"
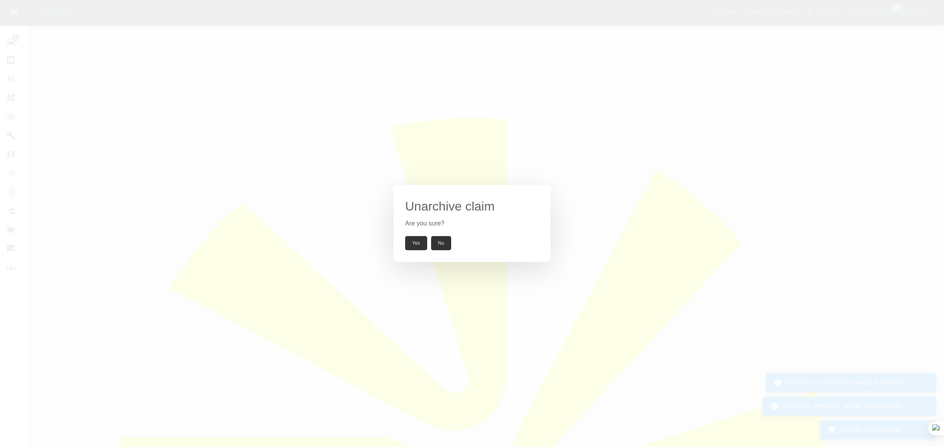
click at [416, 242] on button "Yes" at bounding box center [416, 243] width 22 height 14
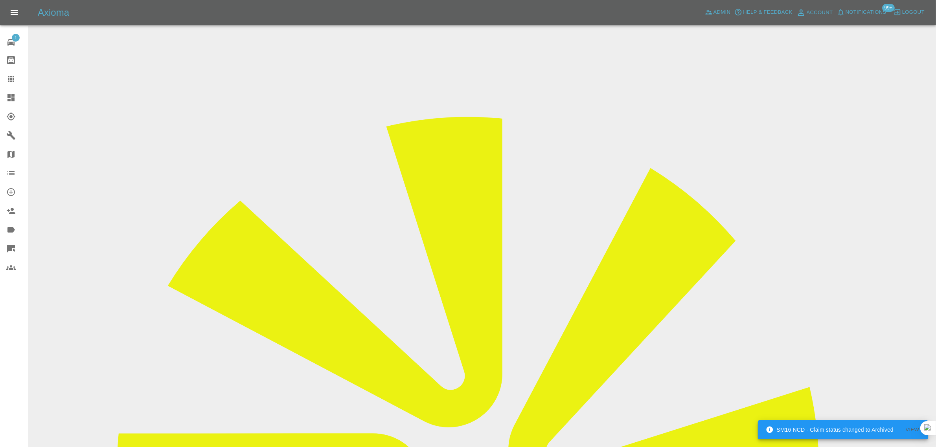
click at [0, 0] on input "Choose images" at bounding box center [0, 0] width 0 height 0
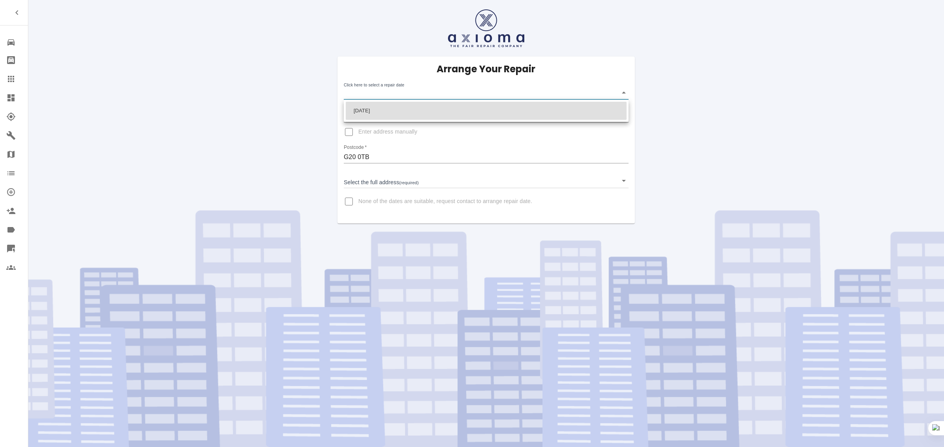
click at [382, 91] on body "Repair home Bodyshop home Claims Dashboard Explorer Garages Map Organization Cr…" at bounding box center [472, 223] width 944 height 447
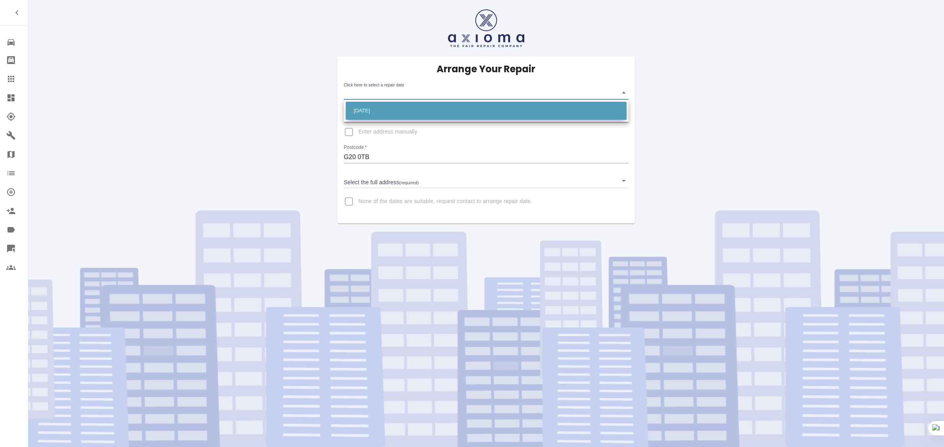
click at [381, 117] on li "[DATE]" at bounding box center [486, 111] width 281 height 18
type input "[DATE]T00:00:00.000Z"
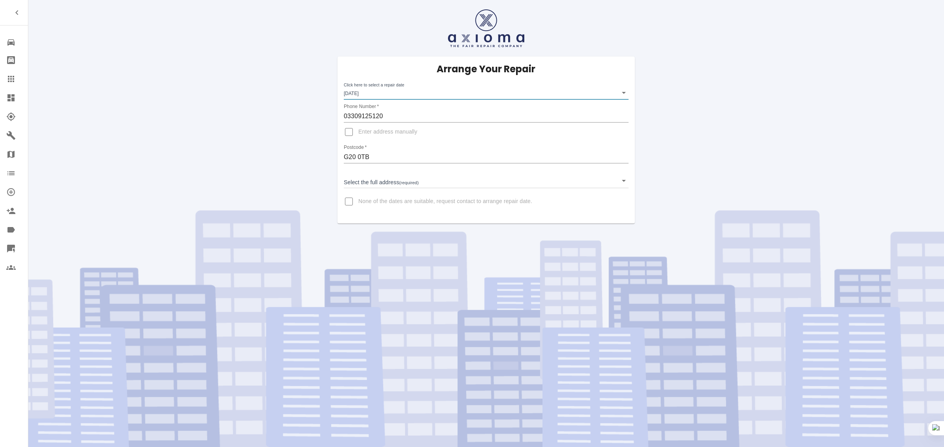
click at [372, 189] on div "Arrange Your Repair Click here to select a repair date Mon Sep 15 2025 2025-09-…" at bounding box center [485, 140] width 297 height 167
click at [373, 180] on body "Repair home Bodyshop home Claims Dashboard Explorer Garages Map Organization Cr…" at bounding box center [472, 223] width 944 height 447
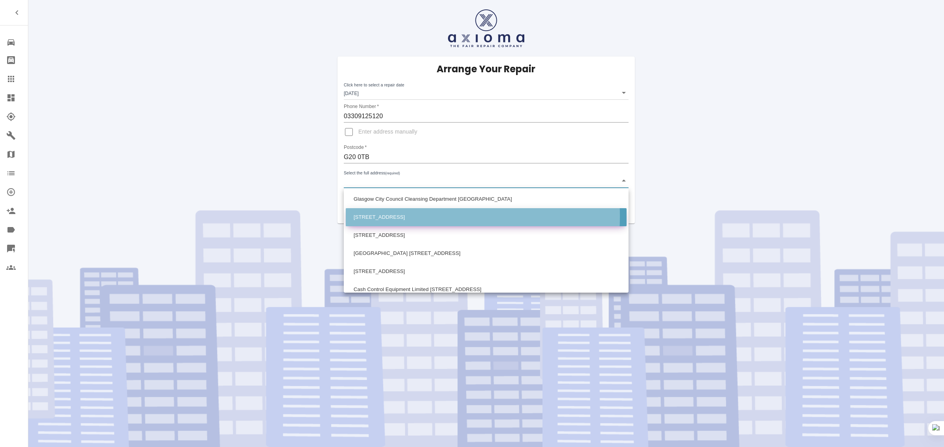
click at [377, 216] on li "35a Dalsholm Road Glasgow" at bounding box center [486, 217] width 281 height 18
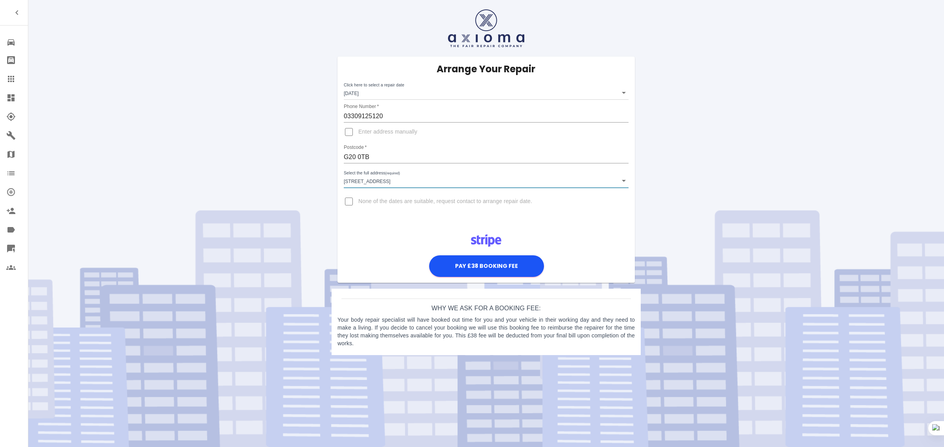
type input "35a Dalsholm Road Glasgow"
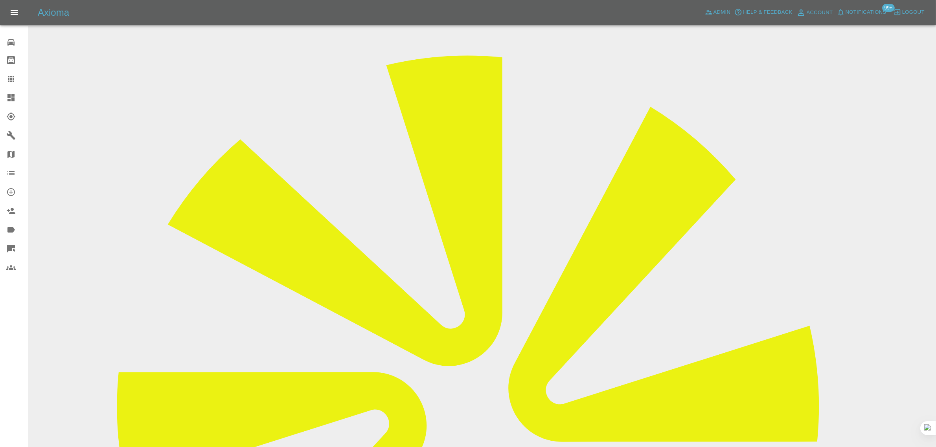
scroll to position [49, 0]
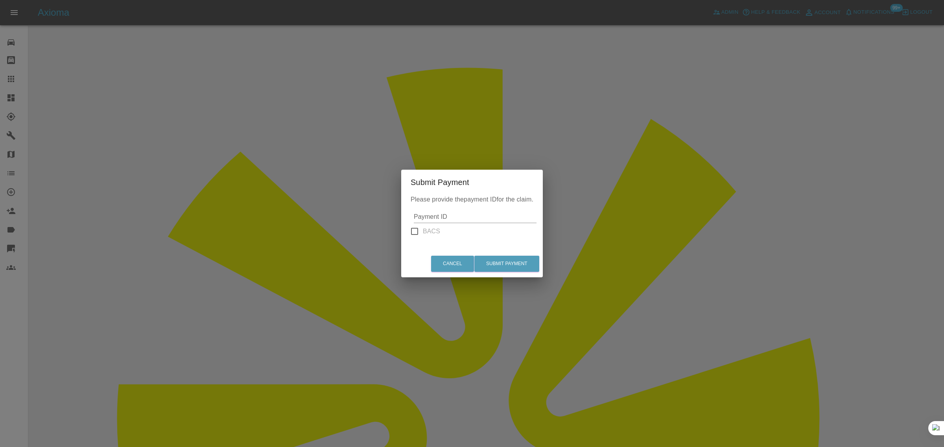
click at [415, 230] on input "BACS" at bounding box center [414, 231] width 17 height 17
checkbox input "true"
click at [447, 216] on input "Amount" at bounding box center [474, 217] width 121 height 13
drag, startPoint x: 449, startPoint y: 216, endPoint x: 403, endPoint y: 217, distance: 46.0
click at [403, 217] on div "Please provide the amount for the claim. Amount BACS" at bounding box center [472, 223] width 140 height 56
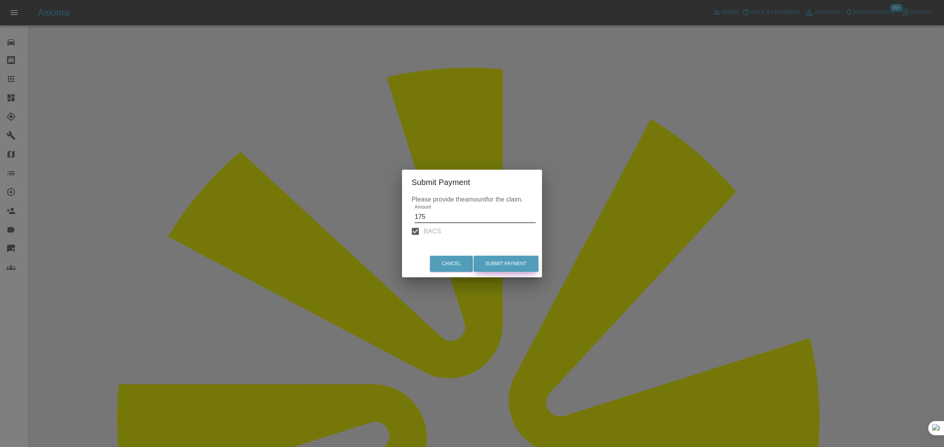
type input "175"
click at [486, 259] on button "Submit Payment" at bounding box center [505, 264] width 65 height 16
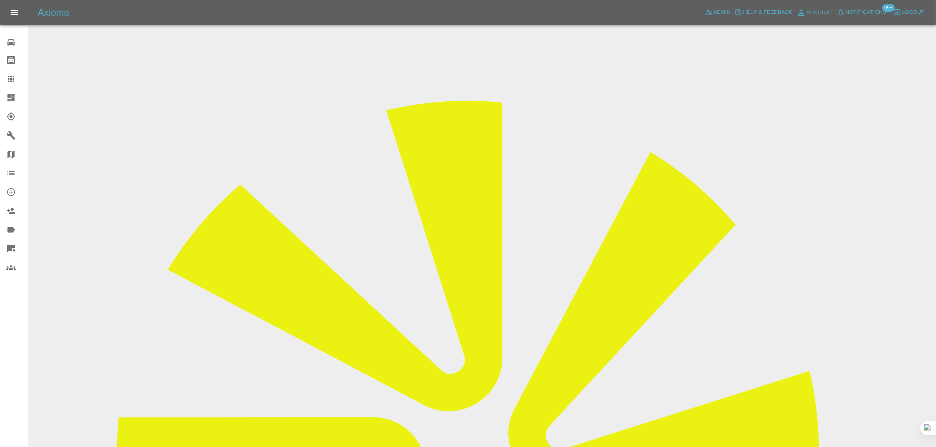
scroll to position [0, 0]
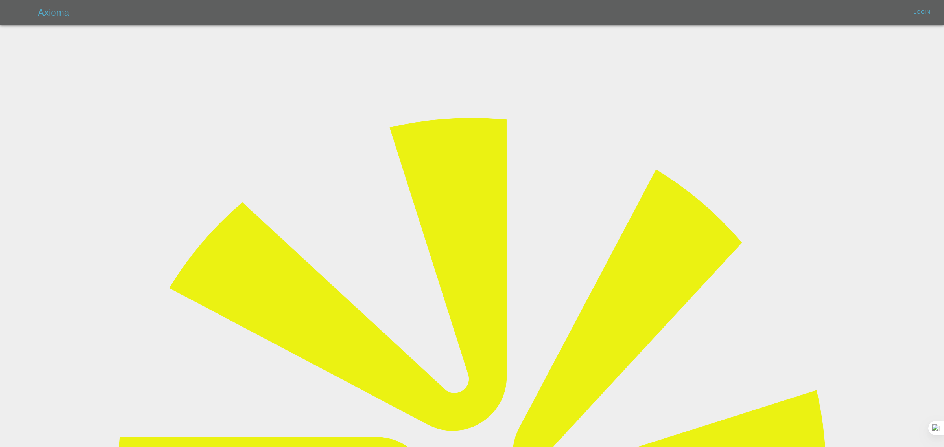
type input "[EMAIL_ADDRESS][DOMAIN_NAME]"
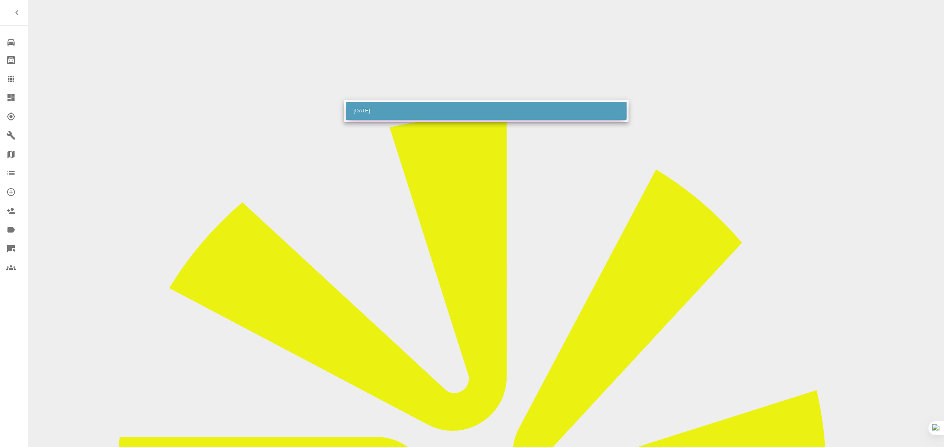
click at [397, 108] on li "Mon Sep 15 2025" at bounding box center [486, 111] width 281 height 18
type input "2025-09-15T00:00:00.000Z"
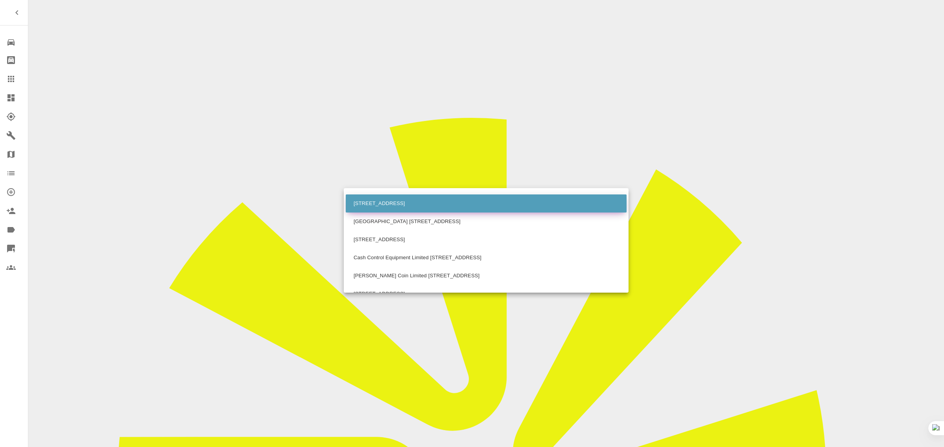
scroll to position [49, 0]
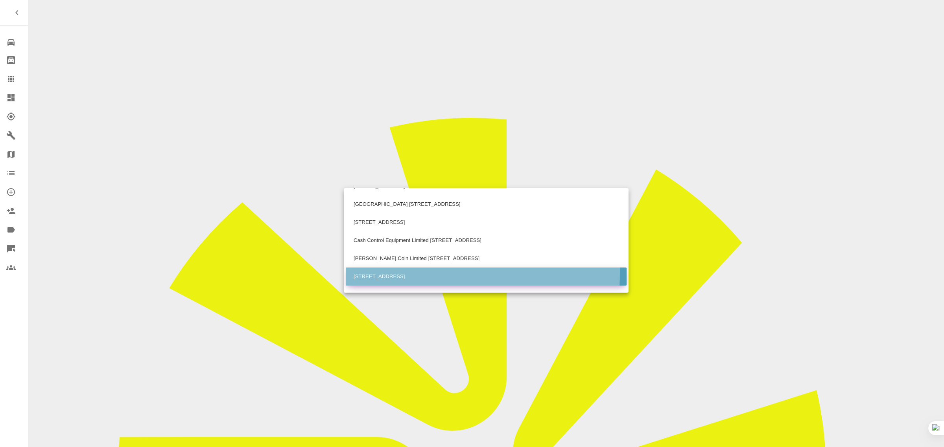
click at [384, 272] on li "46 Dalsholm Road Glasgow" at bounding box center [486, 277] width 281 height 18
type input "46 Dalsholm Road Glasgow"
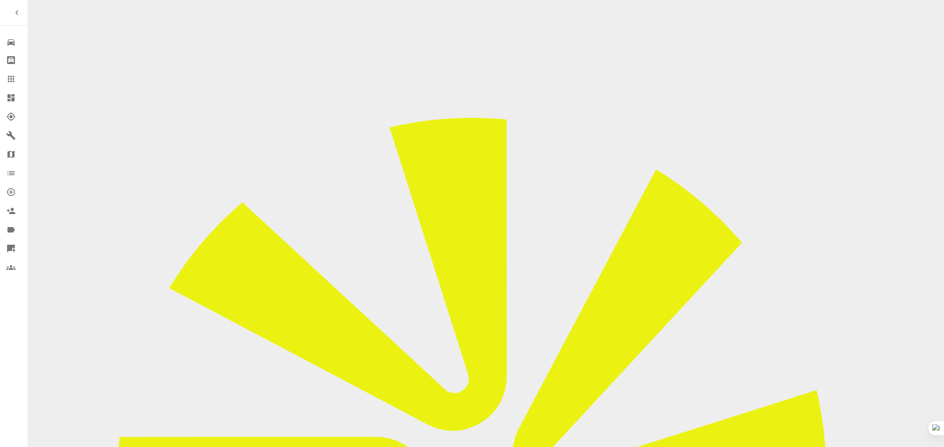
click at [17, 324] on div "0 Repair home Bodyshop home Claims Dashboard Explorer Garages Map Organization …" at bounding box center [14, 223] width 28 height 447
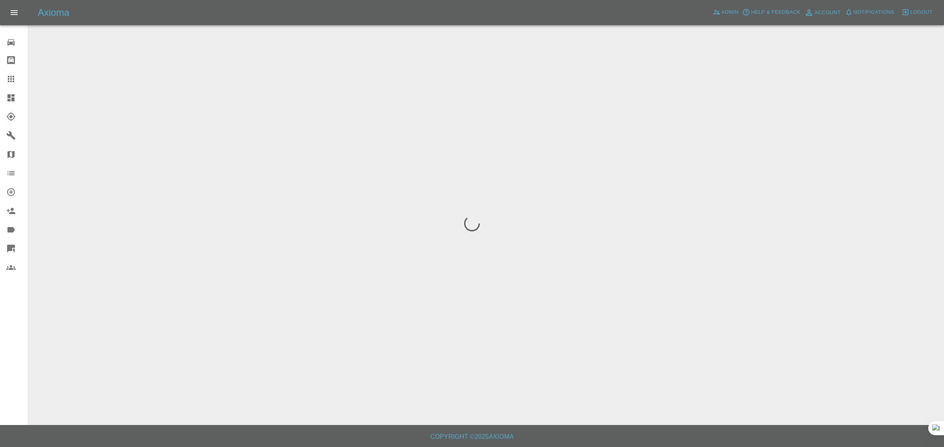
click at [2, 352] on div "Repair home Bodyshop home Claims Dashboard Explorer Garages Map Organization Cr…" at bounding box center [14, 223] width 28 height 447
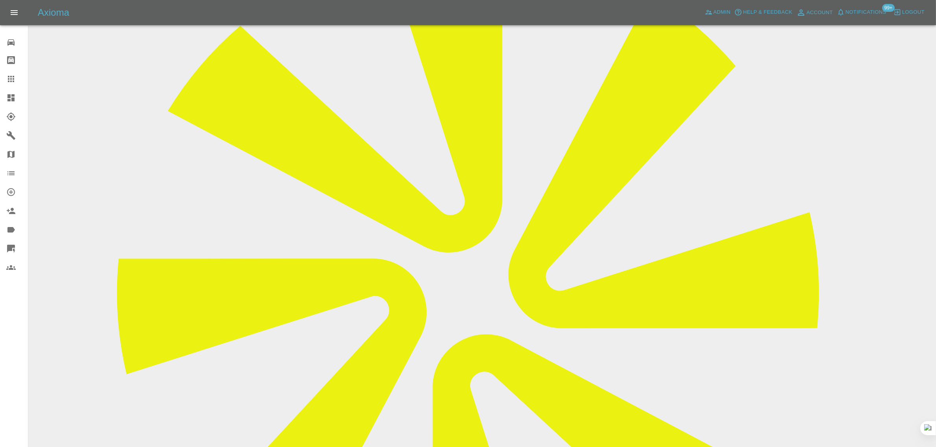
scroll to position [49, 0]
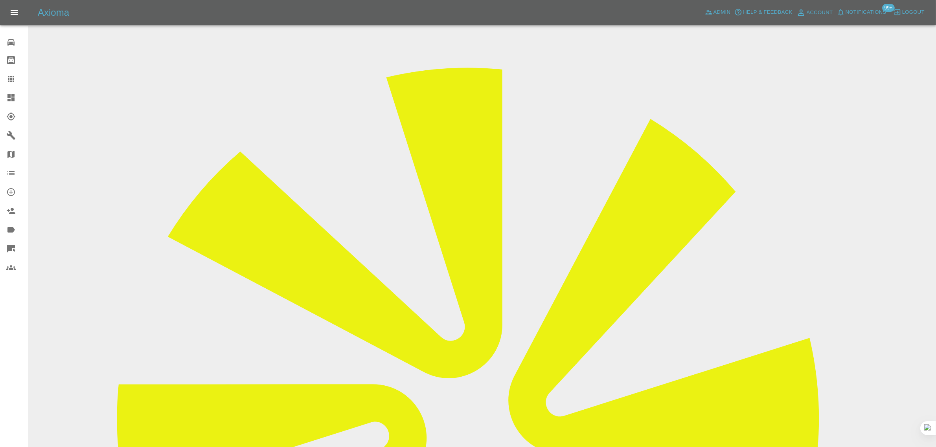
drag, startPoint x: 464, startPoint y: 211, endPoint x: 563, endPoint y: 213, distance: 98.7
copy td "[EMAIL_ADDRESS][DOMAIN_NAME]"
click at [4, 78] on link "Claims" at bounding box center [14, 79] width 28 height 19
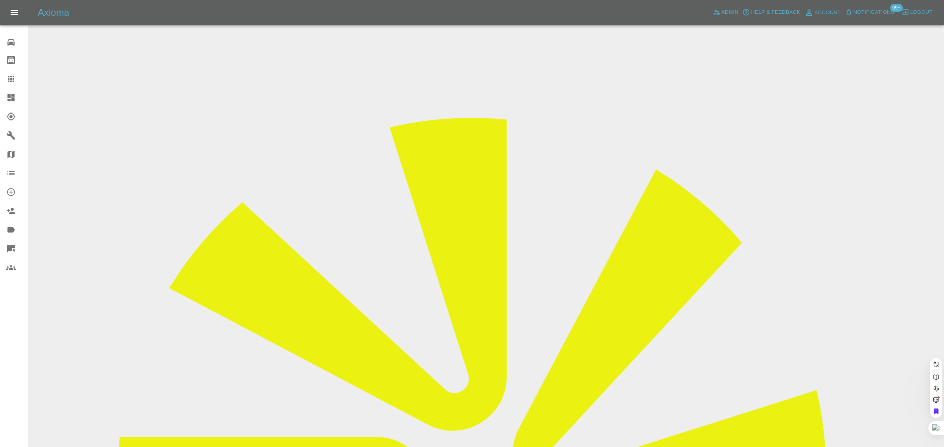
paste input "monetaylor33@yahoo.co.uk"
type input "monetaylor33@yahoo.co.uk"
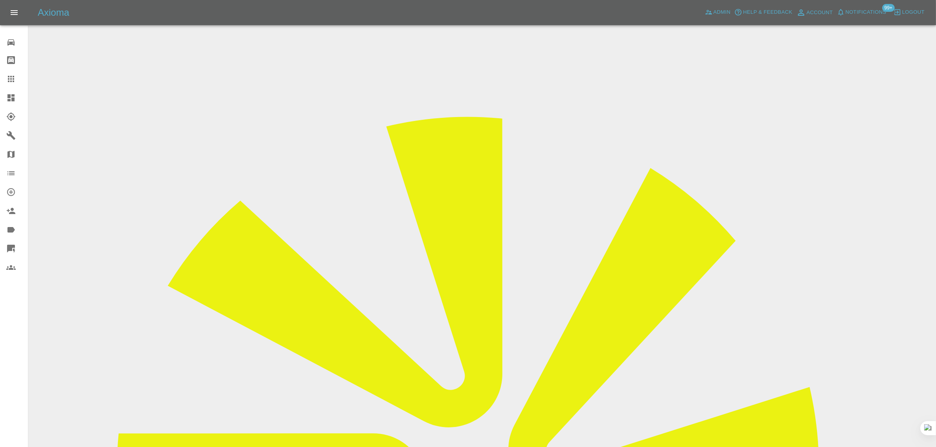
scroll to position [393, 0]
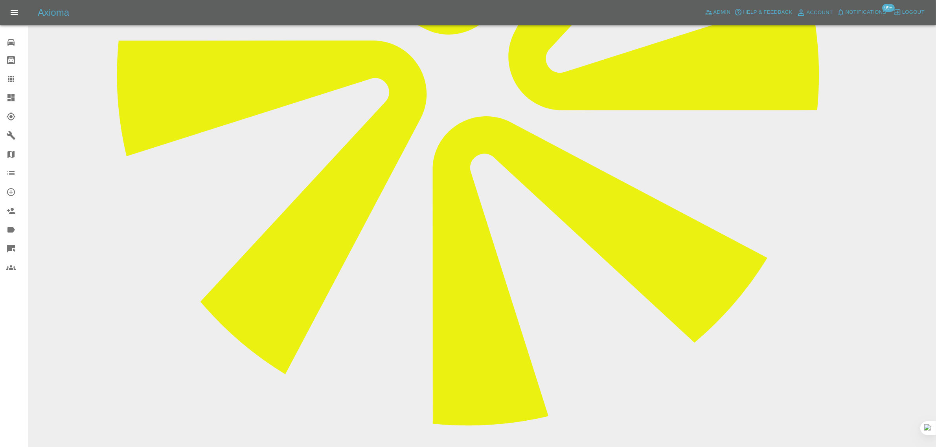
paste textarea "Hi I had a repair done about a week and a half ago the colour has gone and oran…"
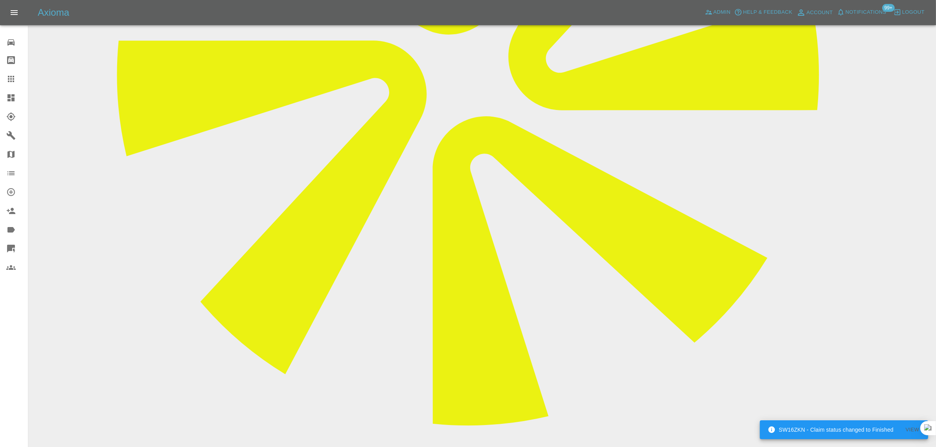
type textarea "Hi I had a repair done about a week and a half ago the colour has gone and oran…"
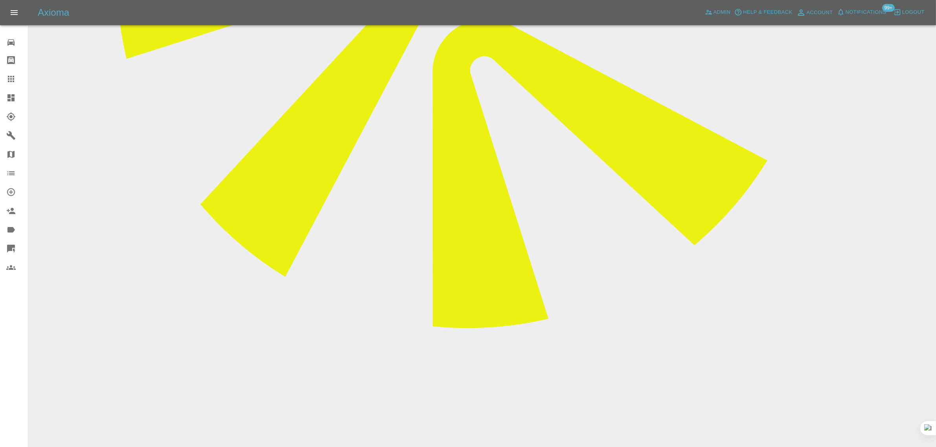
scroll to position [491, 0]
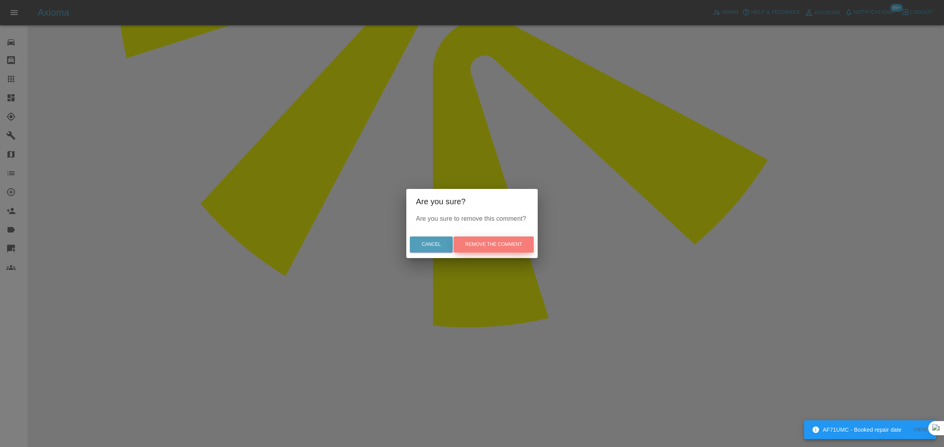
click at [508, 248] on button "Remove the comment" at bounding box center [493, 245] width 80 height 16
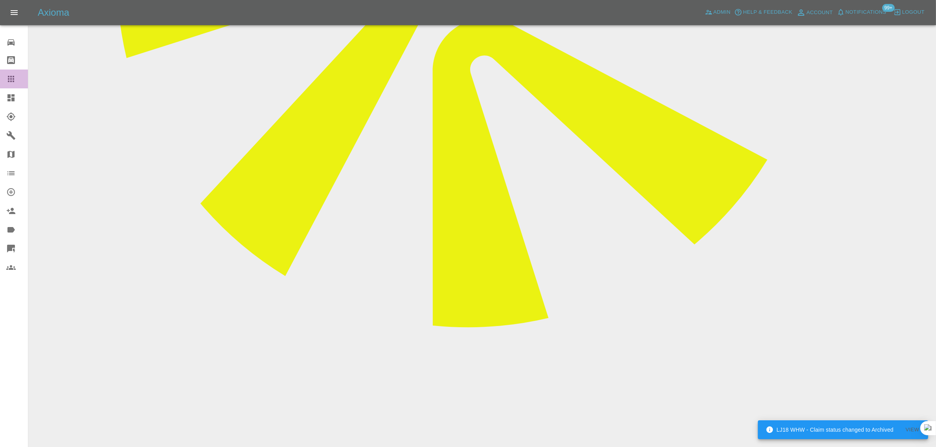
click at [13, 79] on icon at bounding box center [11, 79] width 6 height 6
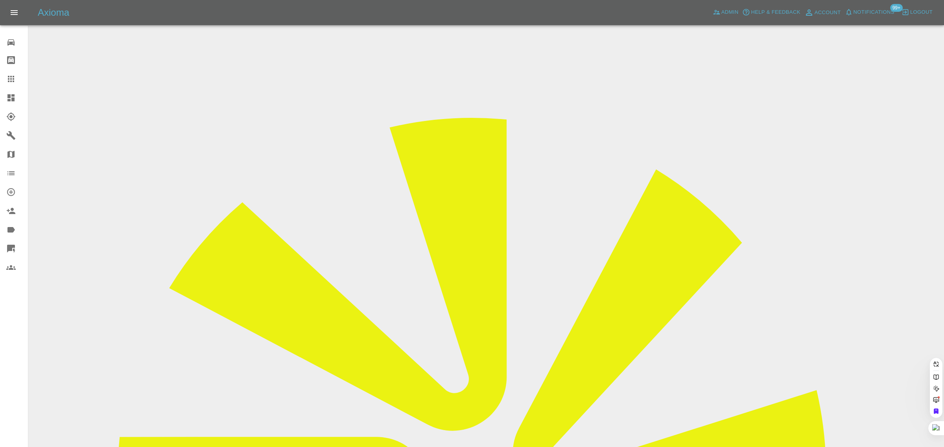
paste input "jomonthomas@hotmail.com"
type input "jomonthomas@hotmail.com"
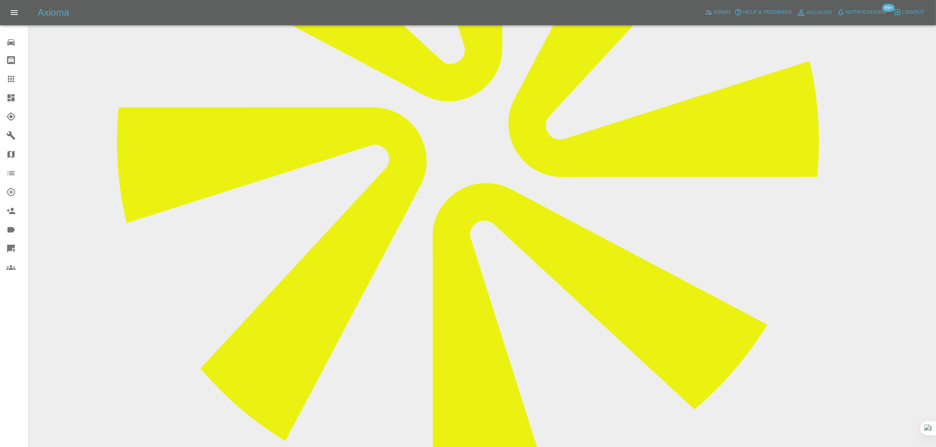
scroll to position [344, 0]
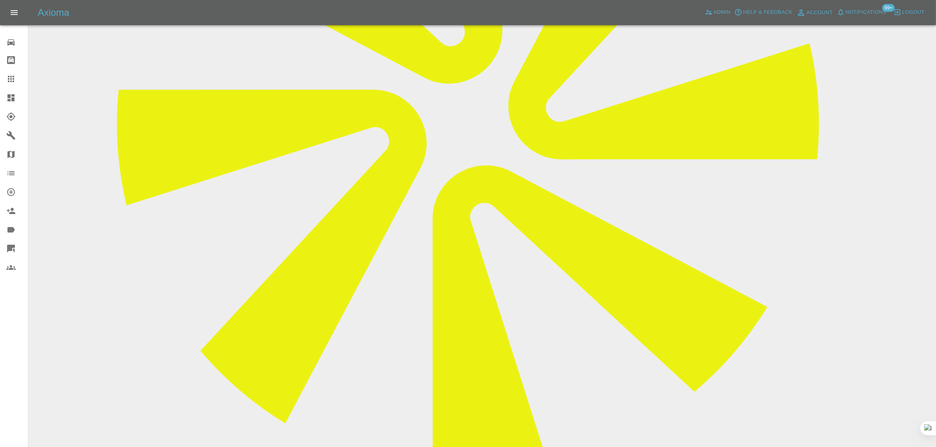
paste textarea "My car had a small accident and taken for a body work. I don't know how long it…"
type textarea "My car had a small accident and taken for a body work. I don't know how long it…"
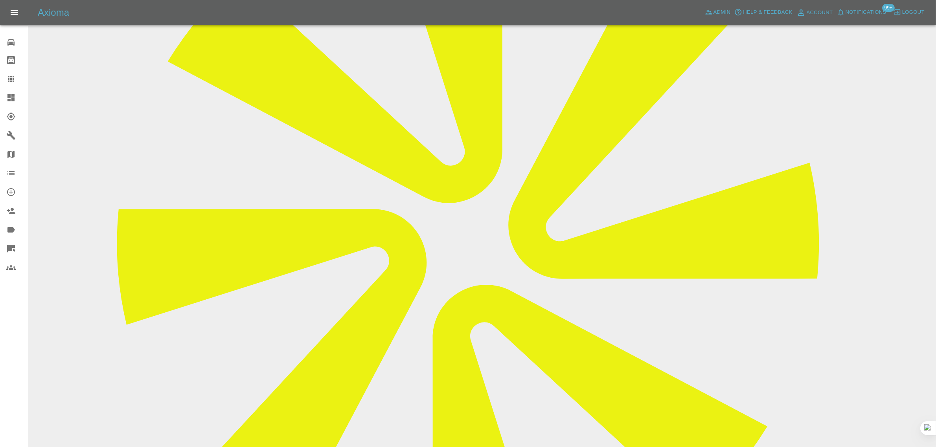
scroll to position [98, 0]
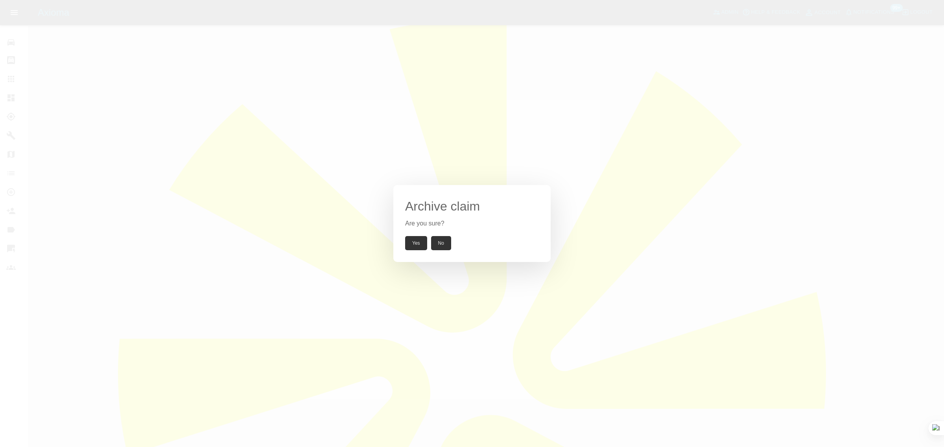
click at [413, 244] on button "Yes" at bounding box center [416, 243] width 22 height 14
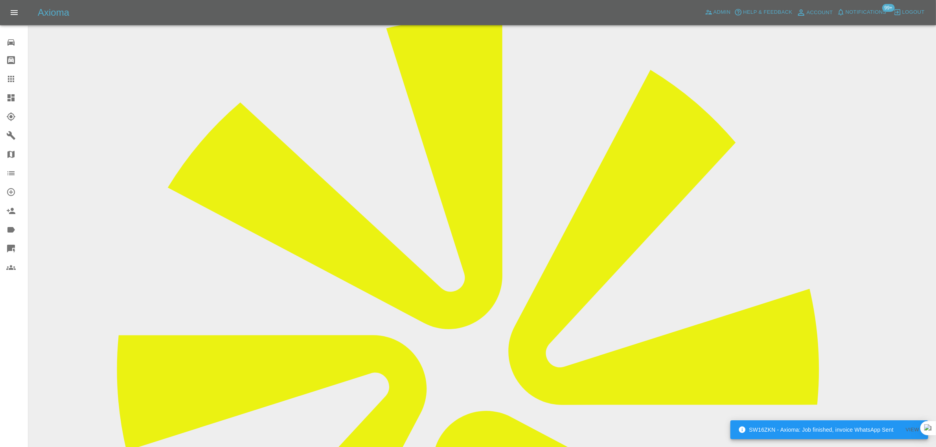
click at [2, 79] on link "Claims" at bounding box center [14, 79] width 28 height 19
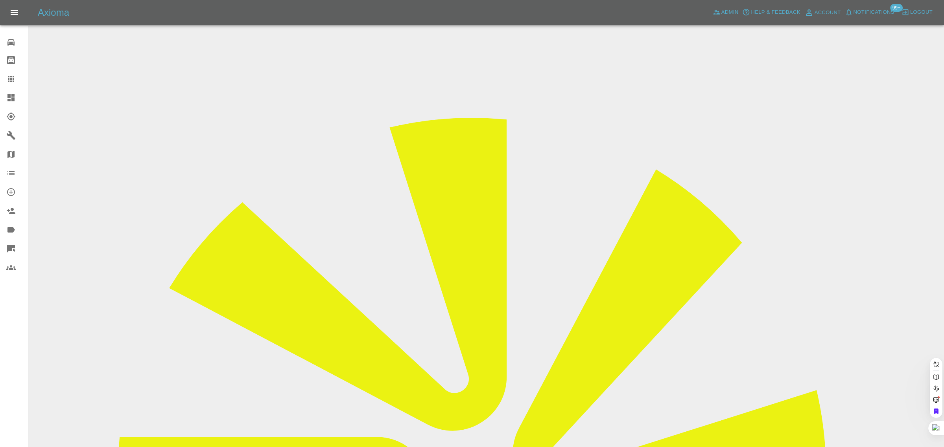
paste input "mike.gibbard@me.com"
type input "mike.gibbard@me.com"
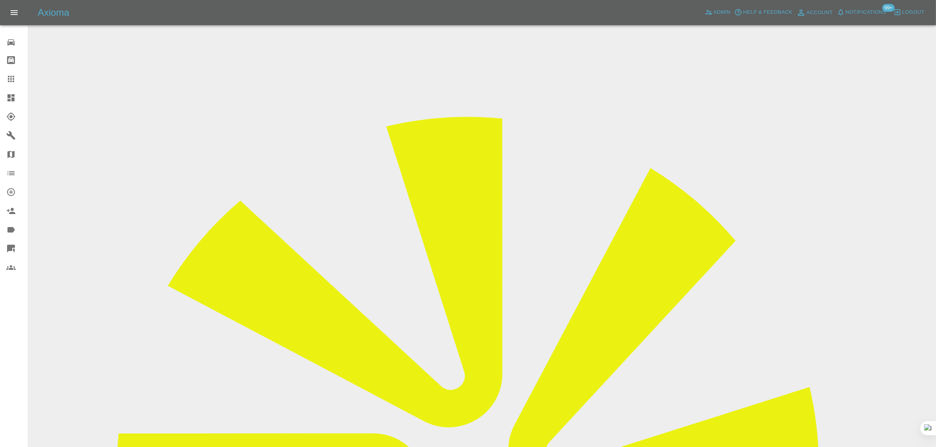
click at [11, 79] on icon at bounding box center [11, 79] width 6 height 6
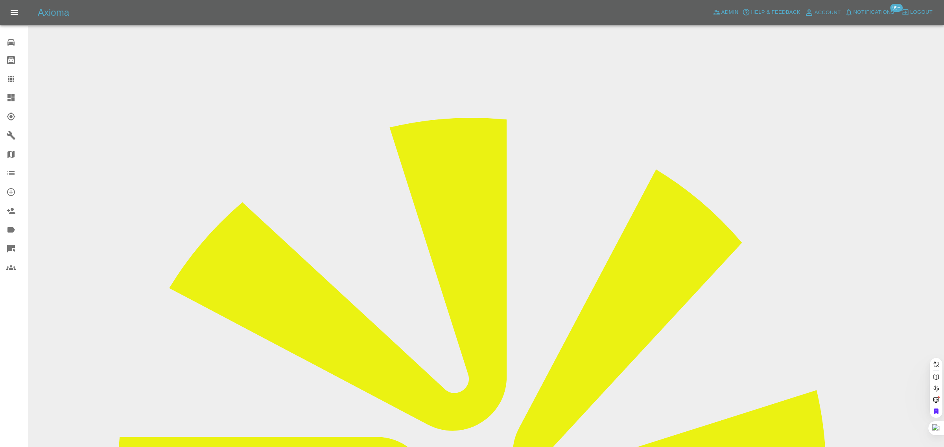
paste input "info@gazeleyutilities.co.uk"
type input "info@gazeleyutilities.co.uk"
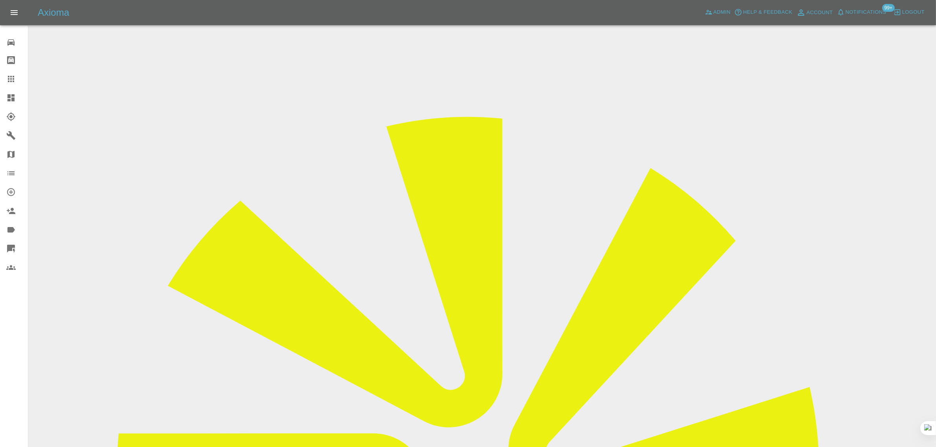
drag, startPoint x: 449, startPoint y: 258, endPoint x: 556, endPoint y: 264, distance: 107.9
copy tr "info@gazeleyutilities.co.uk"
click at [13, 83] on icon at bounding box center [10, 78] width 9 height 9
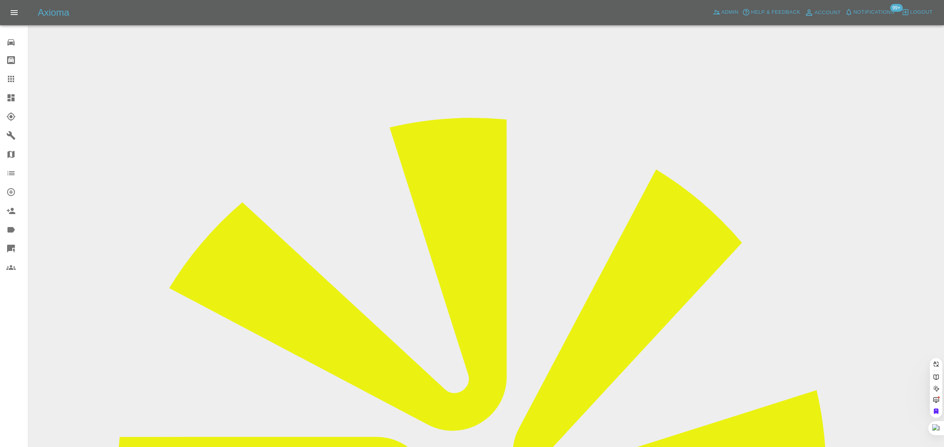
paste input "lpives@gmail.com"
type input "lpives@gmail.com"
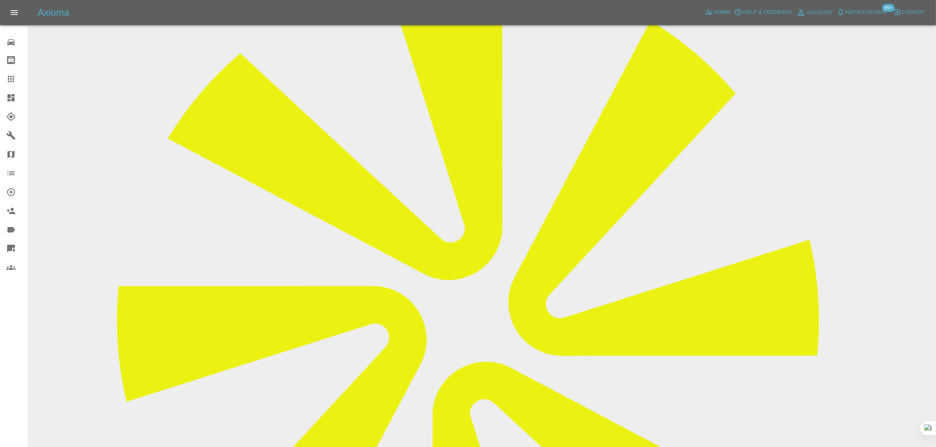
scroll to position [491, 0]
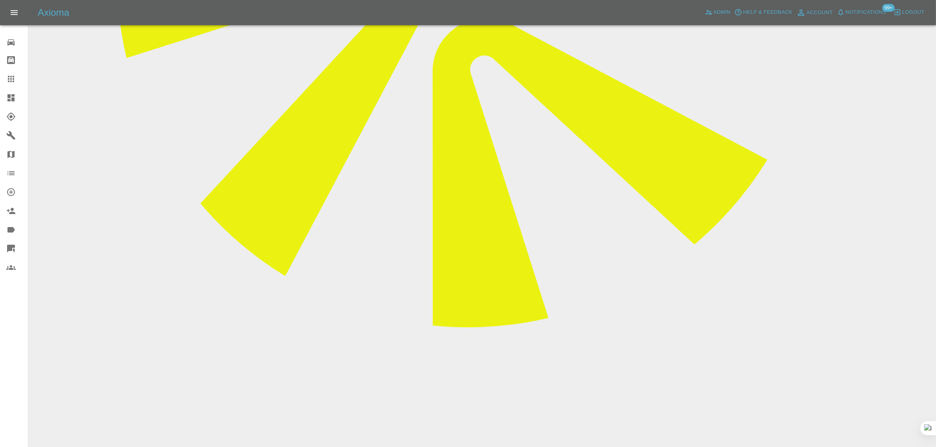
click at [18, 364] on div "0 Repair home Bodyshop home Claims Dashboard Explorer Garages Map Organization …" at bounding box center [14, 223] width 28 height 447
click at [1, 392] on div "0 Repair home Bodyshop home Claims Dashboard Explorer Garages Map Organization …" at bounding box center [14, 223] width 28 height 447
click at [20, 390] on div "0 Repair home Bodyshop home Claims Dashboard Explorer Garages Map Organization …" at bounding box center [14, 223] width 28 height 447
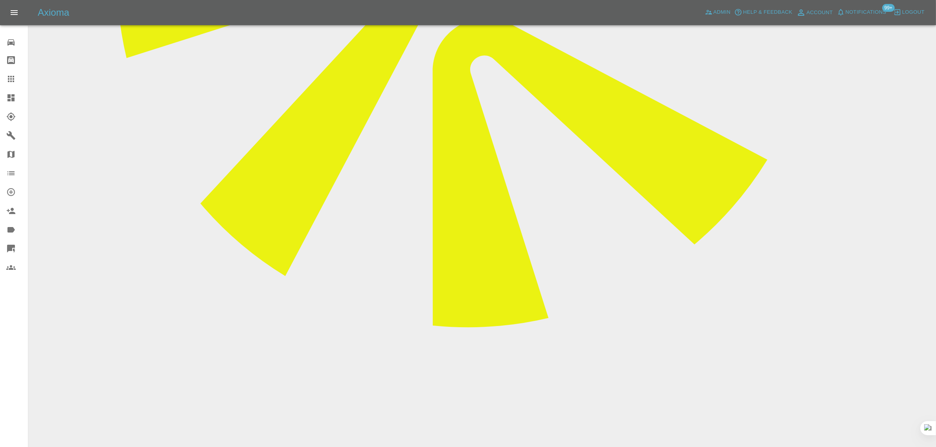
click at [0, 378] on div "0 Repair home Bodyshop home Claims Dashboard Explorer Garages Map Organization …" at bounding box center [14, 223] width 28 height 447
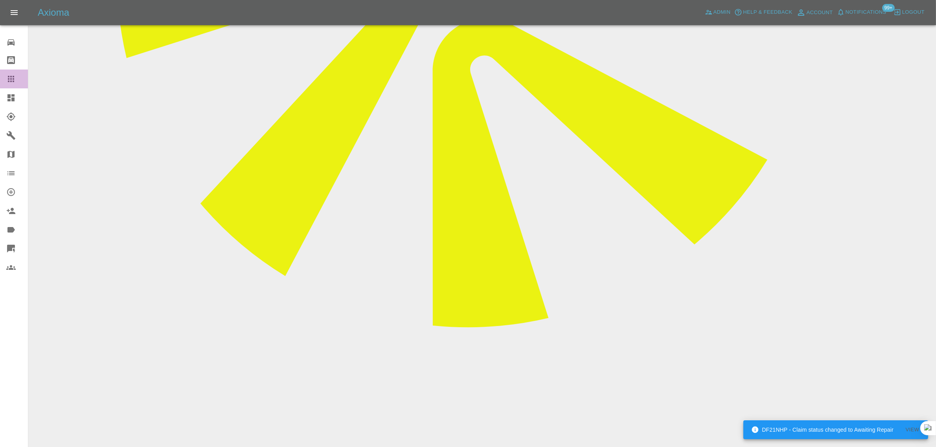
click at [12, 80] on icon at bounding box center [10, 78] width 9 height 9
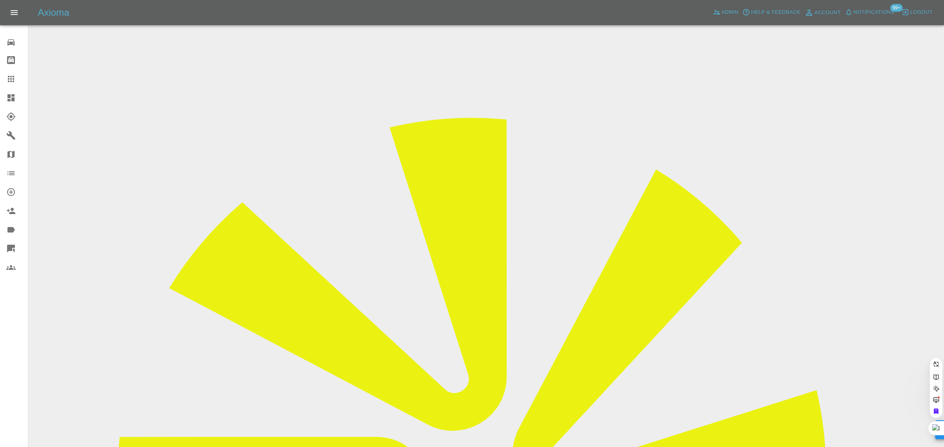
paste input "katie.quinn@ansaelevators.co.uk"
type input "katie.quinn@ansaelevators.co.uk"
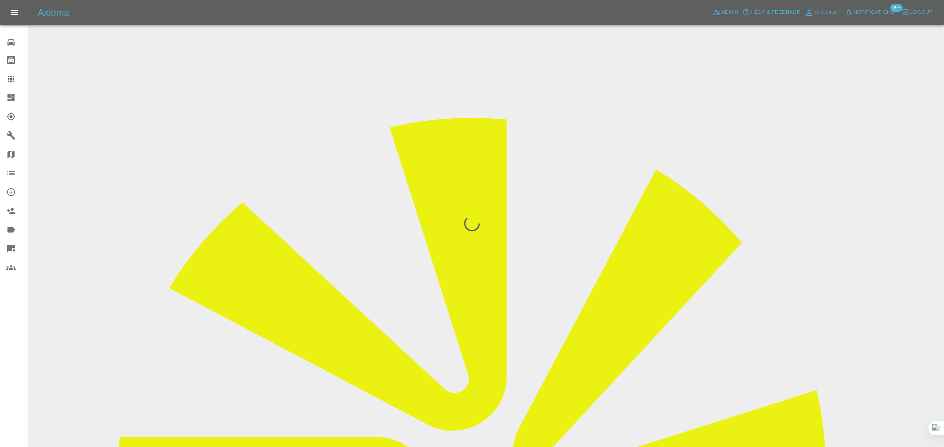
click at [24, 386] on div "0 Repair home Bodyshop home Claims Dashboard Explorer Garages Map Organization …" at bounding box center [14, 223] width 28 height 447
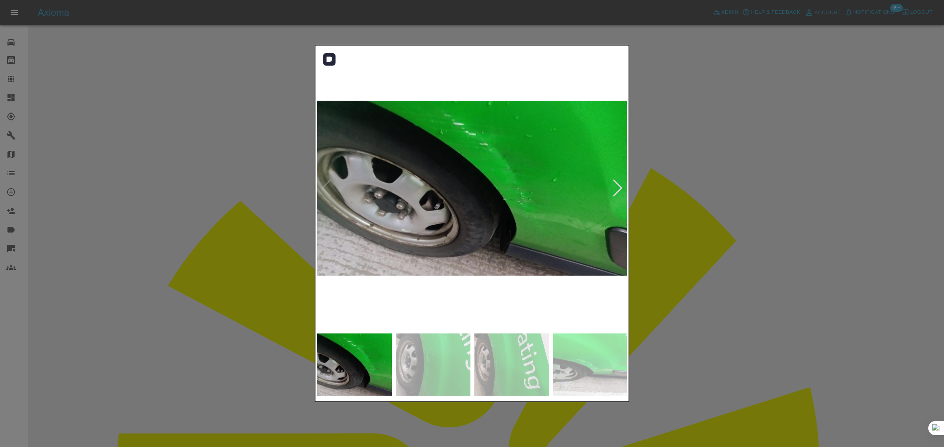
click at [622, 191] on div at bounding box center [617, 188] width 11 height 17
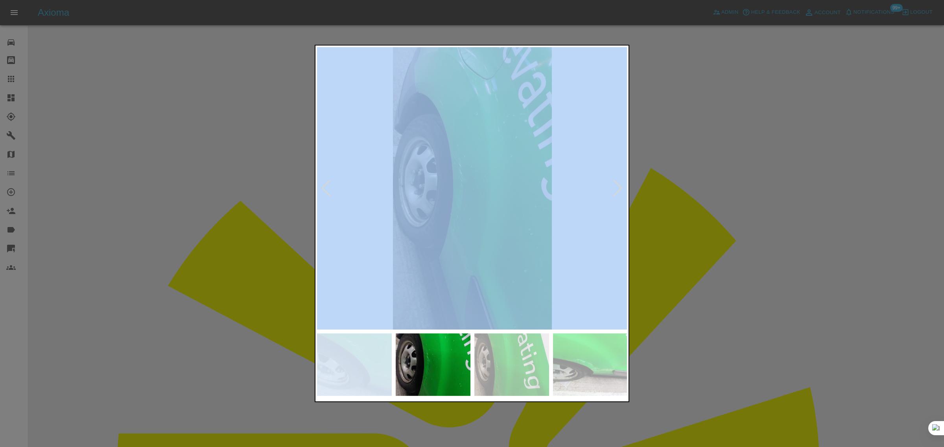
click at [622, 191] on div at bounding box center [617, 188] width 11 height 17
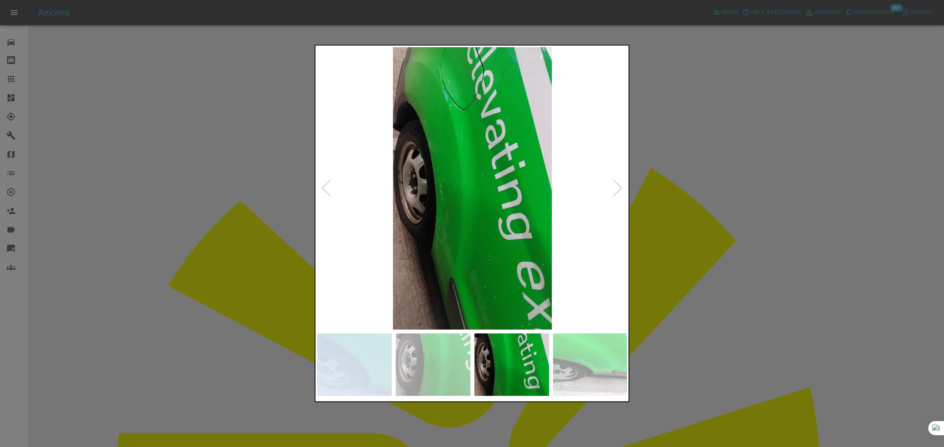
click at [622, 191] on div at bounding box center [617, 188] width 11 height 17
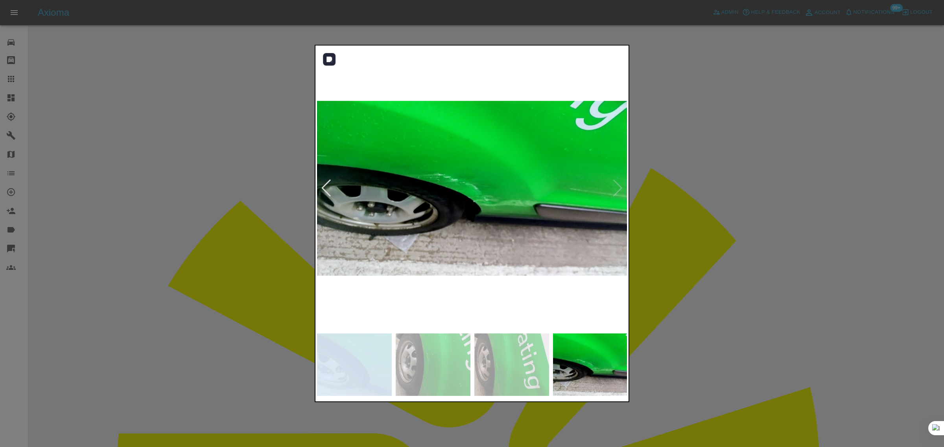
click at [622, 191] on img at bounding box center [472, 188] width 311 height 283
click at [677, 211] on div at bounding box center [472, 223] width 944 height 447
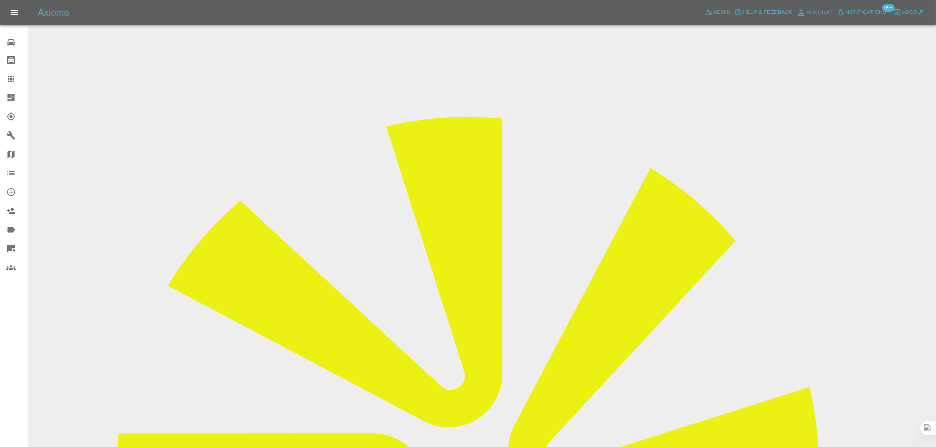
click at [14, 83] on icon at bounding box center [10, 78] width 9 height 9
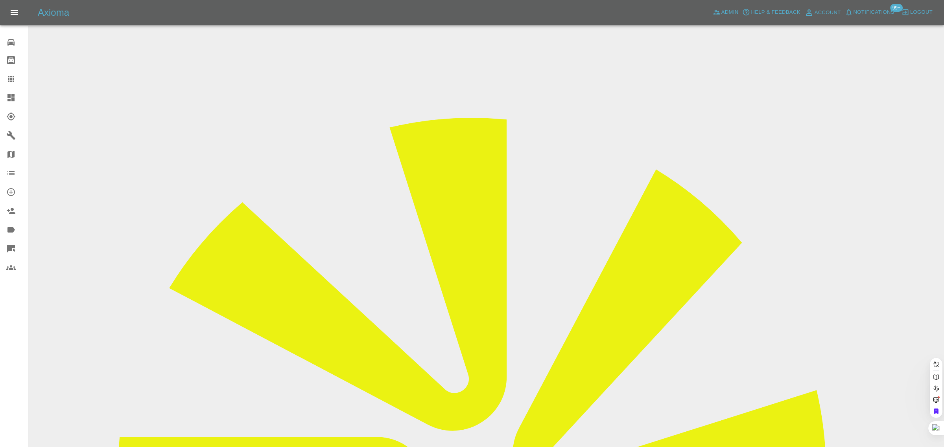
paste input "lesley.sanders@blueyonder.co.uk"
type input "lesley.sanders@blueyonder.co.uk"
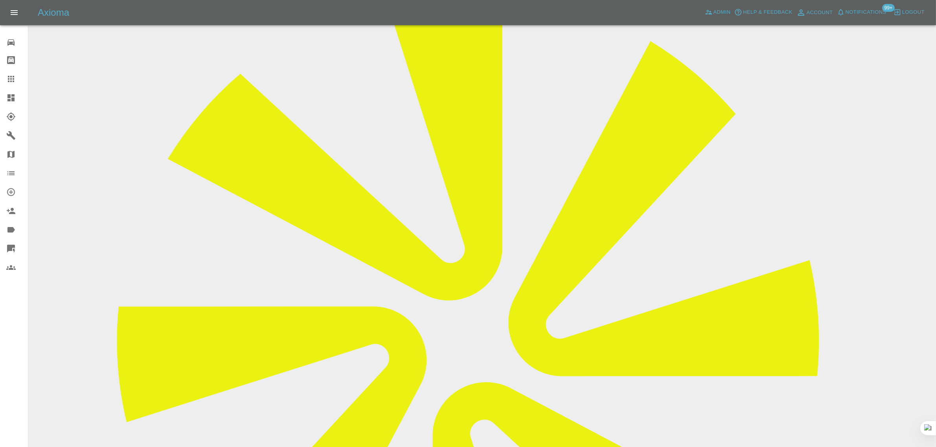
scroll to position [344, 0]
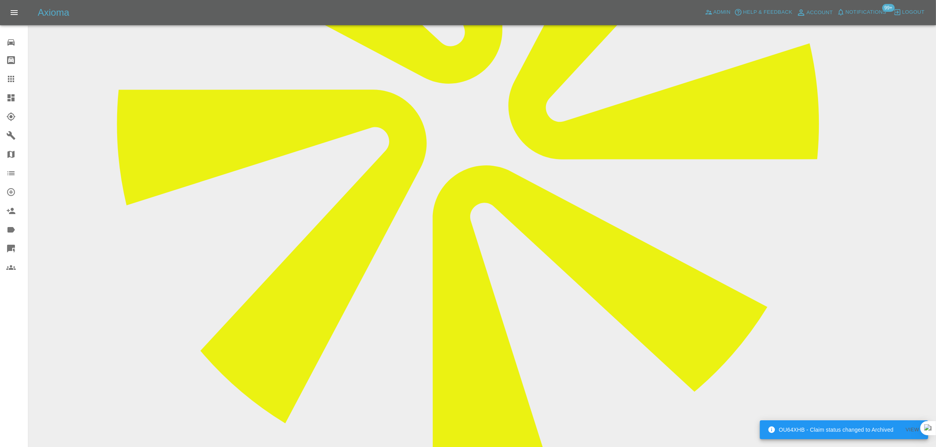
paste textarea "Yes please cancel the booking Lesley Sanders Sent from my iPhone"
type textarea "Yes please cancel the booking Lesley Sanders Sent from my iPhone"
drag, startPoint x: 887, startPoint y: 372, endPoint x: 616, endPoint y: 293, distance: 282.1
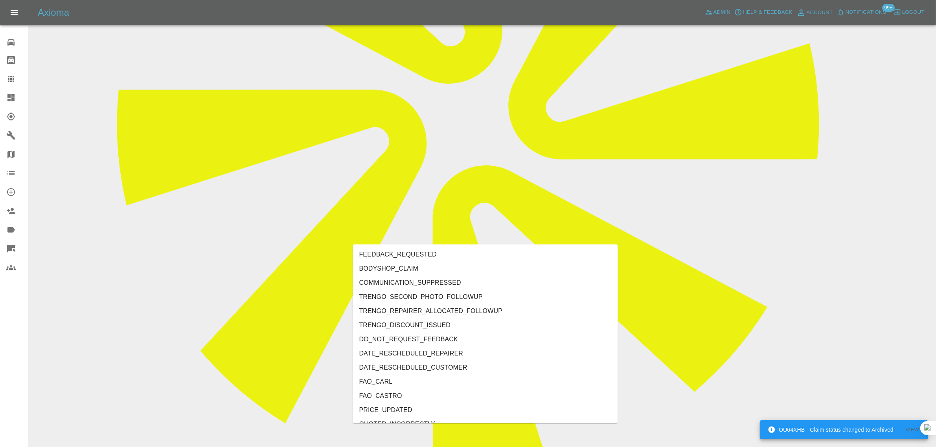
type input "cust"
click at [438, 268] on li "CUSTOMER_CANCELLED" at bounding box center [485, 269] width 265 height 14
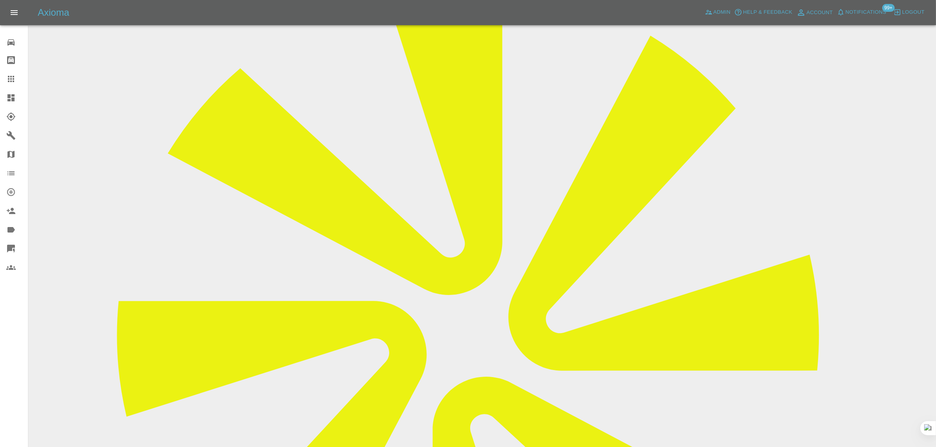
scroll to position [0, 0]
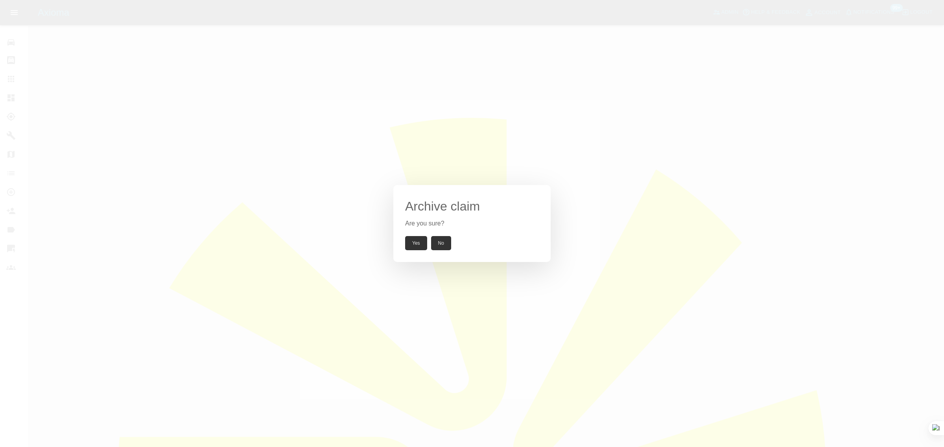
click at [418, 246] on button "Yes" at bounding box center [416, 243] width 22 height 14
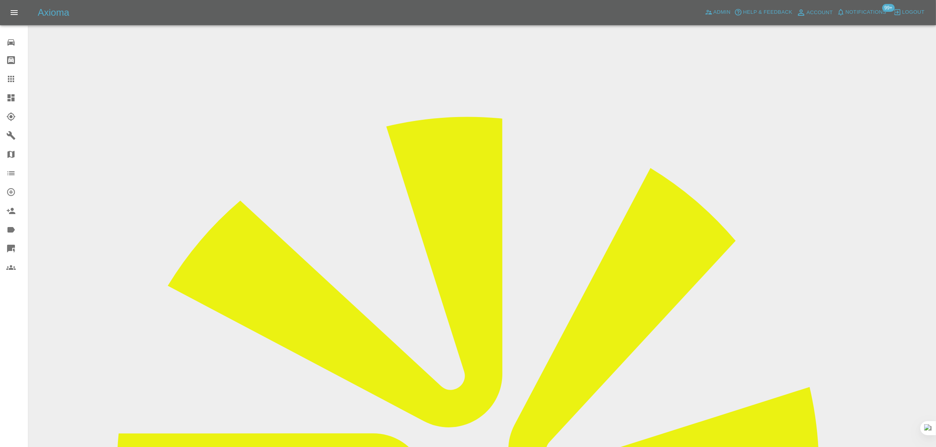
drag, startPoint x: 760, startPoint y: 123, endPoint x: 804, endPoint y: 121, distance: 44.5
copy td "County Sprayers"
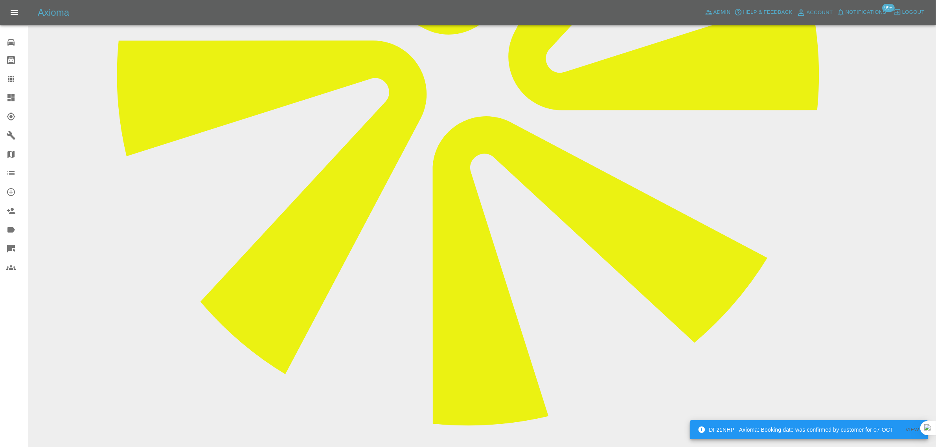
scroll to position [49, 0]
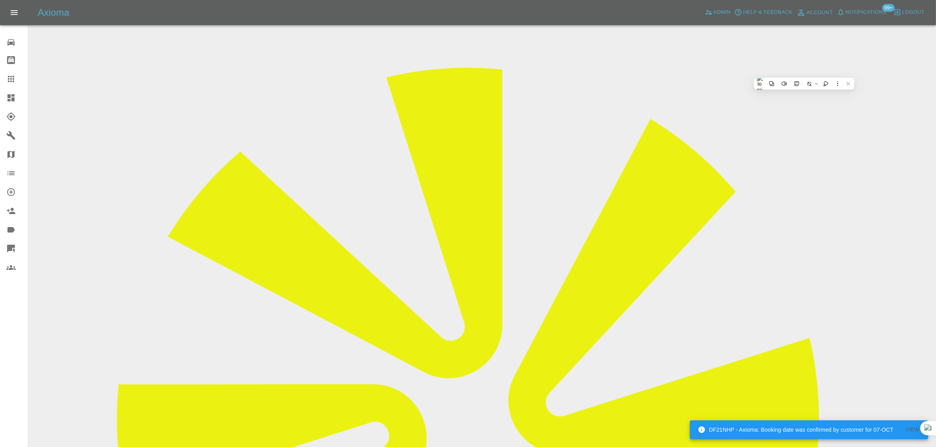
drag, startPoint x: 353, startPoint y: 88, endPoint x: 500, endPoint y: 90, distance: 147.0
copy tr "Registration plates OY21NTK"
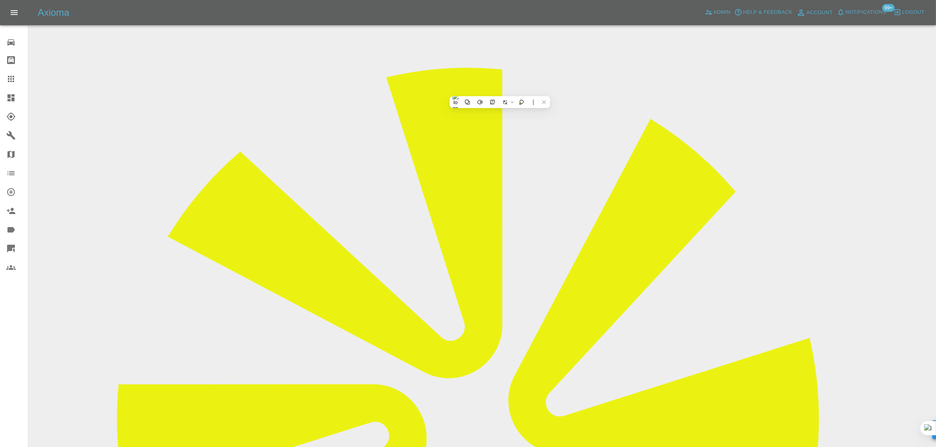
drag, startPoint x: 355, startPoint y: 160, endPoint x: 545, endPoint y: 182, distance: 191.6
copy tbody "Vehicle Location En11qx Driver Lesley Sanders"
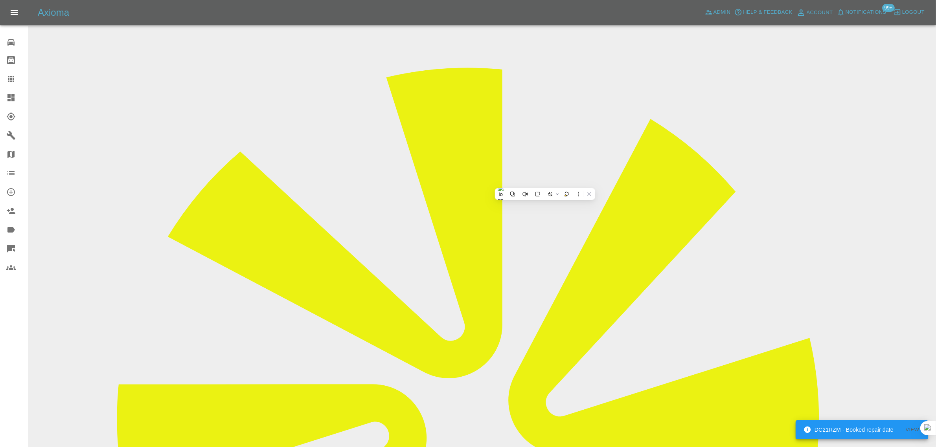
drag, startPoint x: 646, startPoint y: 284, endPoint x: 823, endPoint y: 282, distance: 176.9
copy tr "Repair Date 09/10/2025"
click at [10, 79] on icon at bounding box center [10, 78] width 9 height 9
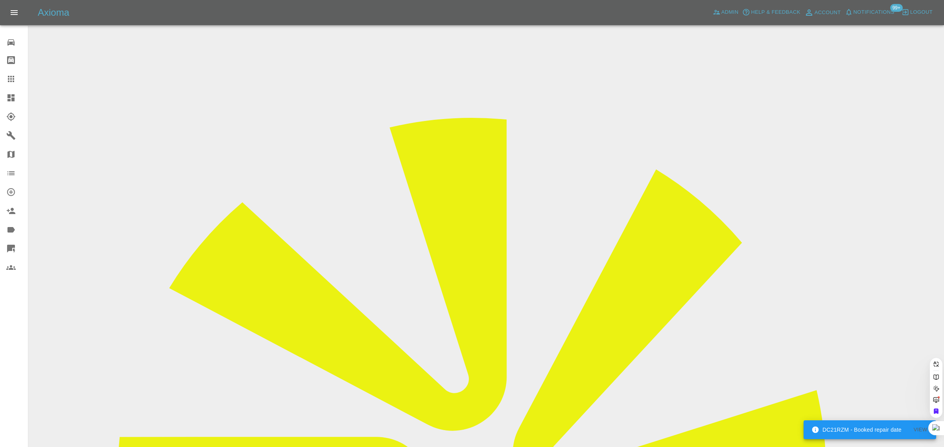
paste input "sean_keeley@sky.com"
type input "sean_keeley@sky.co"
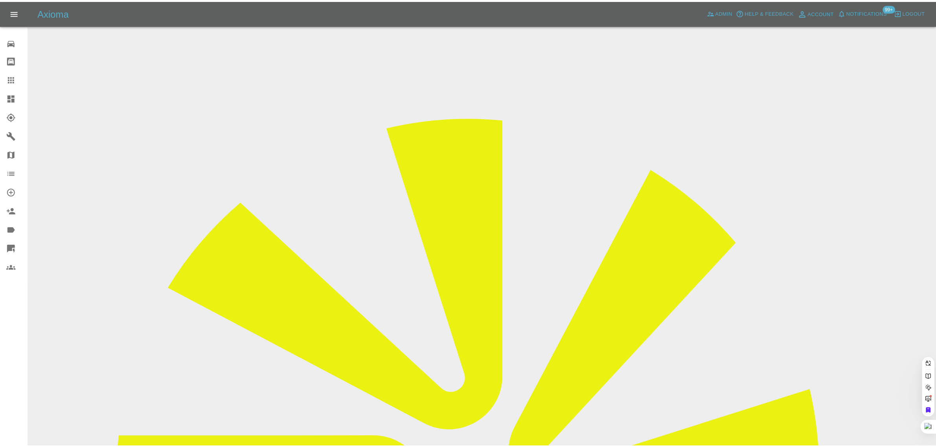
scroll to position [0, 0]
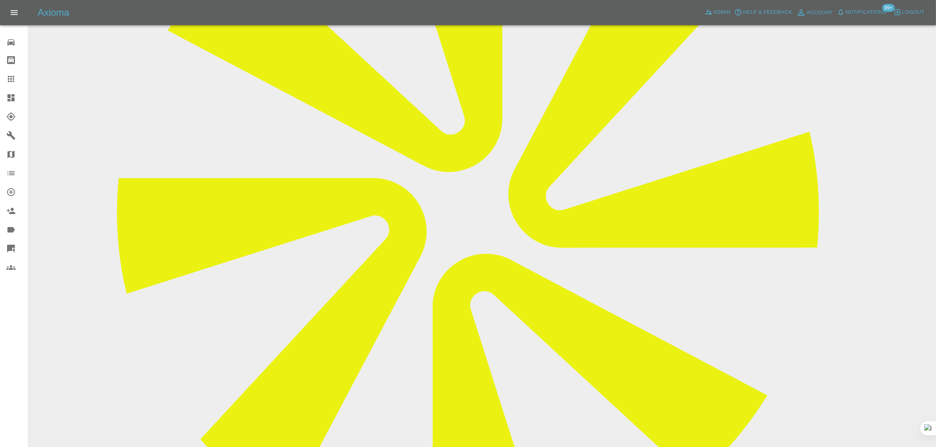
scroll to position [344, 0]
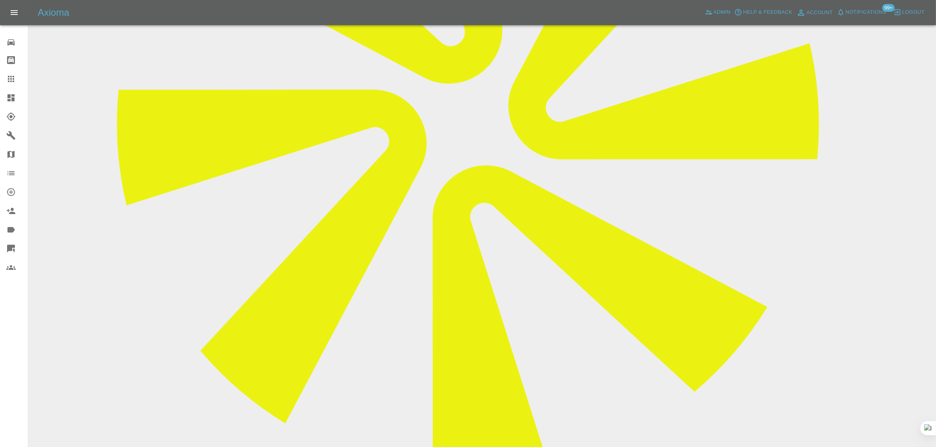
paste textarea "yeah... keep my money, I'll share my experience- make sure people stay clear."
type textarea "yeah... keep my money, I'll share my experience- make sure people stay clear."
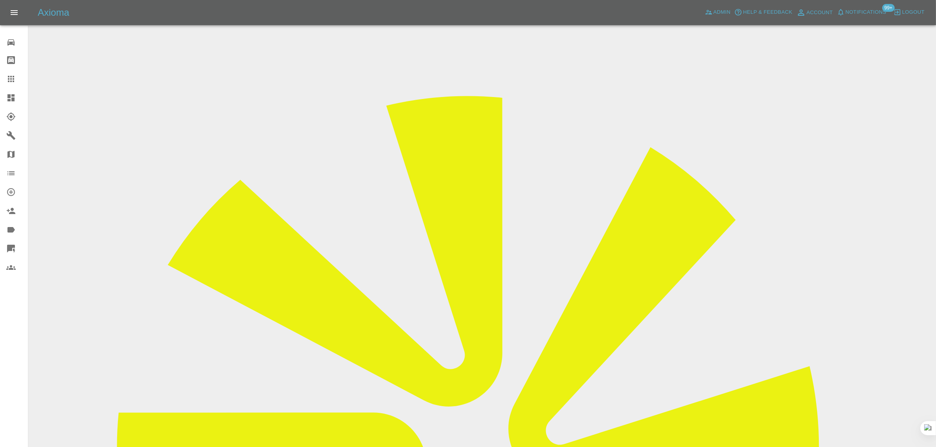
scroll to position [0, 0]
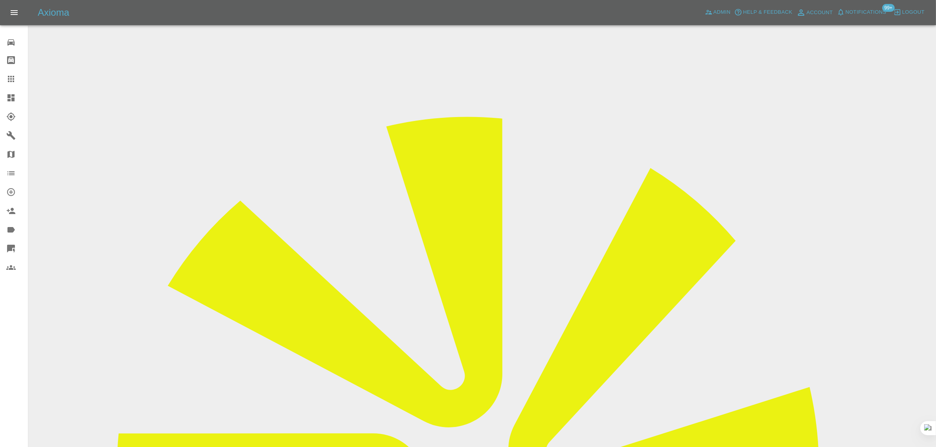
drag, startPoint x: 749, startPoint y: 116, endPoint x: 796, endPoint y: 123, distance: 47.3
copy td "Remote Paint Repa"
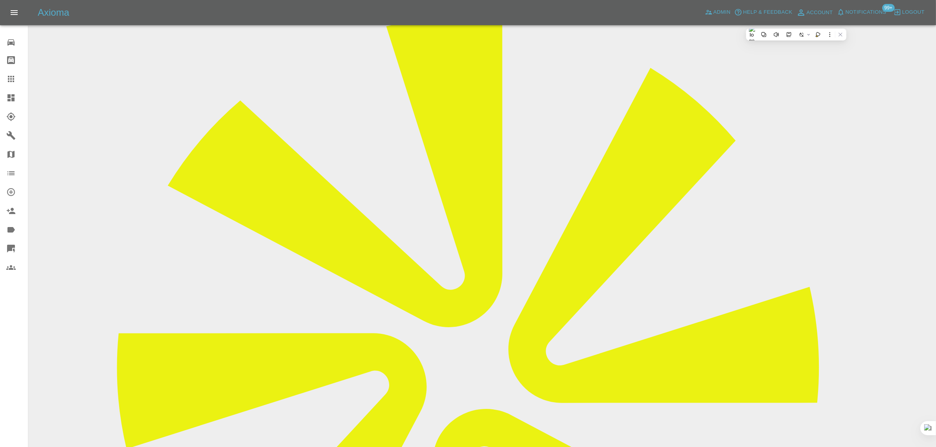
scroll to position [295, 0]
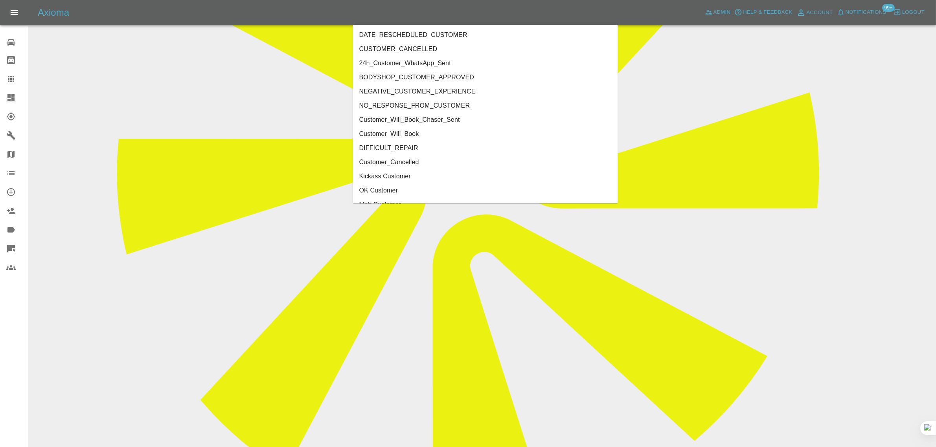
type input "cust"
click at [408, 151] on li "Customer_Cancelled" at bounding box center [485, 148] width 265 height 14
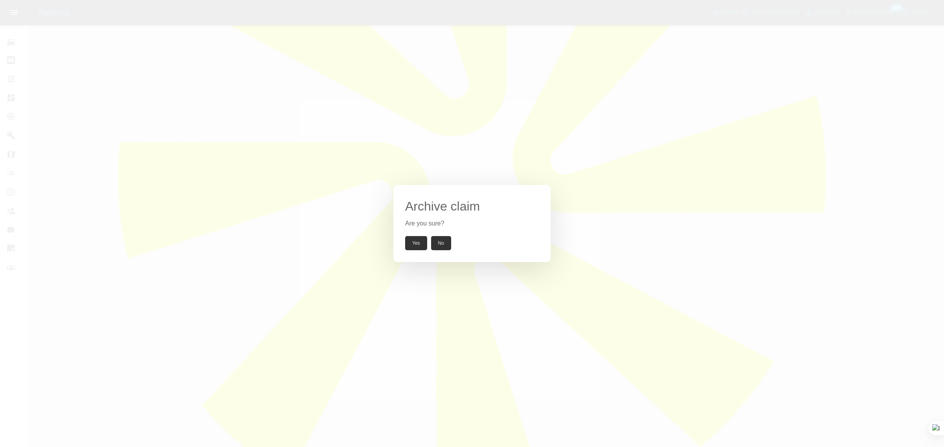
click at [419, 246] on button "Yes" at bounding box center [416, 243] width 22 height 14
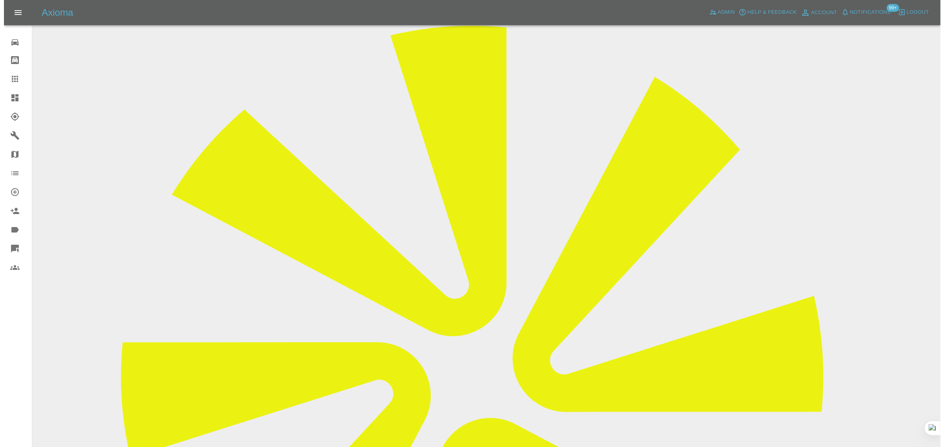
scroll to position [0, 0]
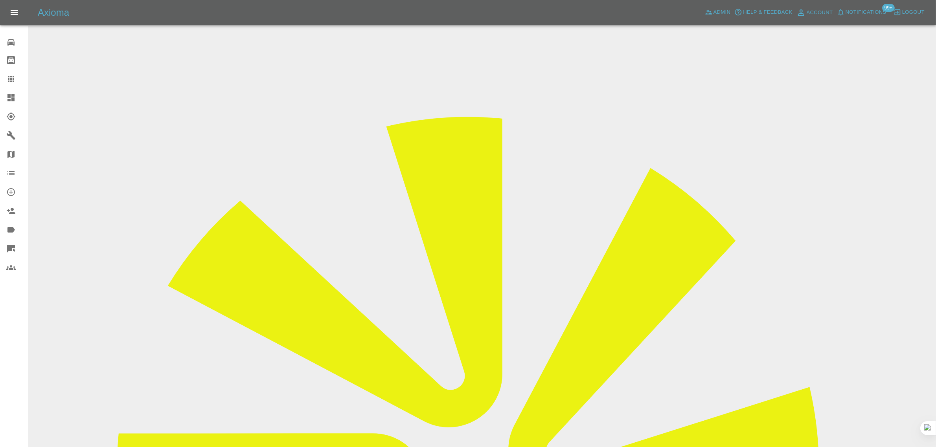
drag, startPoint x: 355, startPoint y: 138, endPoint x: 541, endPoint y: 138, distance: 186.4
copy tr "Registration plates SB09FMJ"
drag, startPoint x: 353, startPoint y: 209, endPoint x: 543, endPoint y: 222, distance: 190.3
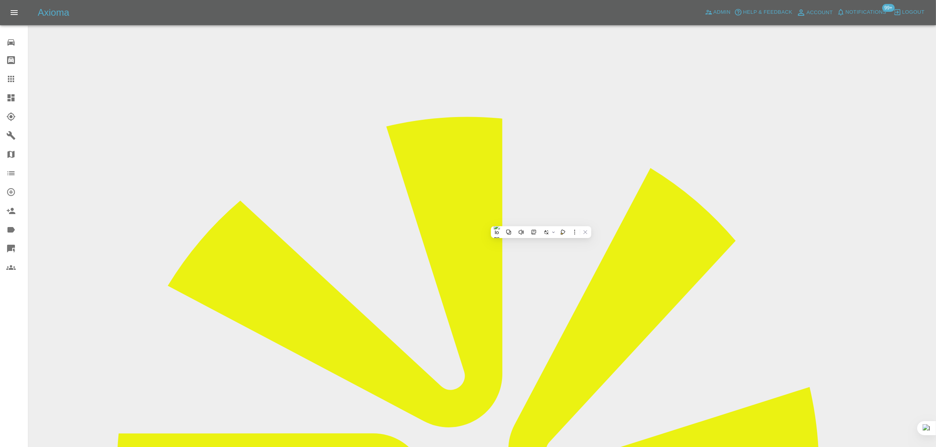
copy tbody "Vehicle Location HP13 5EL Driver Sean Keeley"
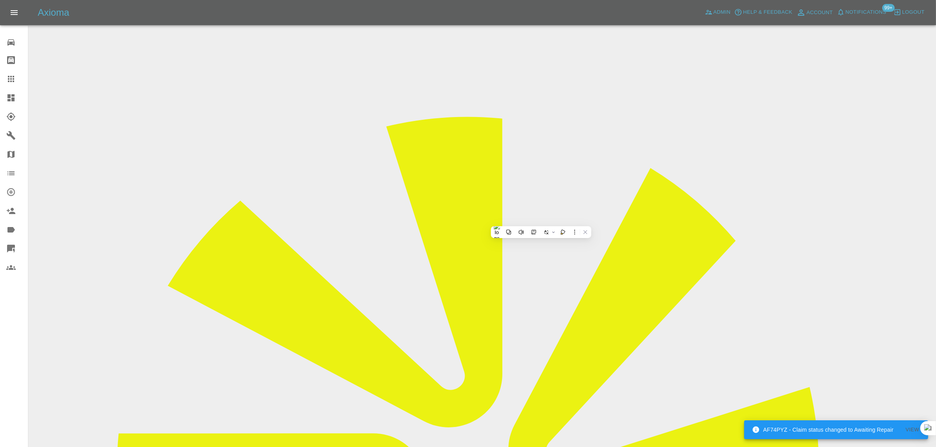
drag, startPoint x: 653, startPoint y: 329, endPoint x: 824, endPoint y: 330, distance: 171.8
copy tr "Repair Date 18/09/2025"
click at [15, 84] on link "Claims" at bounding box center [14, 79] width 28 height 19
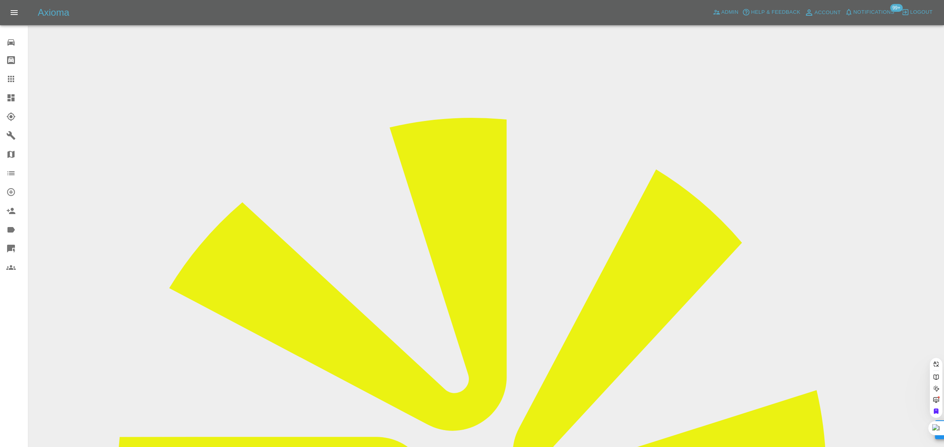
paste input "kevin.taylor52@me.com"
type input "kevin.taylor52@me.com"
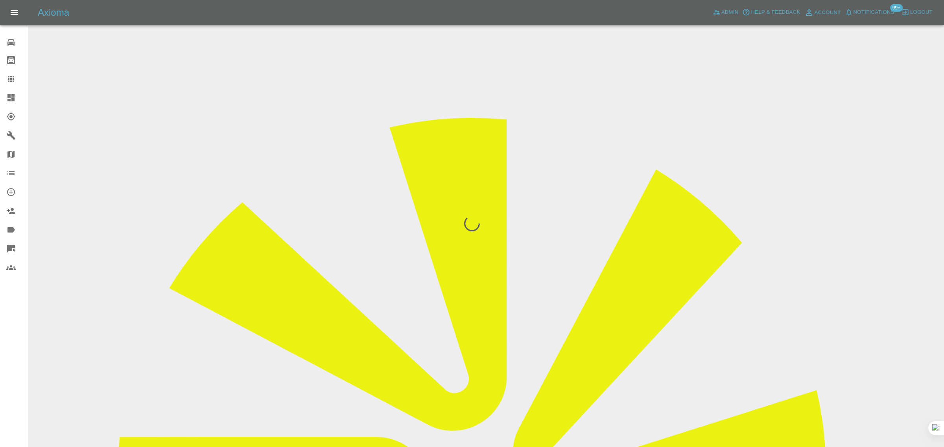
click at [10, 352] on div "0 Repair home Bodyshop home Claims Dashboard Explorer Garages Map Organization …" at bounding box center [14, 223] width 28 height 447
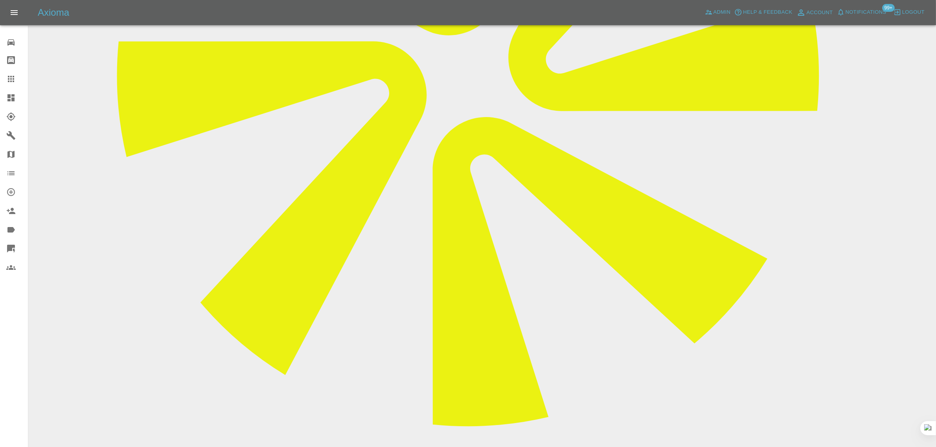
scroll to position [393, 0]
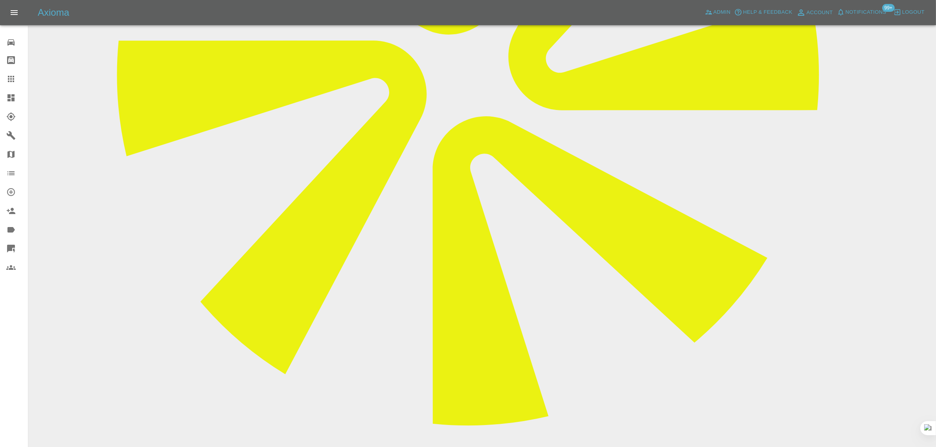
paste textarea "Hi The repairer called and rescheduled to the 26th sep which is fine Thanks Kev…"
type textarea "Hi The repairer called and rescheduled to the 26th sep which is fine Thanks Kev…"
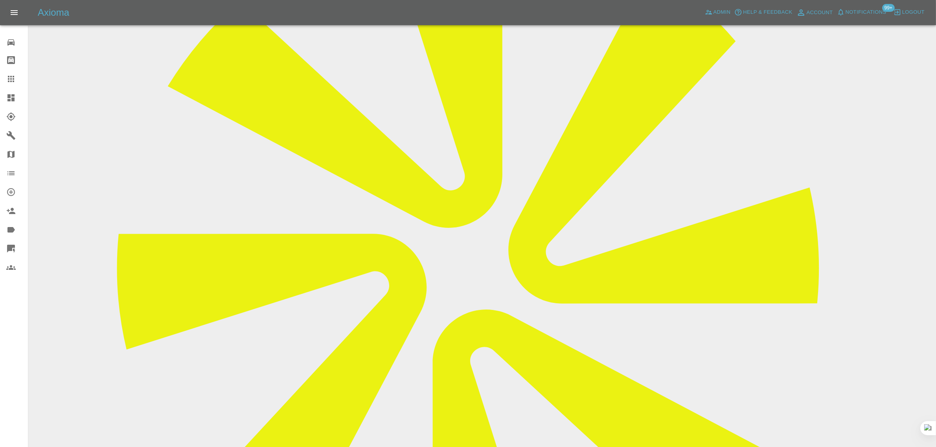
scroll to position [98, 0]
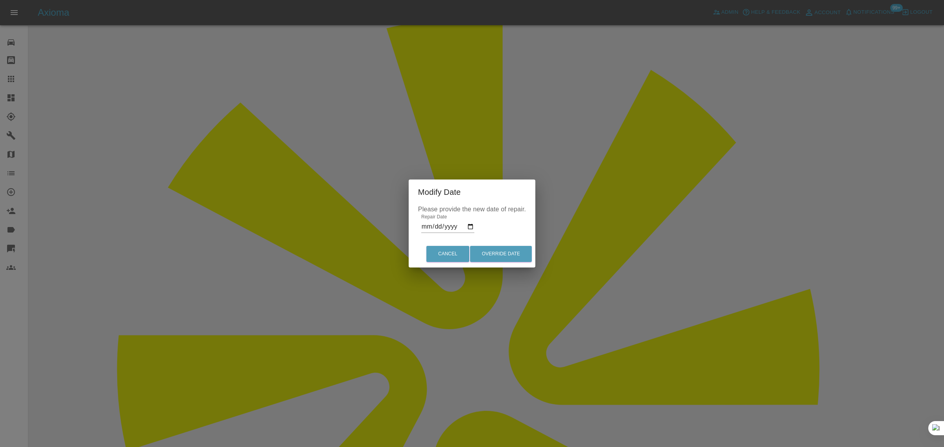
click at [471, 229] on input "2025-09-13" at bounding box center [447, 227] width 53 height 13
type input "2025-09-26"
click at [512, 252] on button "Override Date" at bounding box center [501, 254] width 62 height 16
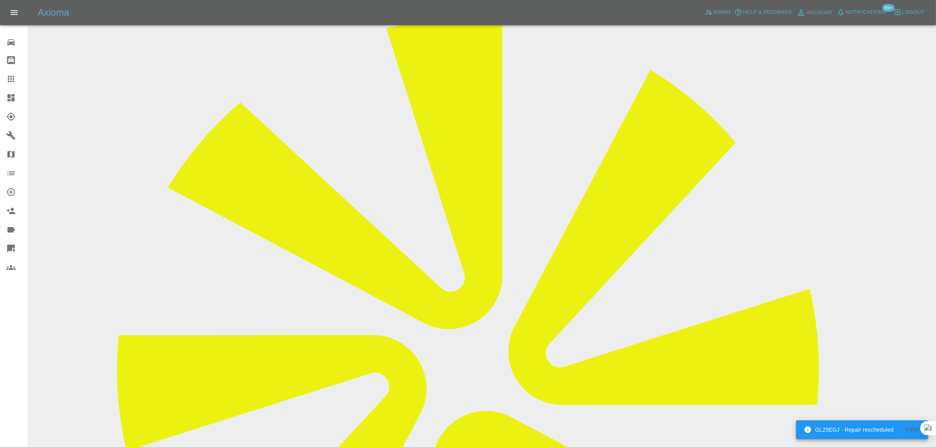
click at [20, 75] on div at bounding box center [17, 78] width 22 height 9
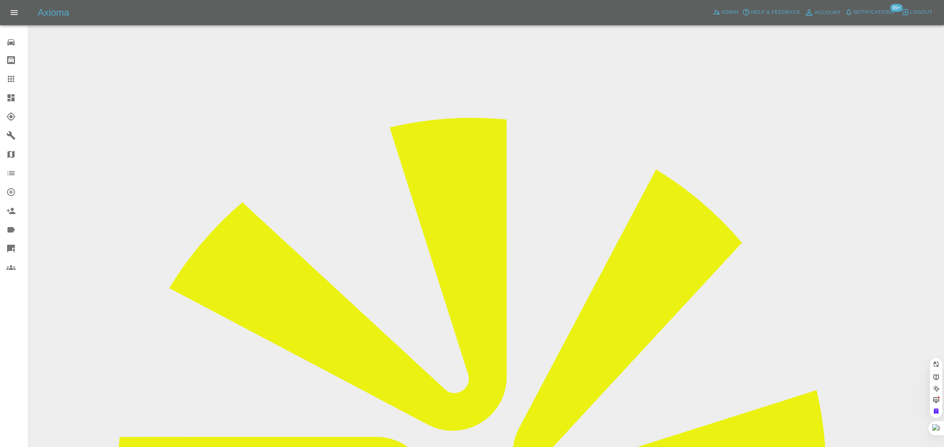
drag, startPoint x: 403, startPoint y: 252, endPoint x: 435, endPoint y: 259, distance: 33.0
paste input "brianduxbury5@gmail.com"
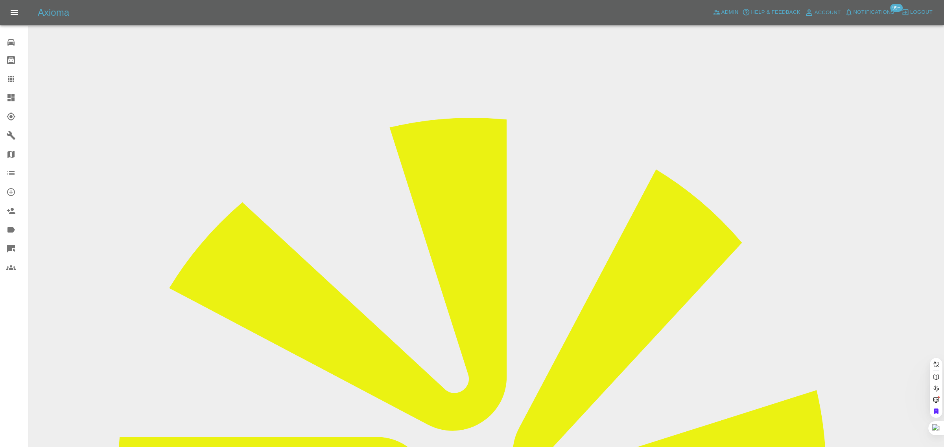
type input "brianduxbury5@gmail.co"
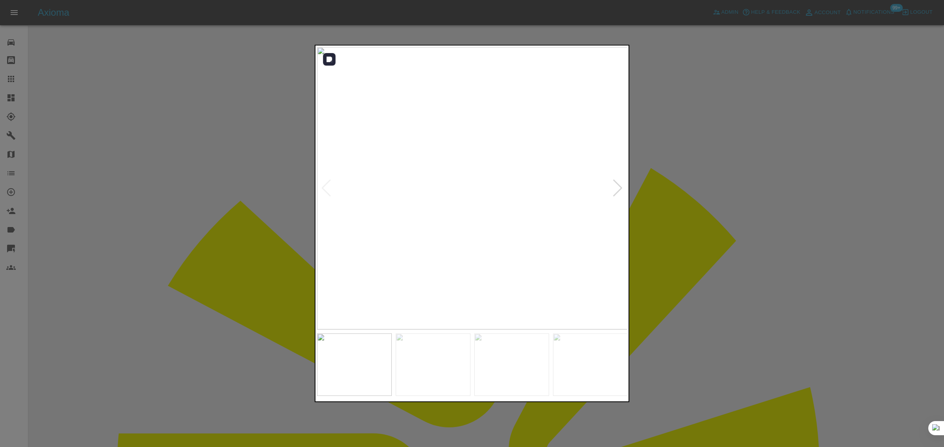
click at [616, 186] on div at bounding box center [617, 188] width 11 height 17
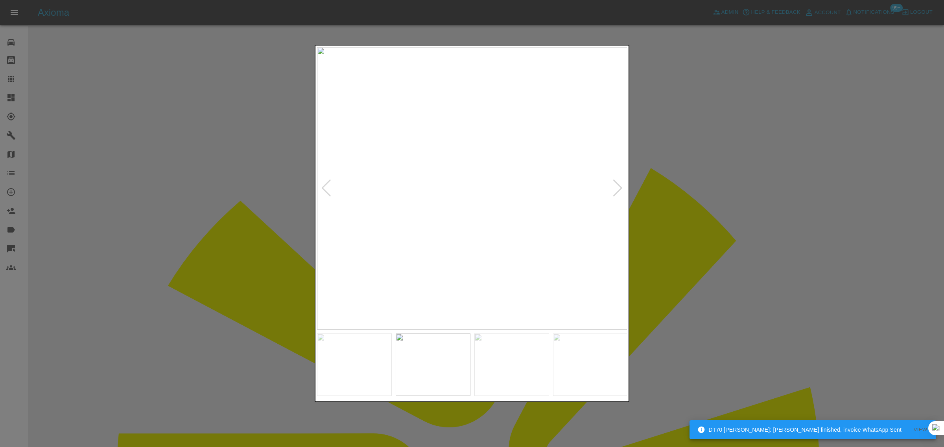
click at [616, 186] on div at bounding box center [617, 188] width 11 height 17
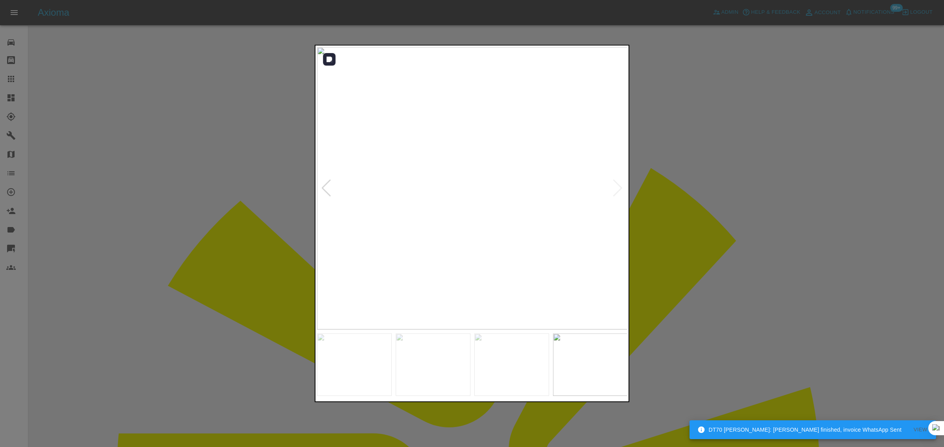
click at [616, 186] on img at bounding box center [472, 188] width 311 height 283
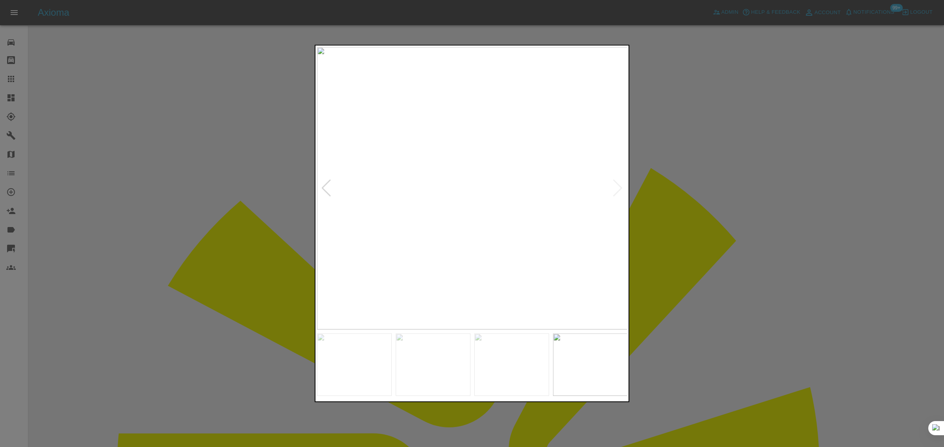
click at [638, 190] on div at bounding box center [472, 223] width 944 height 447
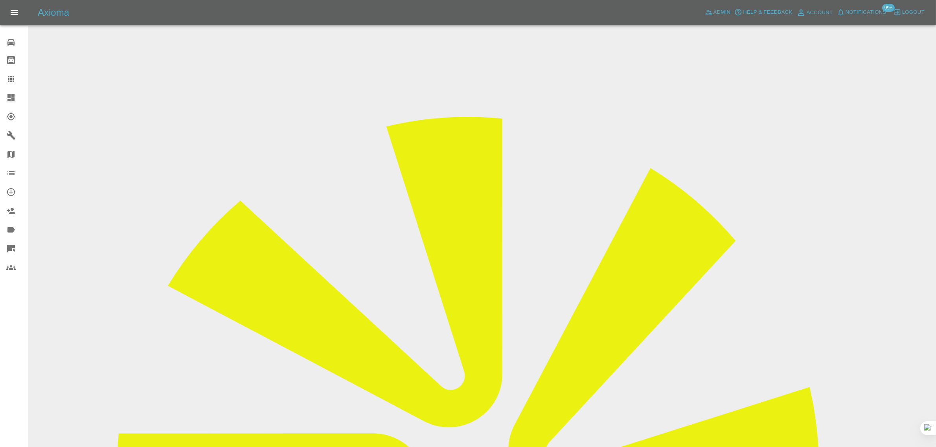
click at [18, 79] on div at bounding box center [17, 78] width 22 height 9
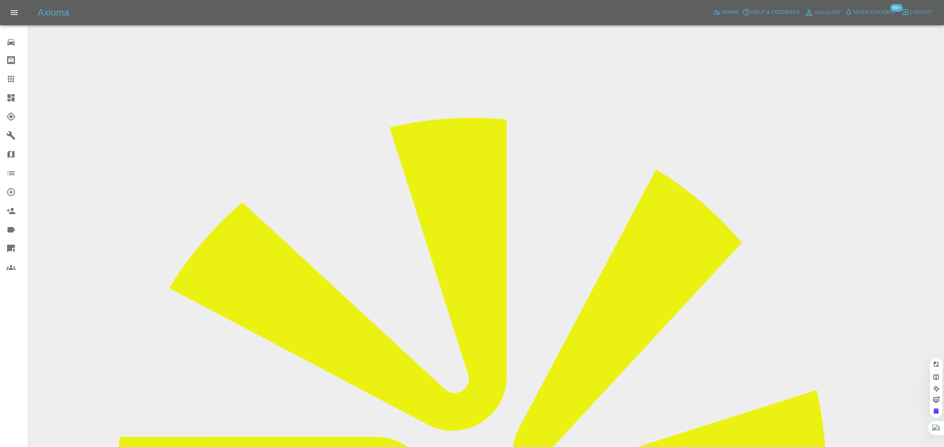
paste input "stuartward44@hotmail.co.uk"
type input "stuartward44@hotmail.co.uk"
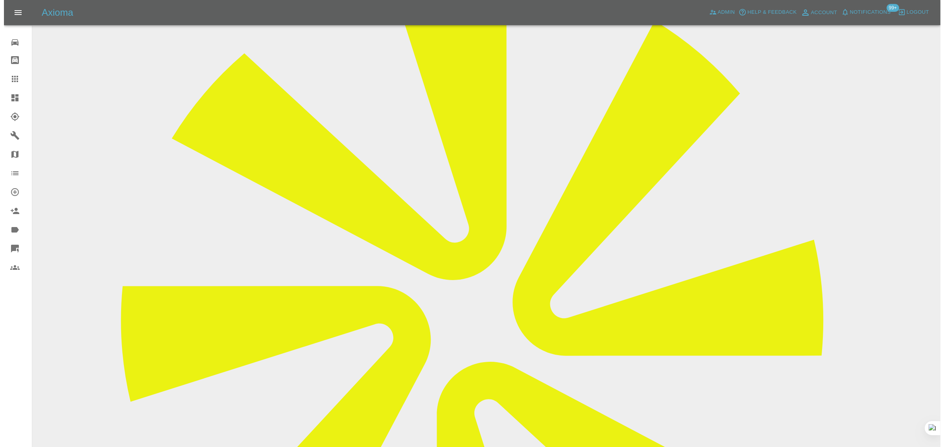
scroll to position [49, 0]
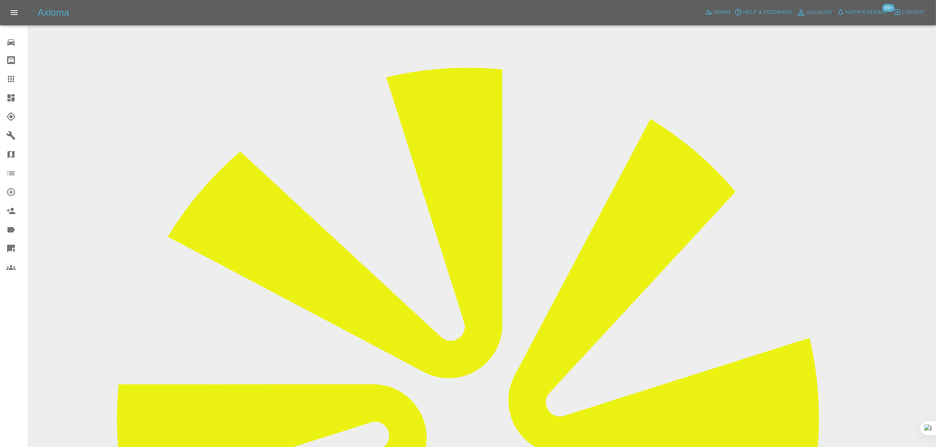
drag, startPoint x: 480, startPoint y: 159, endPoint x: 512, endPoint y: 162, distance: 31.6
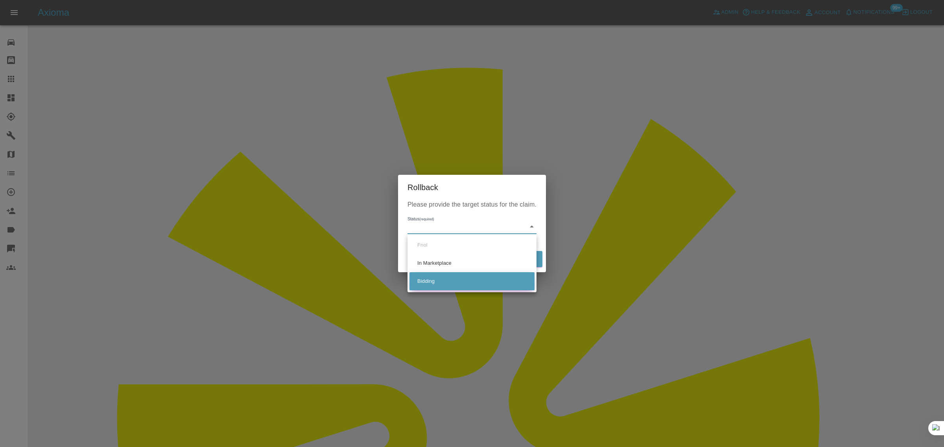
click at [425, 282] on li "Bidding" at bounding box center [471, 281] width 125 height 18
type input "bidding"
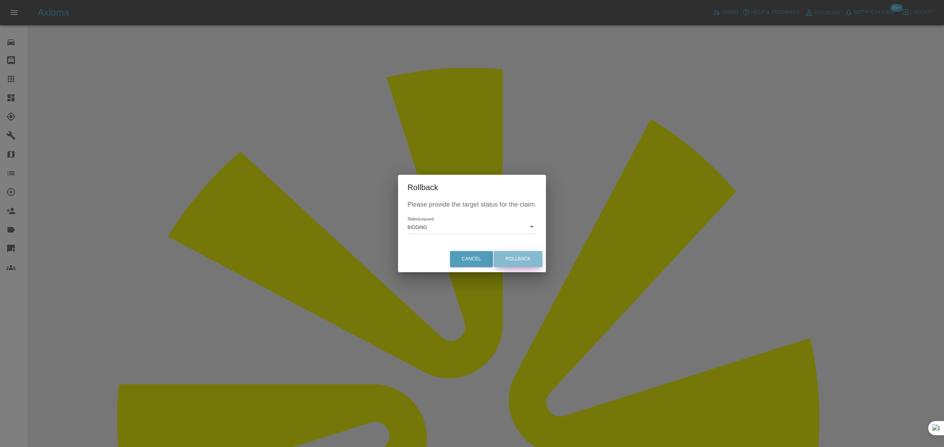
click at [519, 256] on button "Rollback" at bounding box center [517, 259] width 49 height 16
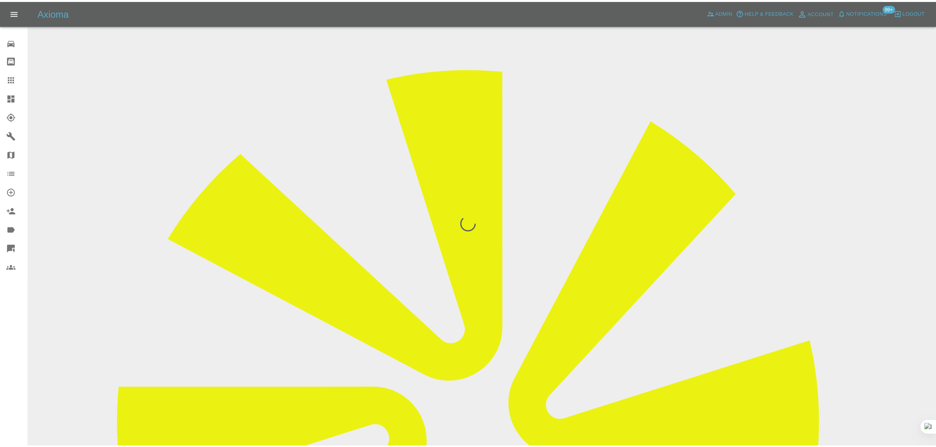
scroll to position [0, 0]
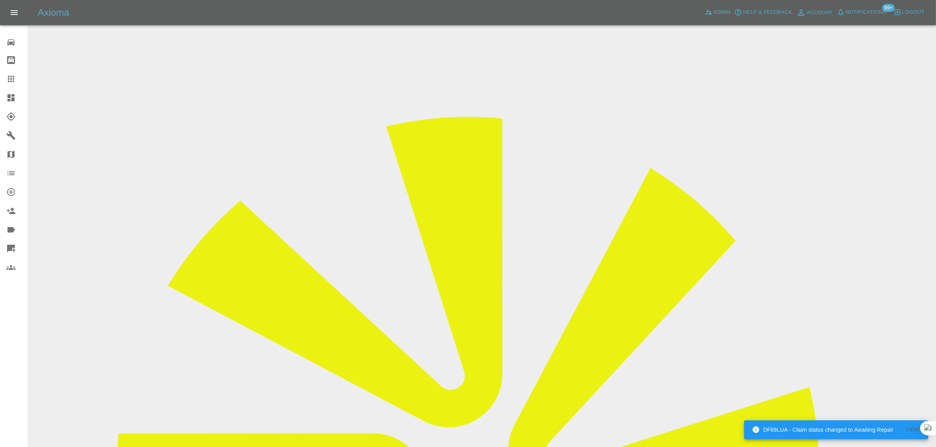
drag, startPoint x: 217, startPoint y: 366, endPoint x: 148, endPoint y: 360, distance: 69.1
paste input "ls27 8fs"
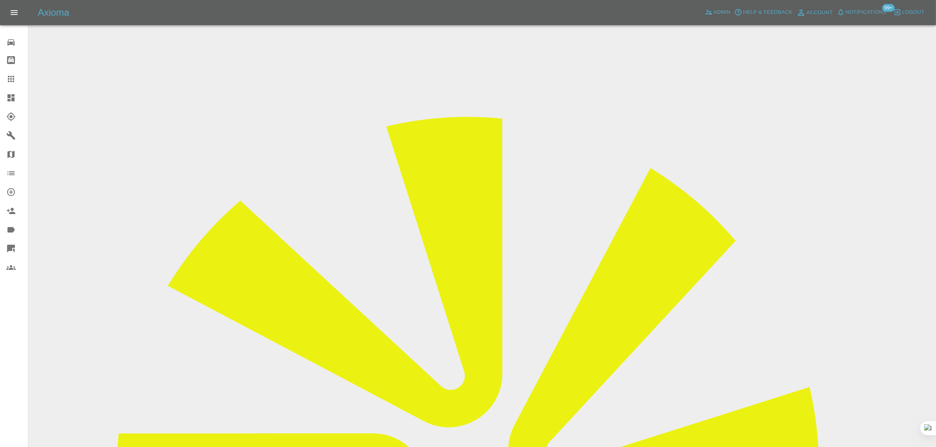
type input "ls27 8fs"
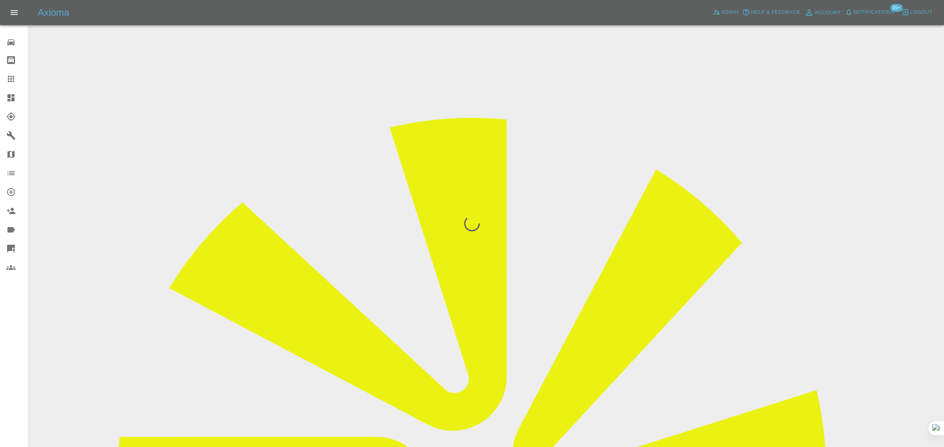
click at [11, 369] on div "0 Repair home Bodyshop home Claims Dashboard Explorer Garages Map Organization …" at bounding box center [14, 223] width 28 height 447
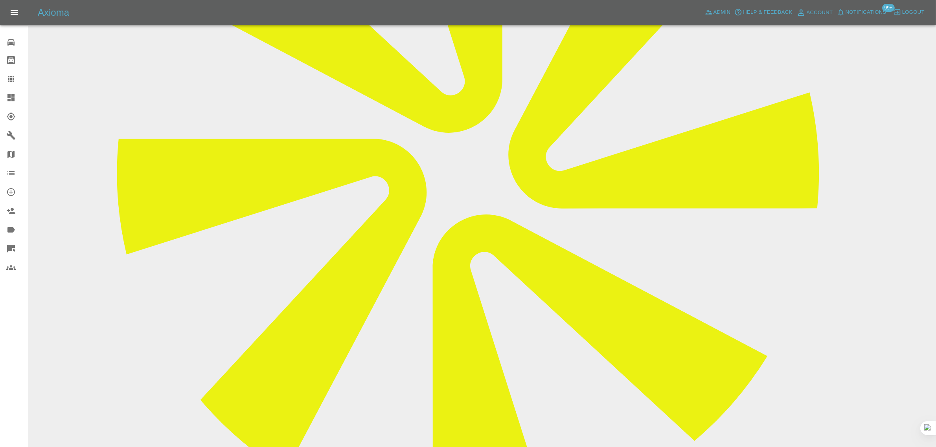
scroll to position [434, 0]
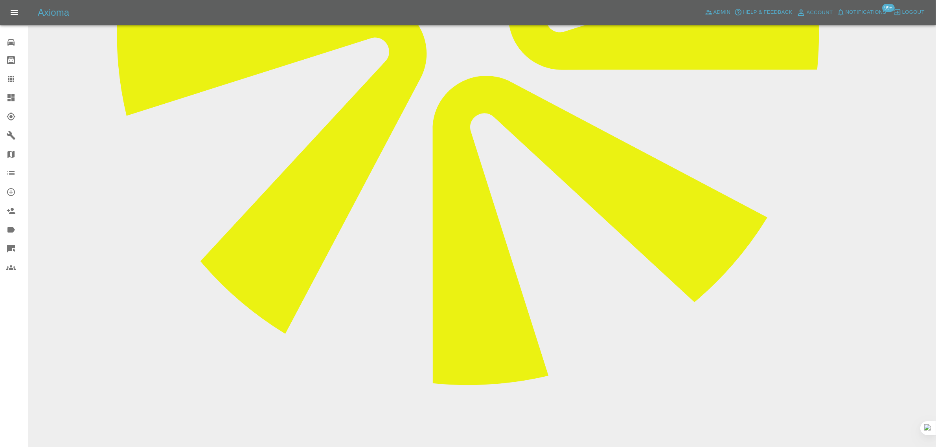
paste textarea "Please could you inform the repairer the address I would like the repair done i…"
type textarea "Please could you inform the repairer the address I would like the repair done i…"
drag, startPoint x: 867, startPoint y: 226, endPoint x: 839, endPoint y: 224, distance: 28.0
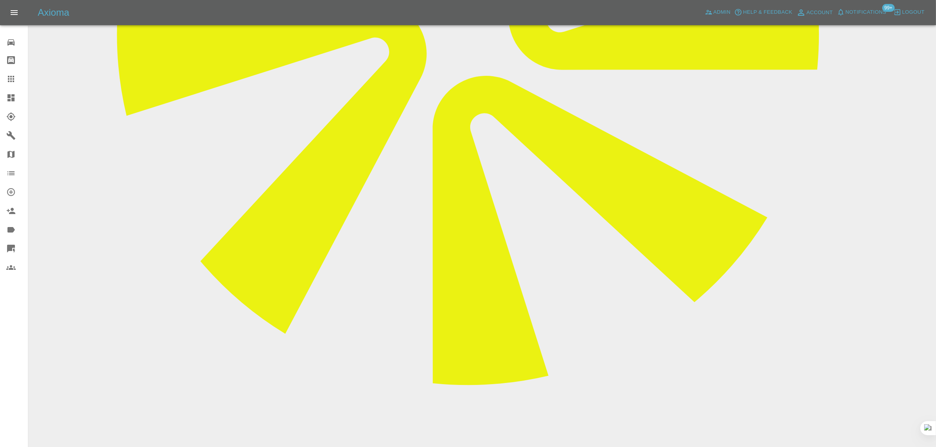
type textarea "post code updated"
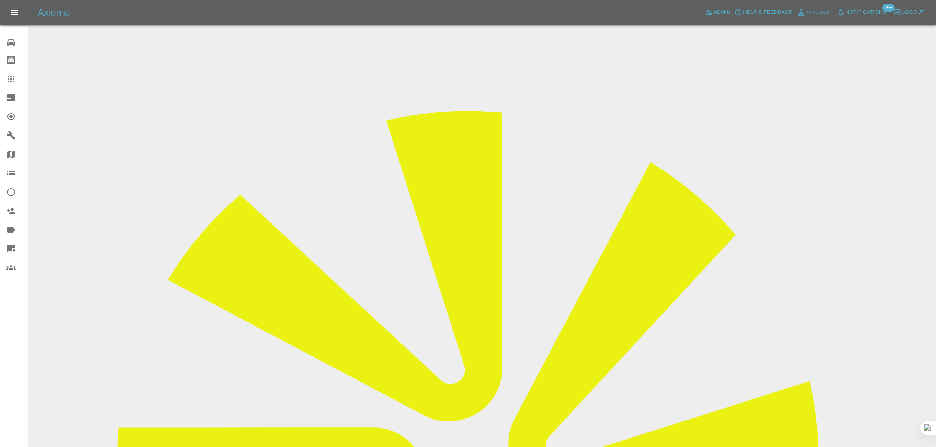
scroll to position [0, 0]
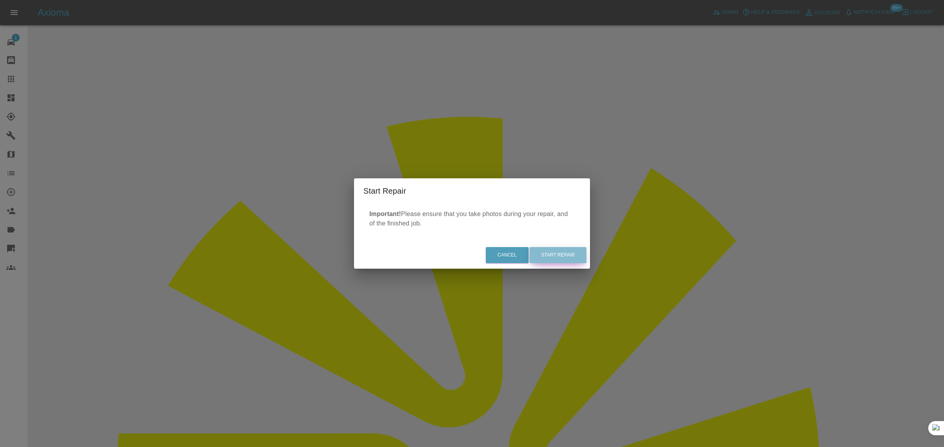
click at [554, 254] on button "Start Repair" at bounding box center [557, 255] width 57 height 16
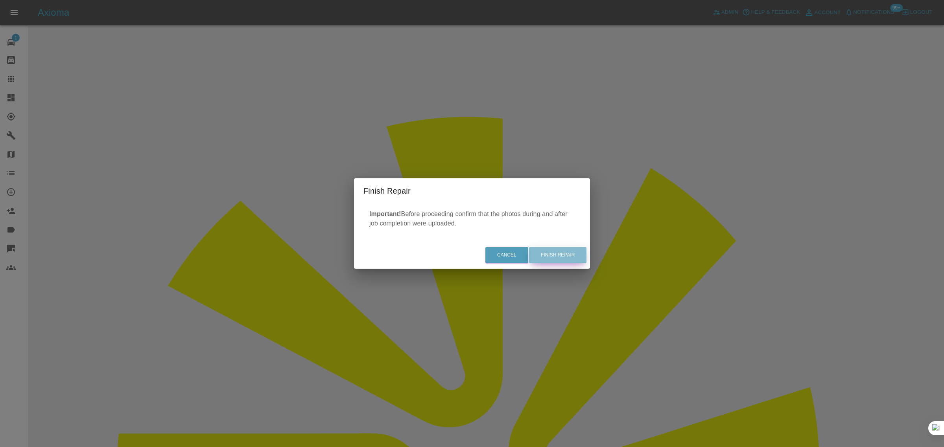
click at [543, 254] on button "Finish Repair" at bounding box center [557, 255] width 57 height 16
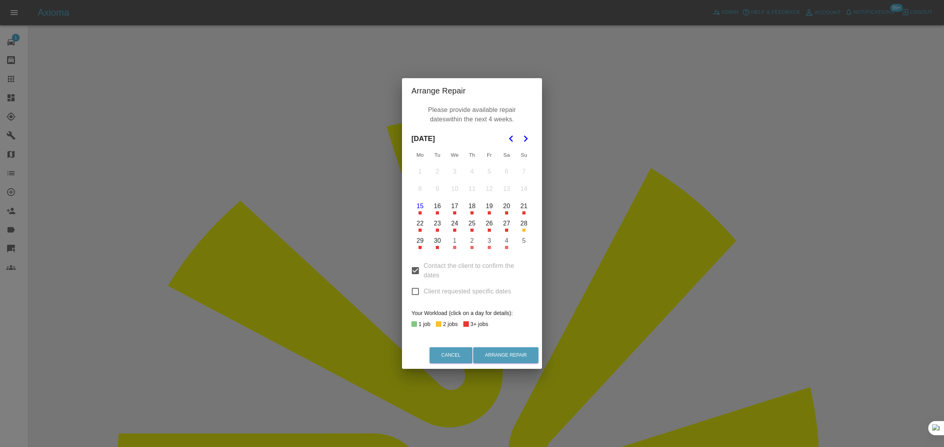
click at [413, 307] on div "Please provide available repair dates within the next 4 weeks. September 2025 M…" at bounding box center [472, 222] width 140 height 239
drag, startPoint x: 413, startPoint y: 293, endPoint x: 451, endPoint y: 275, distance: 42.0
click at [413, 293] on input "Client requested specific dates" at bounding box center [415, 291] width 17 height 17
checkbox input "true"
click at [509, 224] on button "27" at bounding box center [506, 223] width 17 height 17
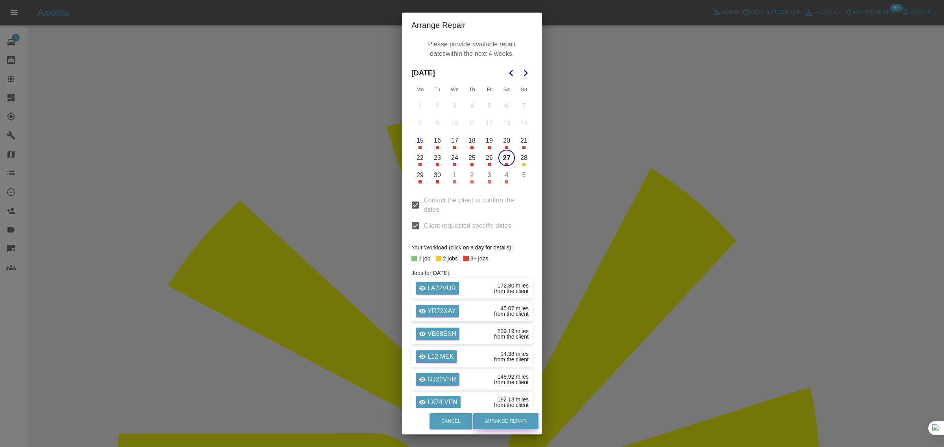
click at [513, 419] on button "Arrange Repair" at bounding box center [505, 422] width 65 height 16
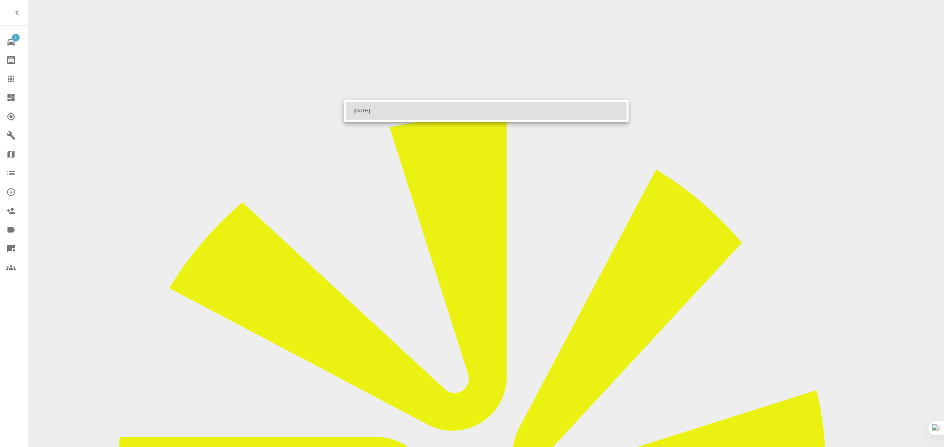
click at [292, 134] on div at bounding box center [472, 223] width 944 height 447
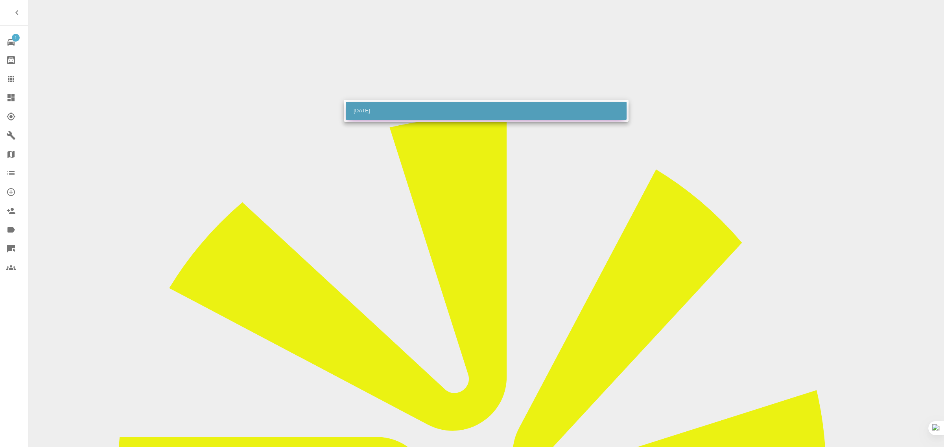
click at [410, 118] on li "[DATE]" at bounding box center [486, 111] width 281 height 18
type input "[DATE]T00:00:00.000Z"
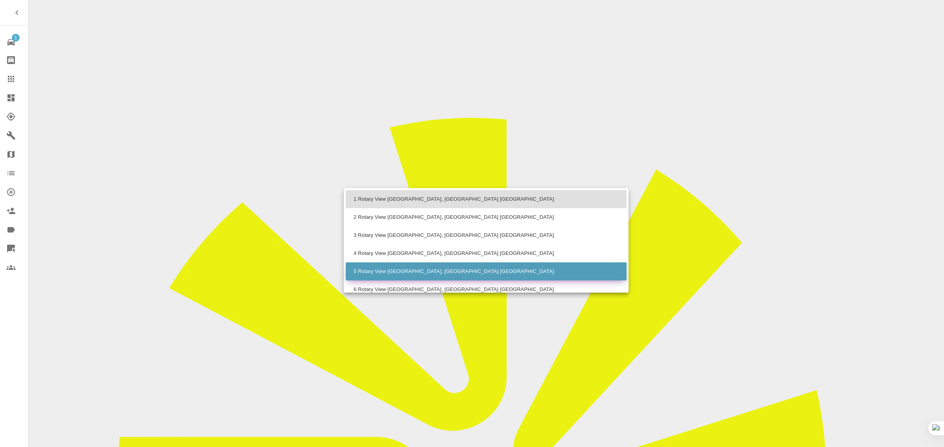
click at [364, 272] on li "5 Rotary View [GEOGRAPHIC_DATA], [GEOGRAPHIC_DATA] [GEOGRAPHIC_DATA]" at bounding box center [486, 272] width 281 height 18
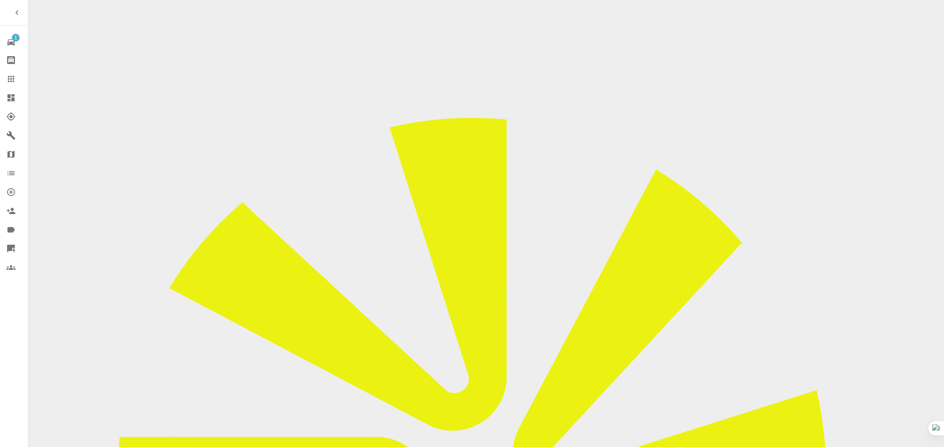
type input "5 Rotary View [GEOGRAPHIC_DATA], [GEOGRAPHIC_DATA] [GEOGRAPHIC_DATA]"
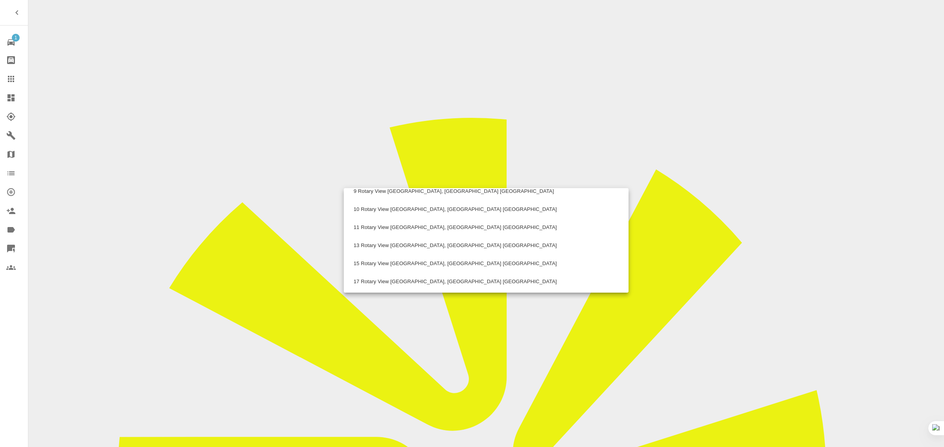
scroll to position [170, 0]
click at [290, 180] on div at bounding box center [472, 223] width 944 height 447
